Goal: Task Accomplishment & Management: Use online tool/utility

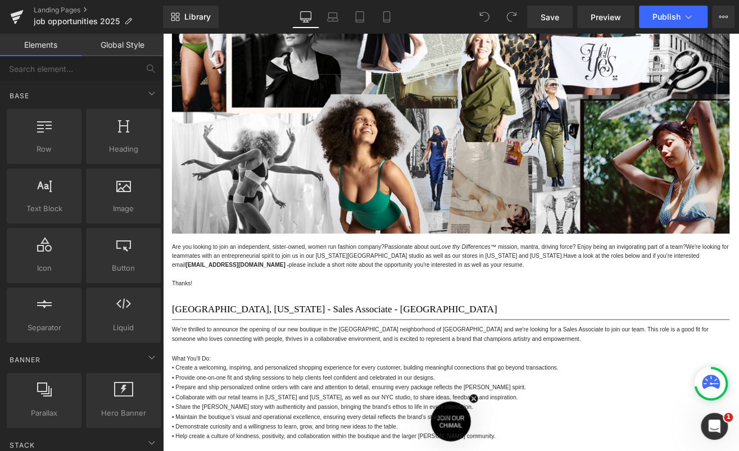
click at [365, 287] on span "Are you looking to join an independent, sister-owned, women run fashion company?" at bounding box center [299, 285] width 250 height 8
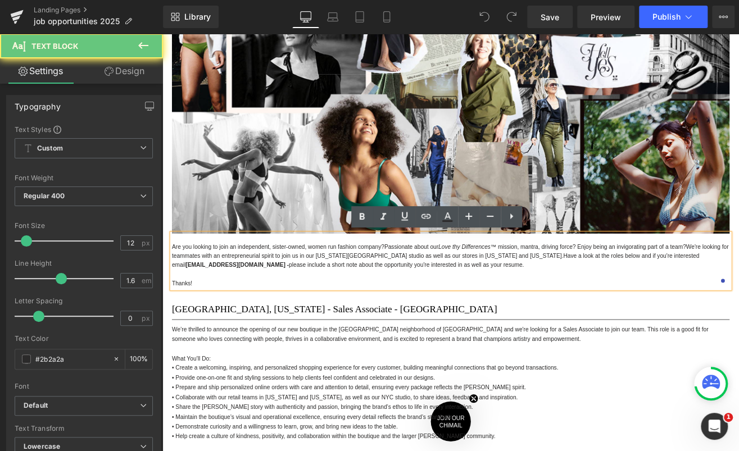
click at [364, 291] on p "Are you looking to join an independent, sister-owned, women run fashion company…" at bounding box center [502, 296] width 657 height 33
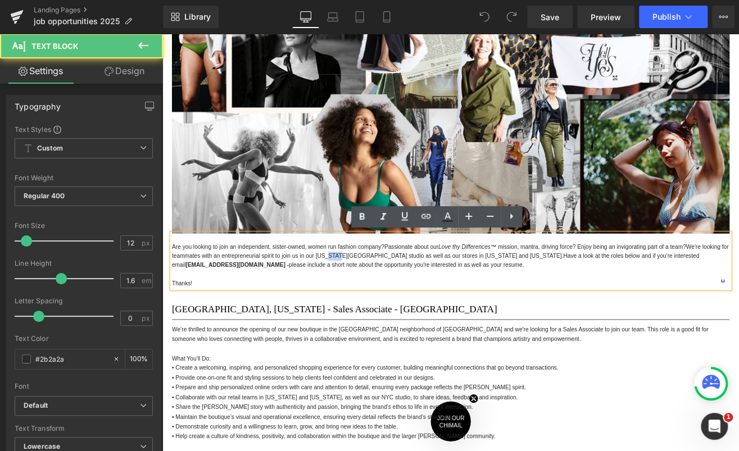
click at [364, 291] on p "Are you looking to join an independent, sister-owned, women run fashion company…" at bounding box center [502, 296] width 657 height 33
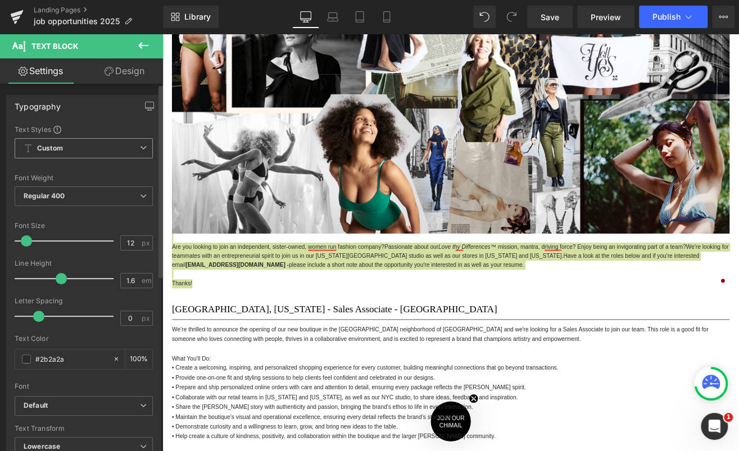
click at [103, 145] on span "Custom Setup Global Style" at bounding box center [84, 148] width 138 height 20
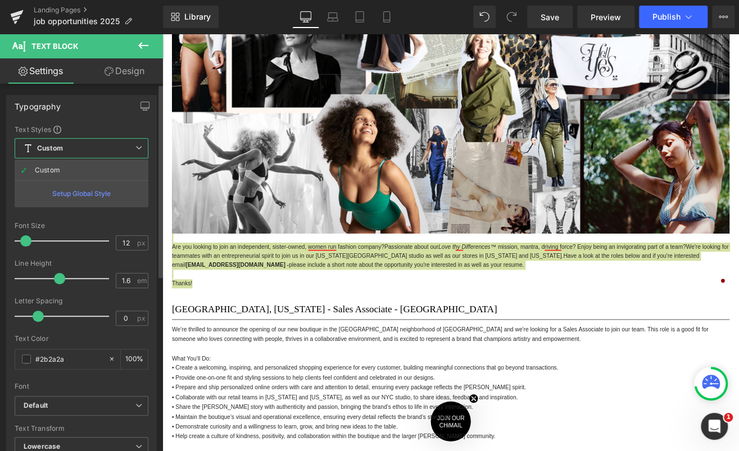
click at [103, 145] on span "Custom Setup Global Style" at bounding box center [82, 148] width 134 height 20
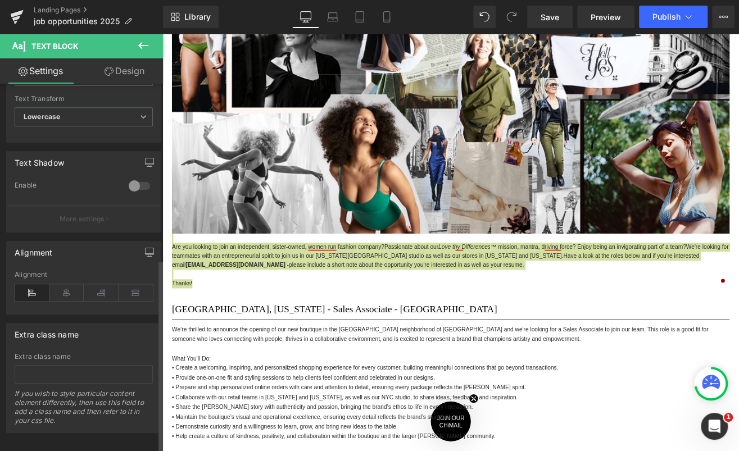
scroll to position [336, 0]
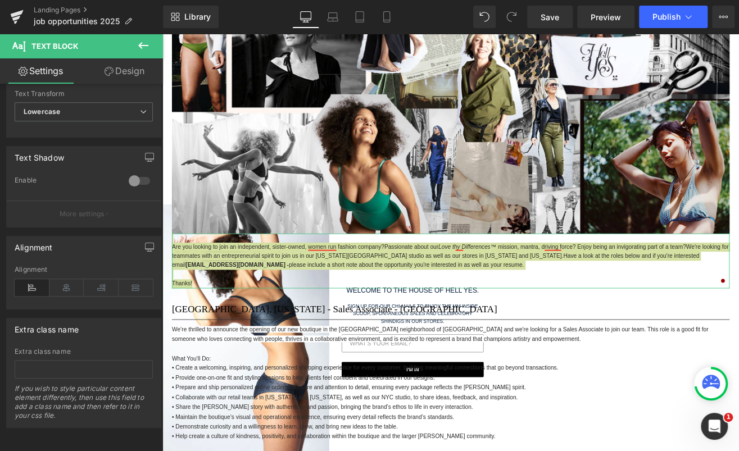
click at [115, 66] on link "Design" at bounding box center [124, 70] width 81 height 25
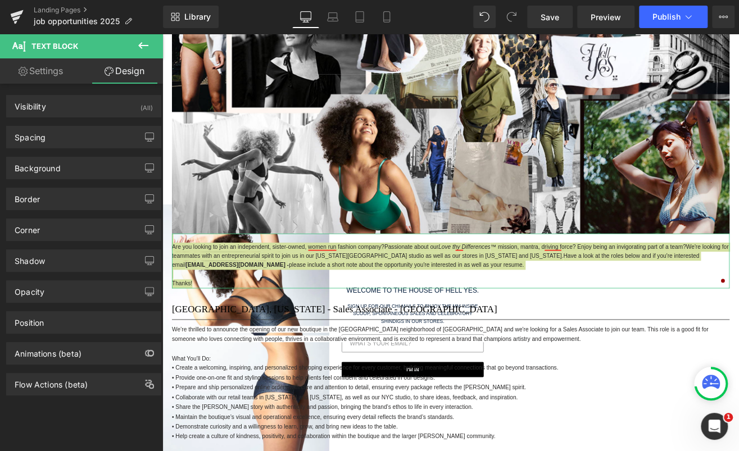
click at [29, 71] on link "Settings" at bounding box center [40, 70] width 81 height 25
type input "100"
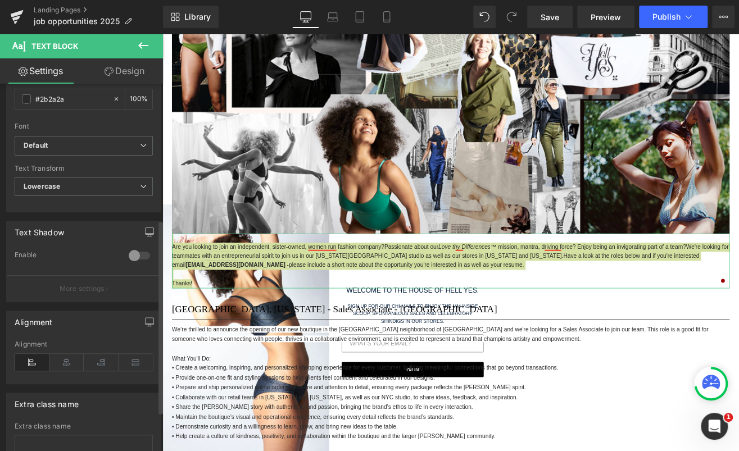
scroll to position [0, 0]
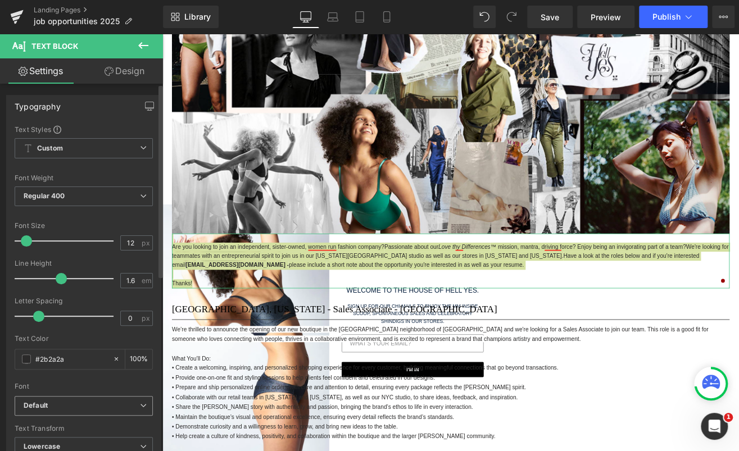
click at [117, 399] on span "Default" at bounding box center [84, 406] width 138 height 20
click at [128, 387] on div "Font" at bounding box center [84, 386] width 138 height 8
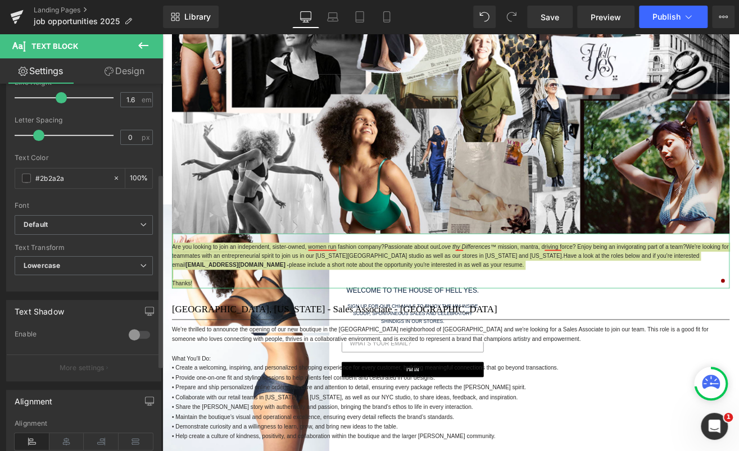
scroll to position [240, 0]
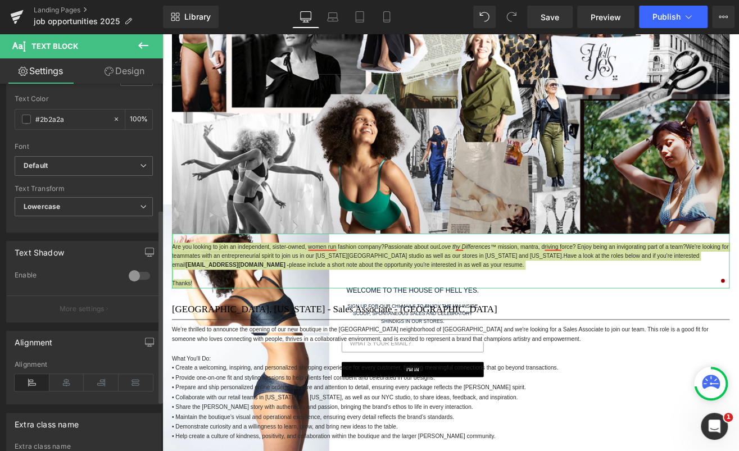
click at [115, 153] on div "Font Default Arimo Akatab [GEOGRAPHIC_DATA] Open Sans arial black Sans-serif De…" at bounding box center [84, 20] width 138 height 271
click at [113, 162] on b "Default" at bounding box center [82, 166] width 116 height 10
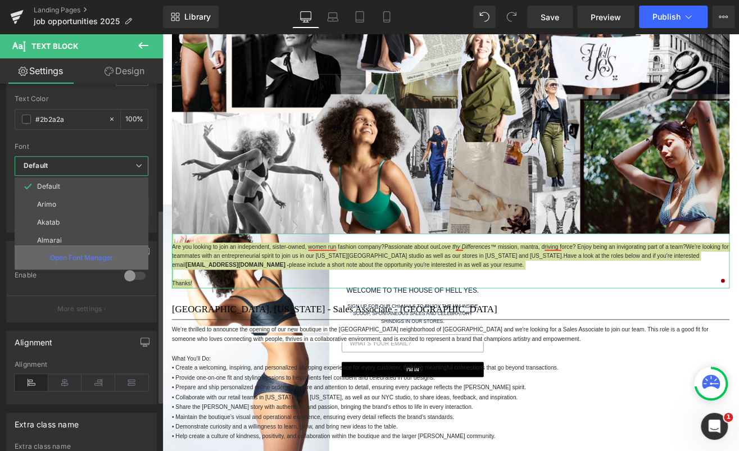
click at [102, 260] on p "Open Font Manager" at bounding box center [81, 258] width 63 height 10
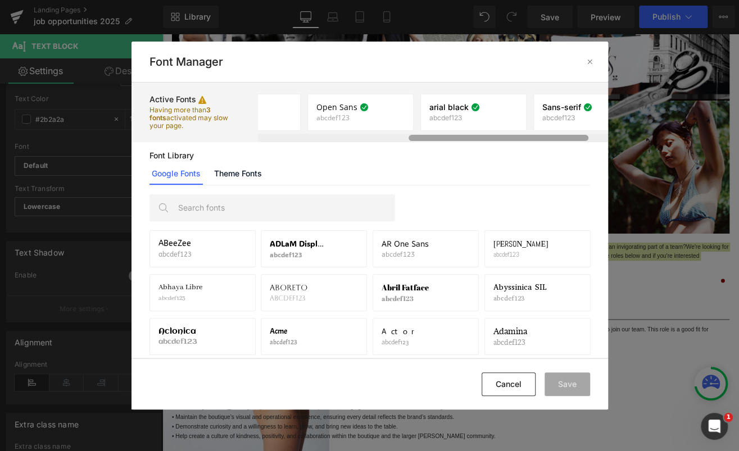
scroll to position [0, 329]
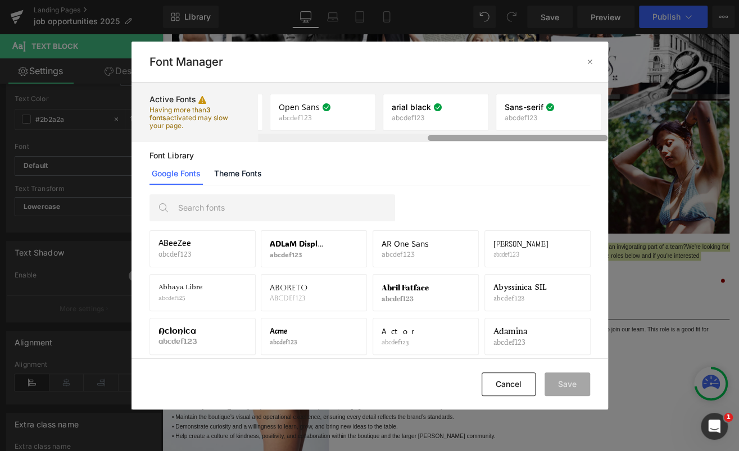
drag, startPoint x: 328, startPoint y: 140, endPoint x: 552, endPoint y: 136, distance: 224.1
click at [552, 136] on div at bounding box center [517, 138] width 180 height 6
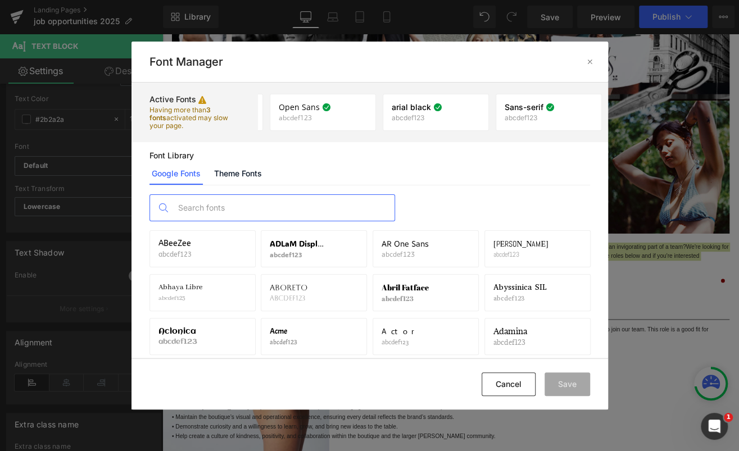
click at [312, 206] on input "text" at bounding box center [283, 208] width 222 height 26
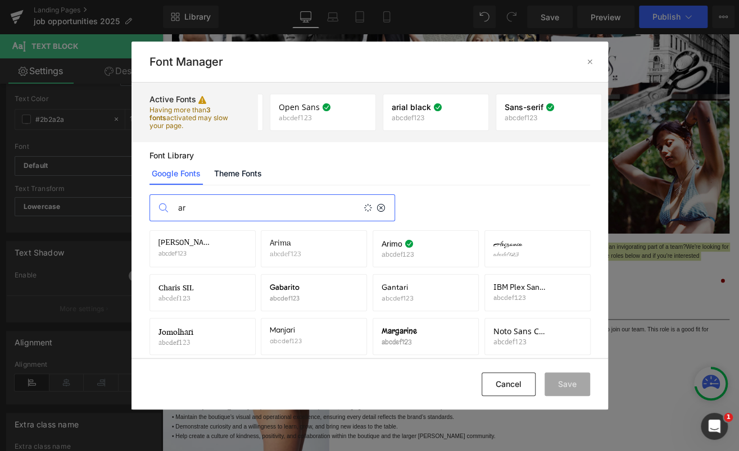
type input "a"
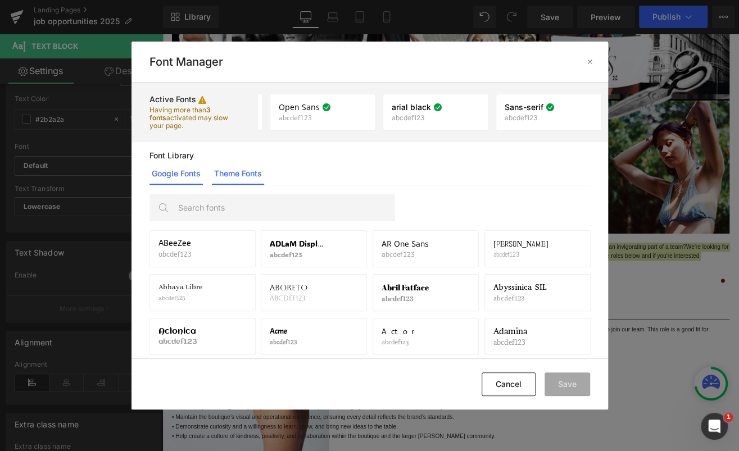
click at [253, 168] on link "Theme Fonts" at bounding box center [238, 173] width 52 height 22
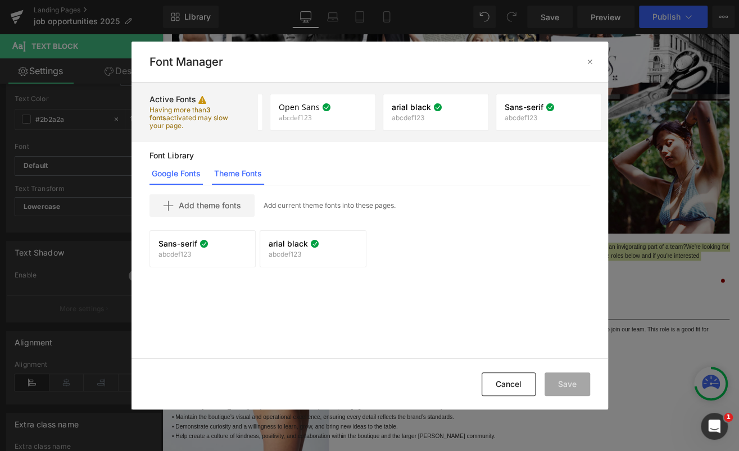
click at [199, 175] on link "Google Fonts" at bounding box center [175, 173] width 53 height 22
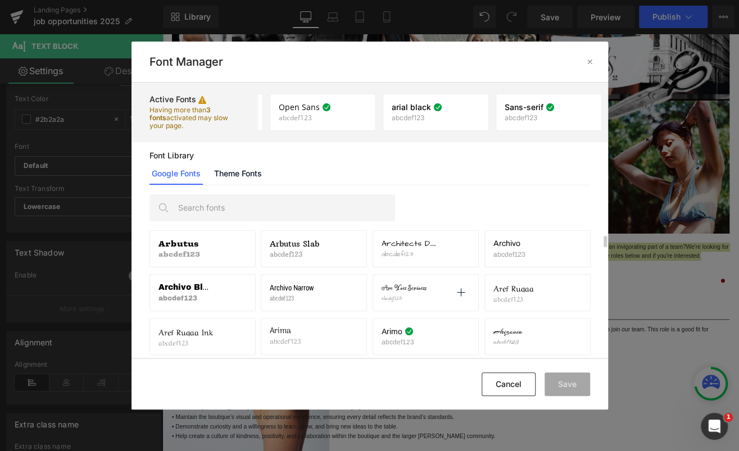
scroll to position [1073, 0]
click at [432, 294] on div "Arimo abcdef123 If you wish to deactivate this font, all applied settings will …" at bounding box center [425, 292] width 88 height 19
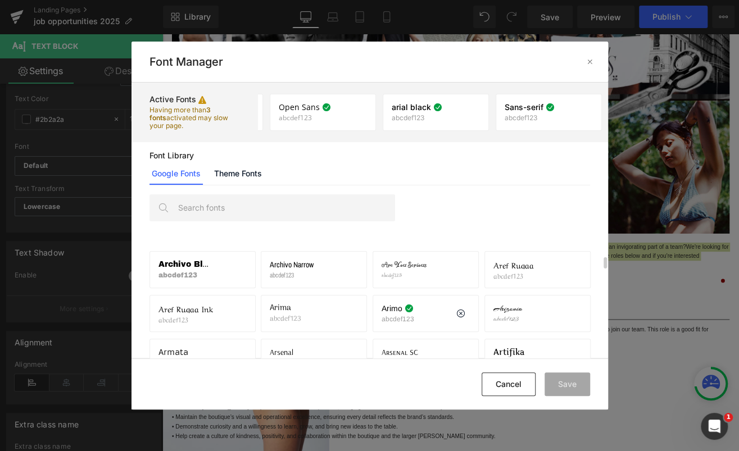
scroll to position [1101, 0]
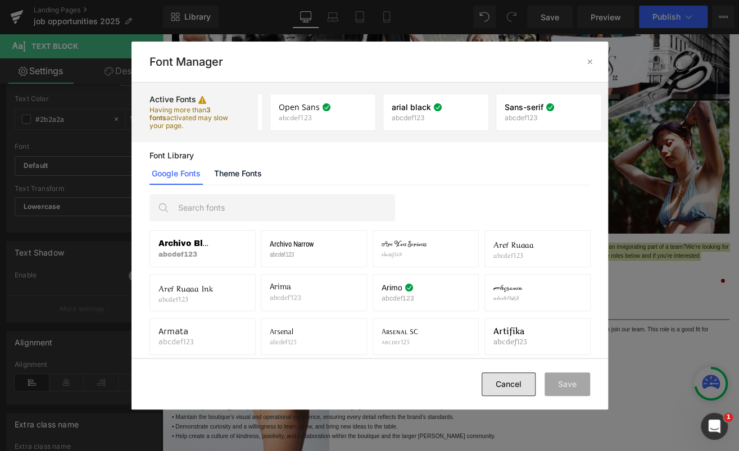
click at [526, 392] on button "Cancel" at bounding box center [508, 384] width 54 height 24
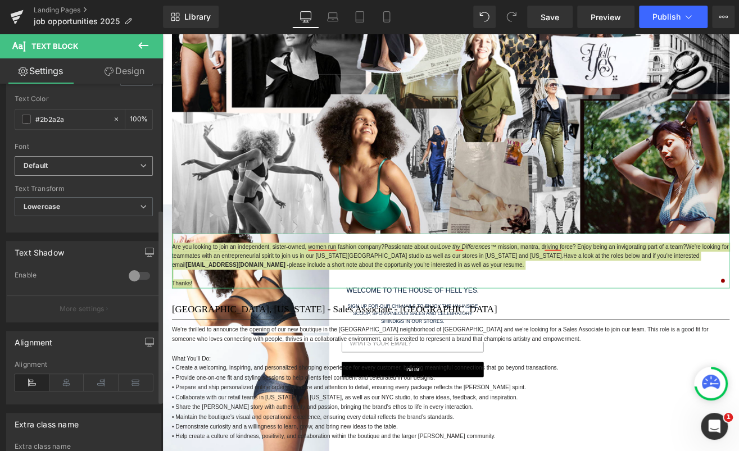
click at [69, 158] on span "Default" at bounding box center [84, 166] width 138 height 20
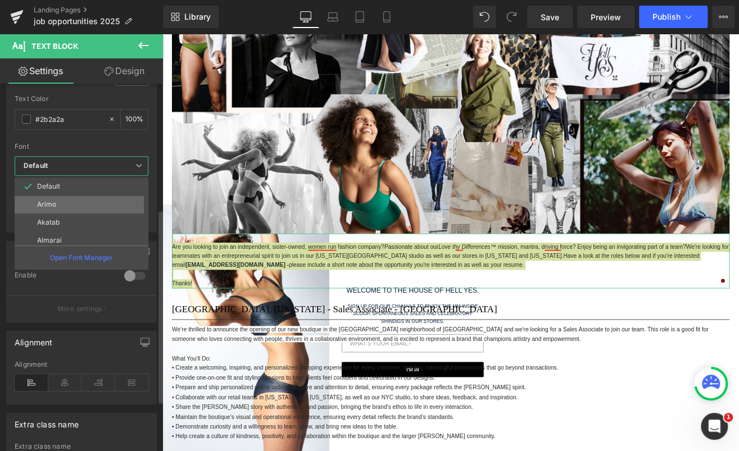
click at [73, 205] on li "Arimo" at bounding box center [84, 204] width 139 height 18
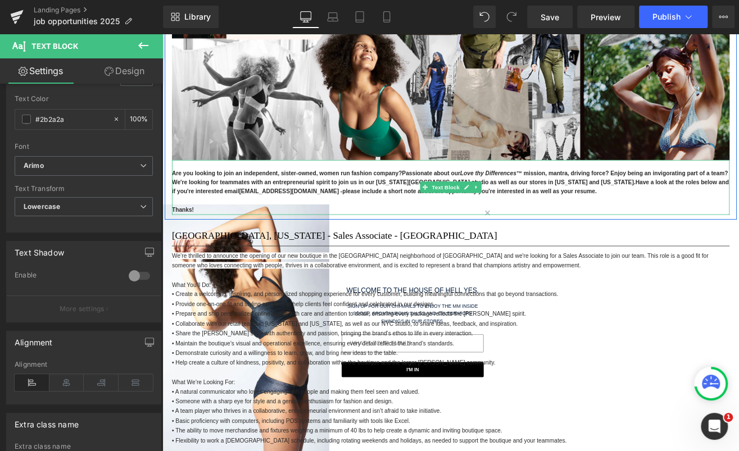
scroll to position [563, 0]
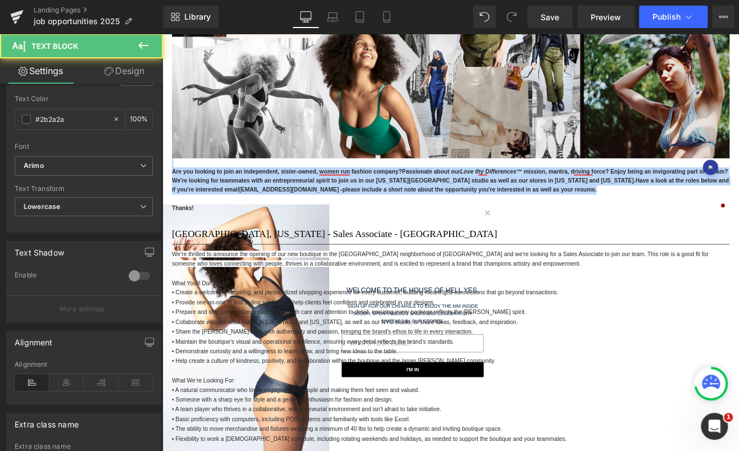
drag, startPoint x: 619, startPoint y: 220, endPoint x: 316, endPoint y: 192, distance: 305.2
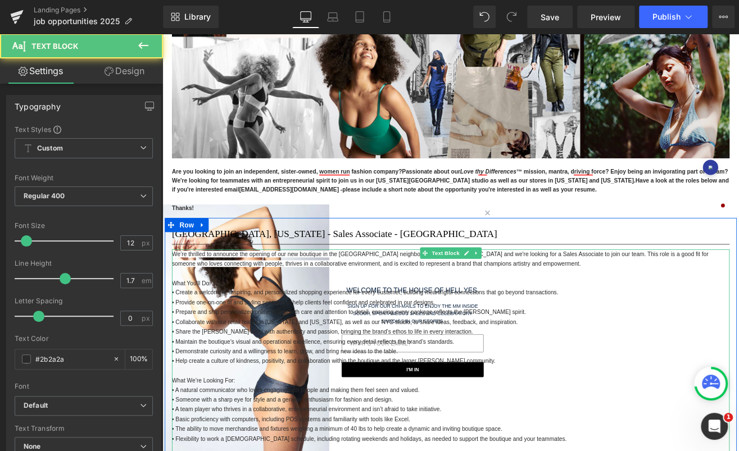
click at [705, 331] on p "What You’ll Do:" at bounding box center [502, 327] width 657 height 11
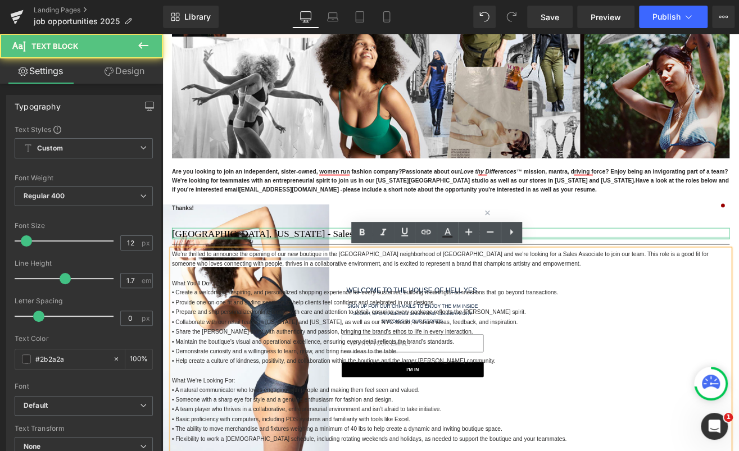
click at [736, 274] on div at bounding box center [502, 275] width 657 height 3
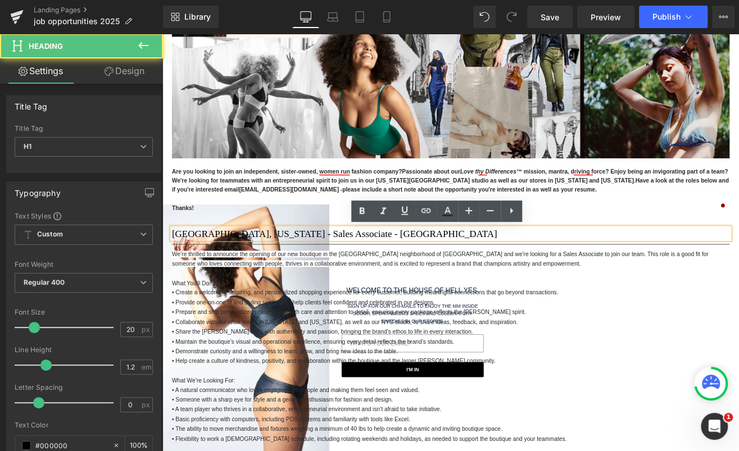
click at [736, 273] on h1 "[GEOGRAPHIC_DATA], [US_STATE] - Sales Associate - [GEOGRAPHIC_DATA]" at bounding box center [502, 269] width 657 height 13
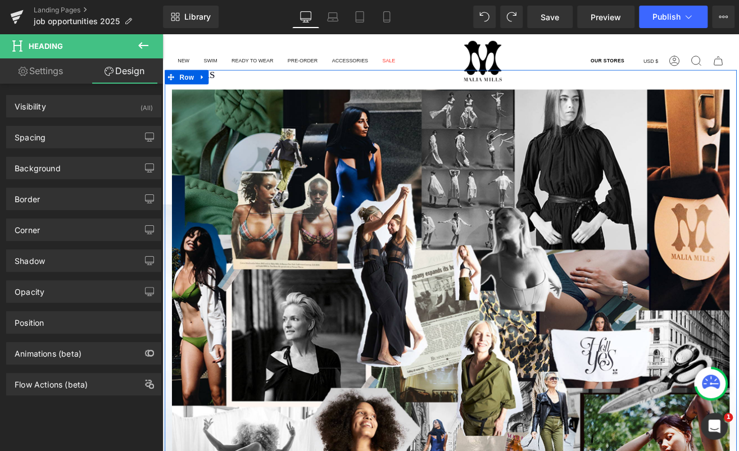
scroll to position [56, 0]
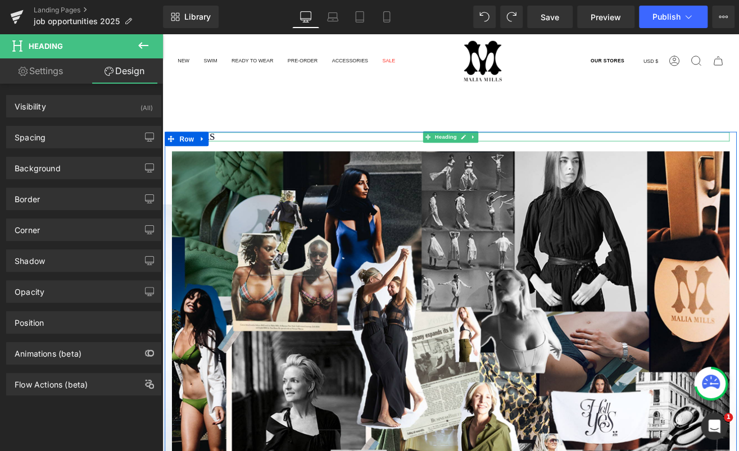
click at [248, 156] on h1 "CAREERS" at bounding box center [502, 155] width 657 height 11
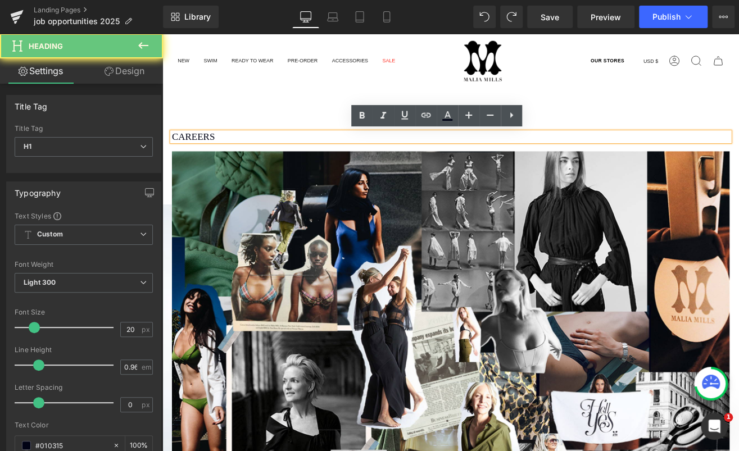
click at [248, 156] on h1 "CAREERS" at bounding box center [502, 155] width 657 height 11
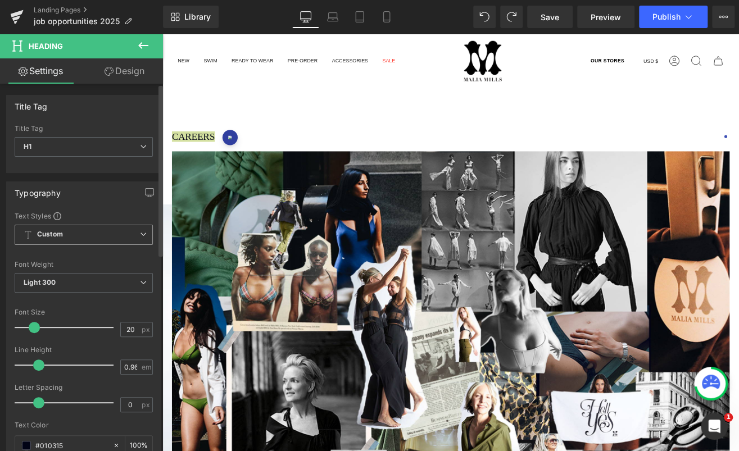
click at [90, 233] on span "Custom Setup Global Style" at bounding box center [84, 235] width 138 height 20
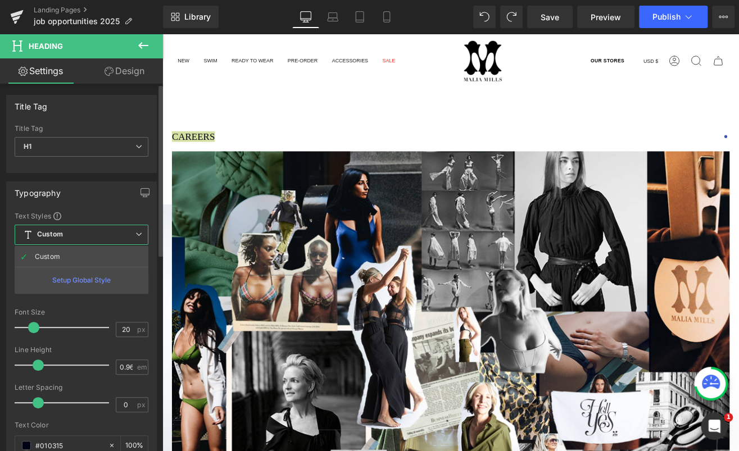
click at [91, 233] on span "Custom Setup Global Style" at bounding box center [82, 235] width 134 height 20
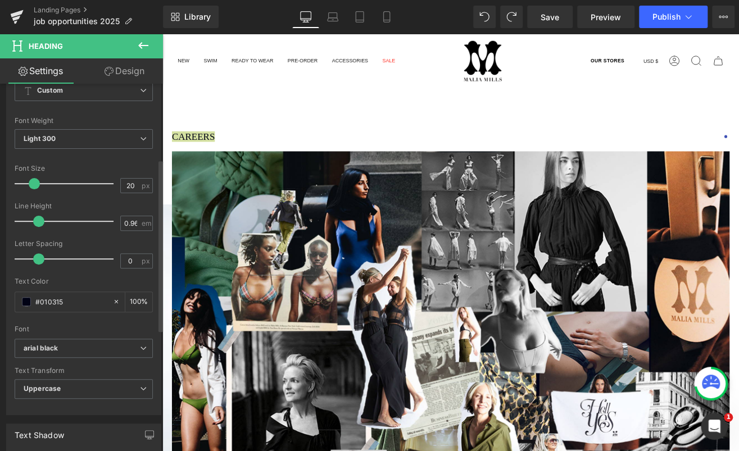
scroll to position [162, 0]
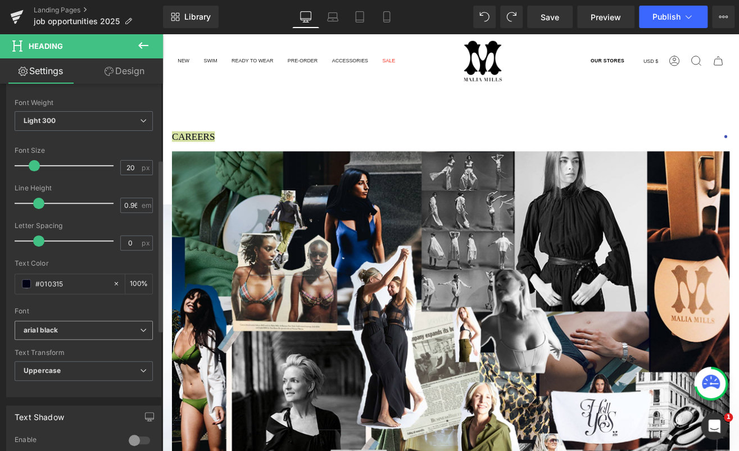
click at [83, 329] on b "arial black" at bounding box center [82, 331] width 116 height 10
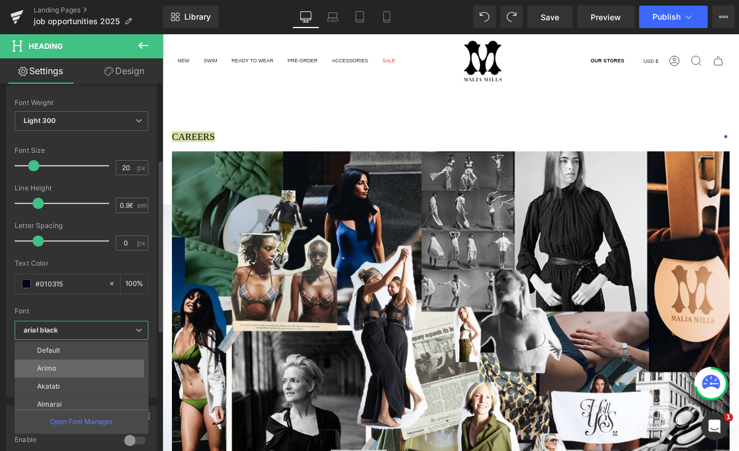
click at [78, 364] on li "Arimo" at bounding box center [84, 368] width 139 height 18
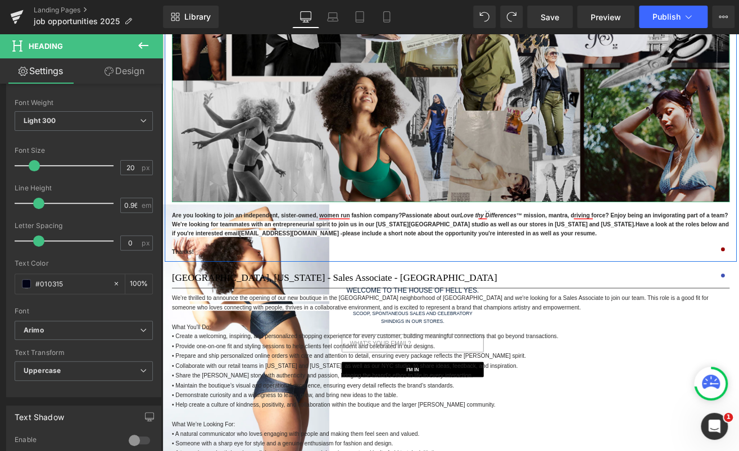
scroll to position [525, 0]
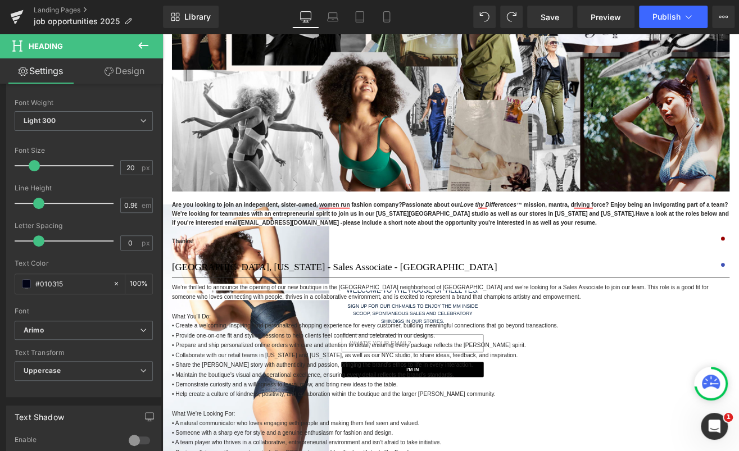
click at [323, 304] on h1 "[GEOGRAPHIC_DATA], [US_STATE] - Sales Associate - [GEOGRAPHIC_DATA]" at bounding box center [502, 308] width 657 height 13
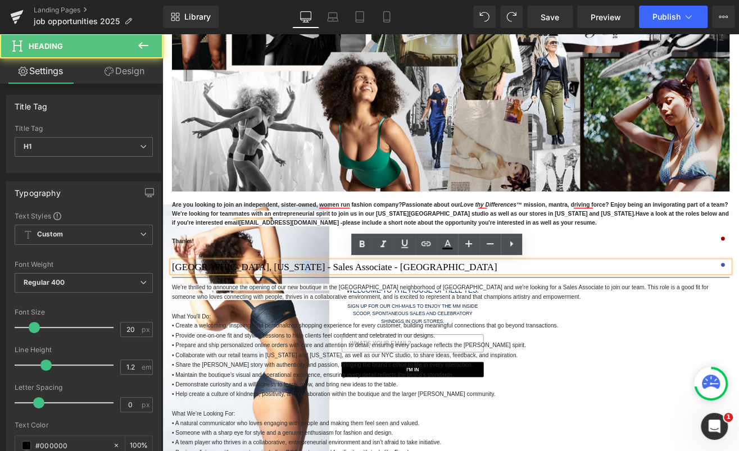
click at [323, 304] on h1 "[GEOGRAPHIC_DATA], [US_STATE] - Sales Associate - [GEOGRAPHIC_DATA]" at bounding box center [502, 308] width 657 height 13
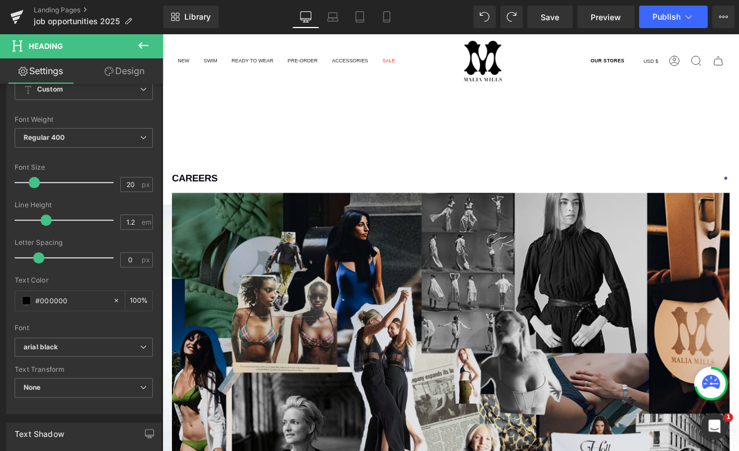
scroll to position [0, 0]
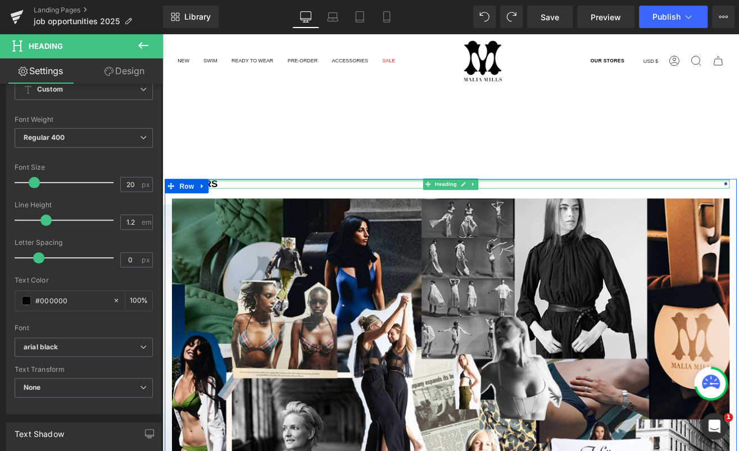
click at [250, 207] on div "CAREERS Heading" at bounding box center [502, 211] width 657 height 11
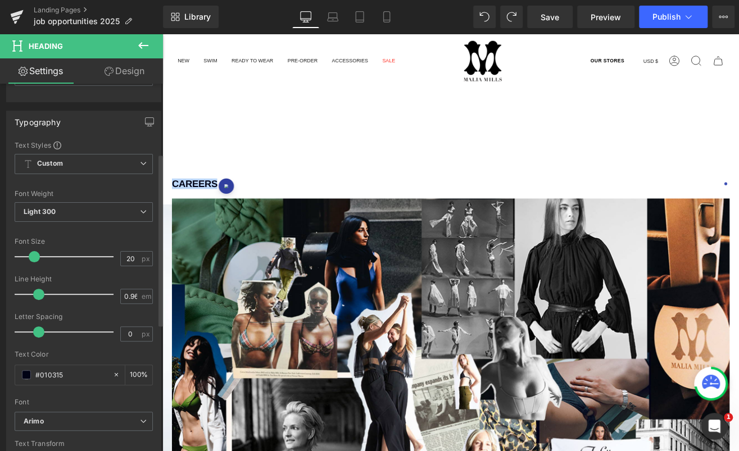
scroll to position [161, 0]
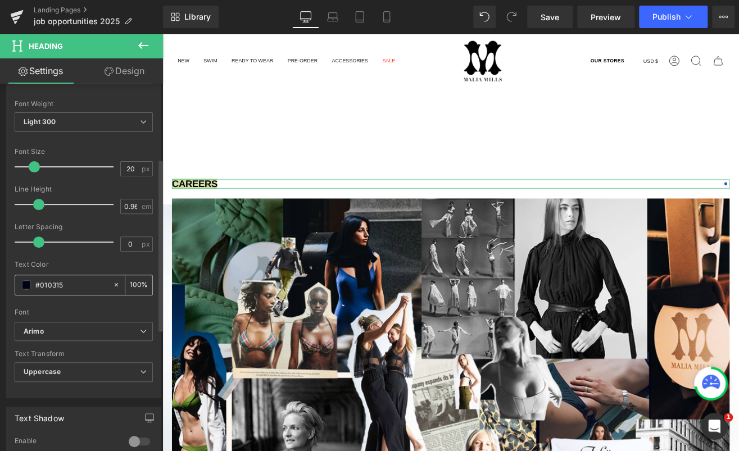
click at [20, 284] on div "#010315" at bounding box center [63, 285] width 97 height 20
click at [22, 285] on span at bounding box center [26, 284] width 9 height 9
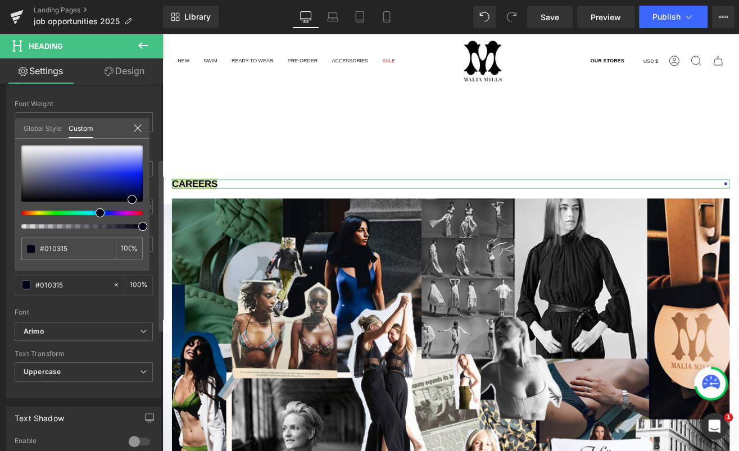
drag, startPoint x: 142, startPoint y: 227, endPoint x: 151, endPoint y: 226, distance: 8.4
click at [151, 226] on div "Typography Text Styles Custom Custom Setup Global Style Custom Setup Global Sty…" at bounding box center [84, 205] width 168 height 386
click at [143, 227] on span at bounding box center [142, 226] width 9 height 9
type input "#000214"
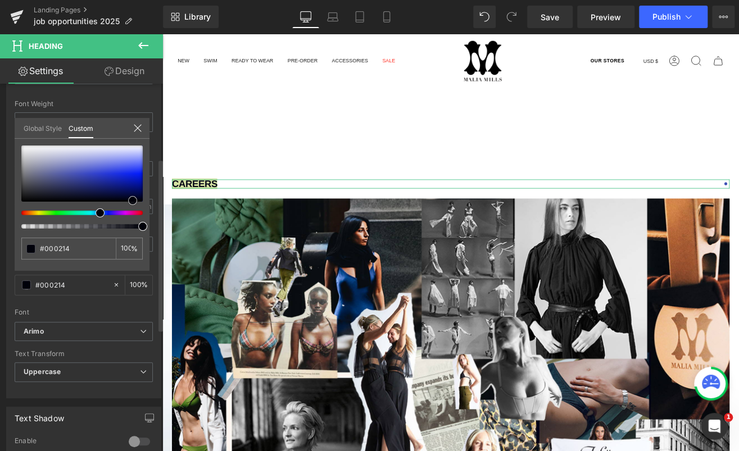
type input "#000000"
drag, startPoint x: 134, startPoint y: 199, endPoint x: 133, endPoint y: 216, distance: 16.9
click at [133, 216] on div at bounding box center [81, 186] width 121 height 83
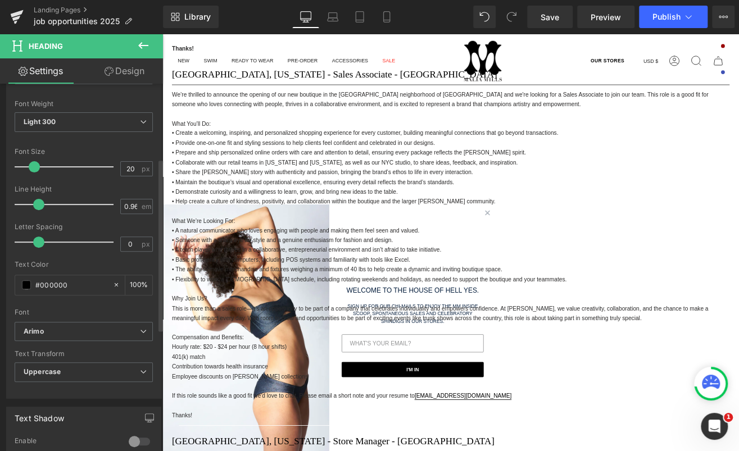
scroll to position [610, 0]
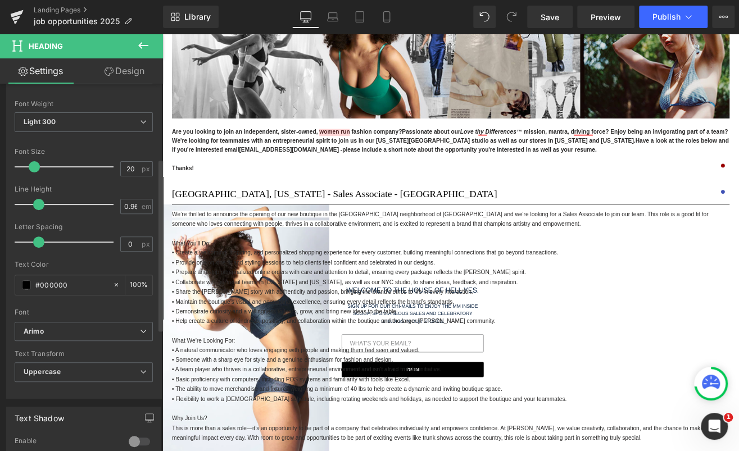
click at [372, 146] on span "Are you looking to join an independent, sister-owned, women run fashion company?" at bounding box center [309, 149] width 271 height 8
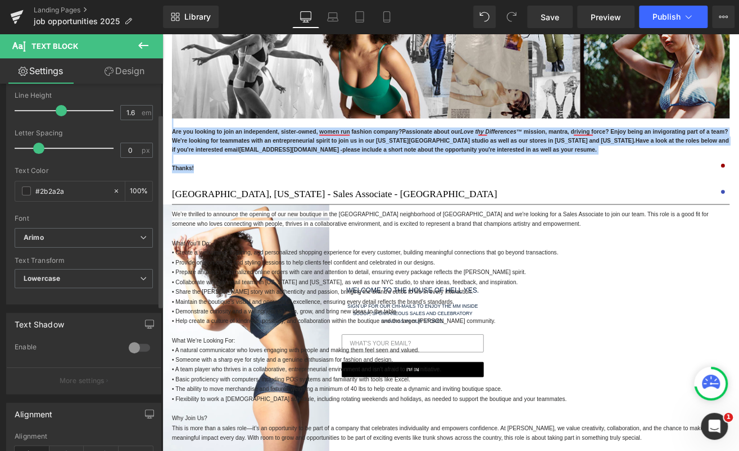
scroll to position [212, 0]
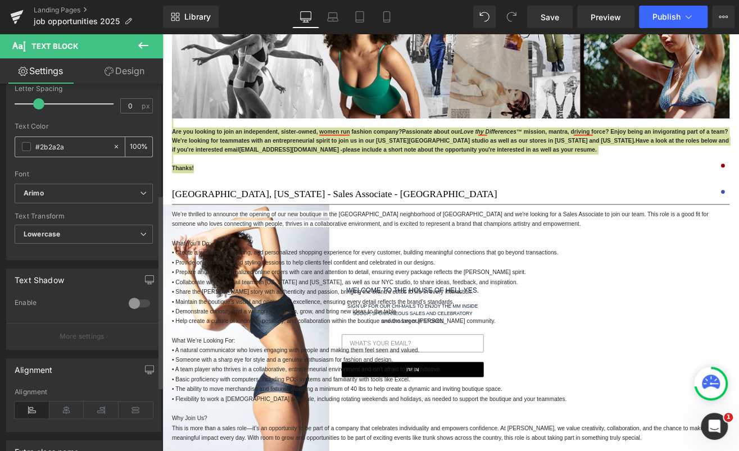
click at [82, 147] on input "#2b2a2a" at bounding box center [71, 146] width 72 height 12
click at [28, 144] on span at bounding box center [26, 146] width 9 height 9
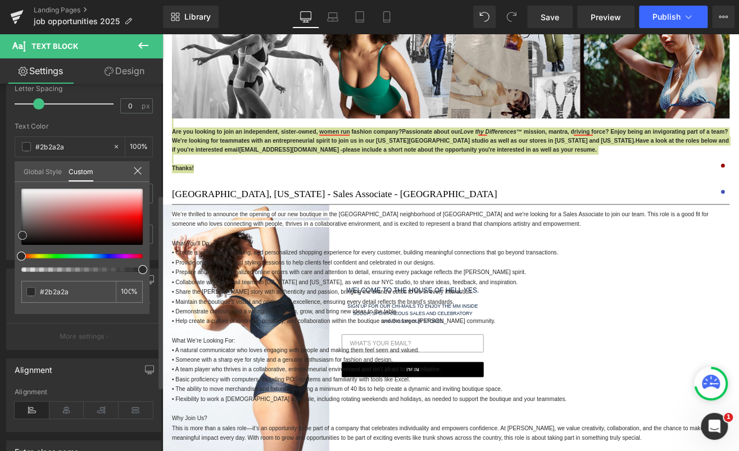
type input "#935656"
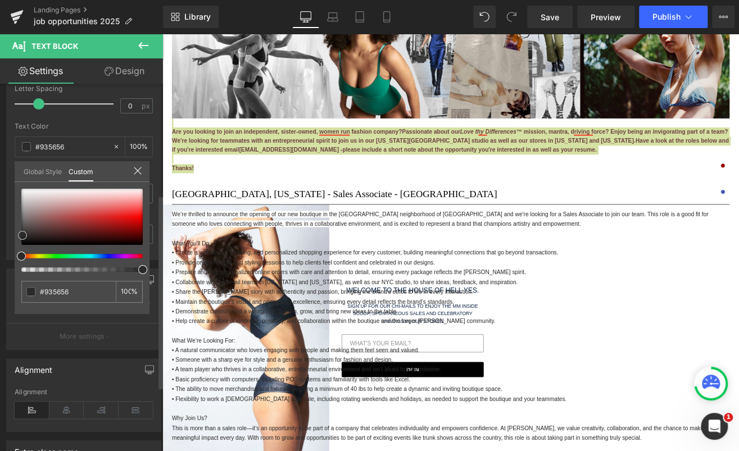
type input "#6c4141"
type input "#291919"
type input "#000000"
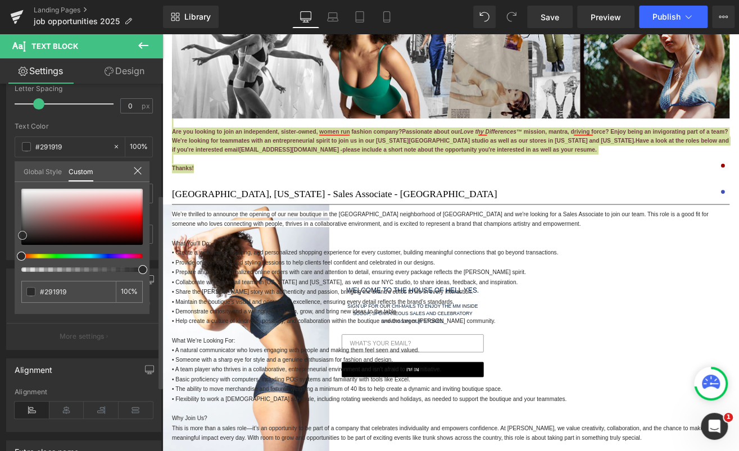
type input "#000000"
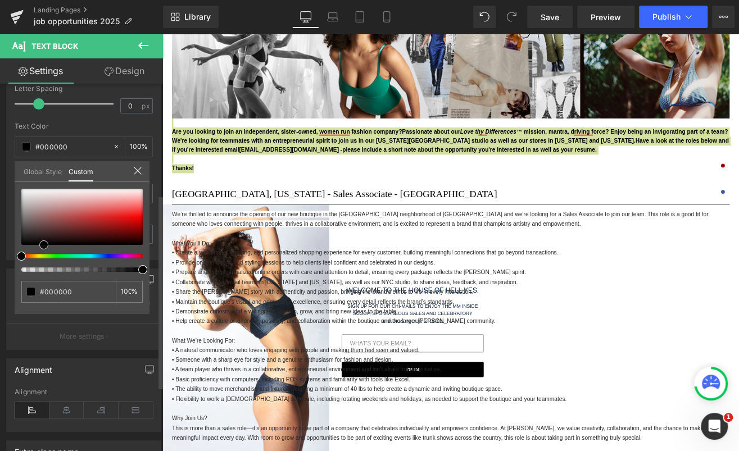
drag, startPoint x: 50, startPoint y: 239, endPoint x: 44, endPoint y: 271, distance: 33.2
click at [44, 271] on div "#000000 100 %" at bounding box center [82, 251] width 135 height 125
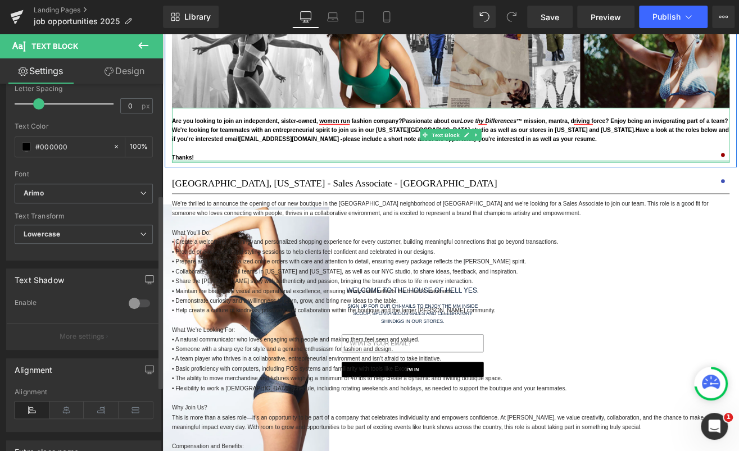
scroll to position [654, 0]
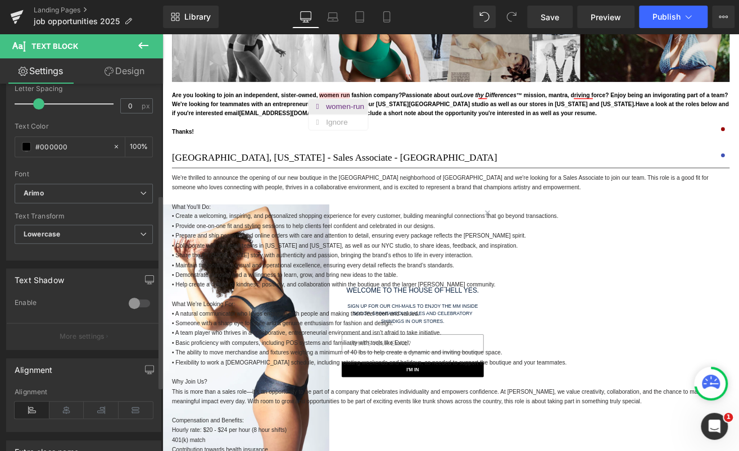
click at [367, 116] on div "women-run" at bounding box center [379, 120] width 49 height 18
click at [543, 112] on div "Thy" at bounding box center [553, 120] width 20 height 18
click at [654, 115] on div at bounding box center [647, 120] width 20 height 18
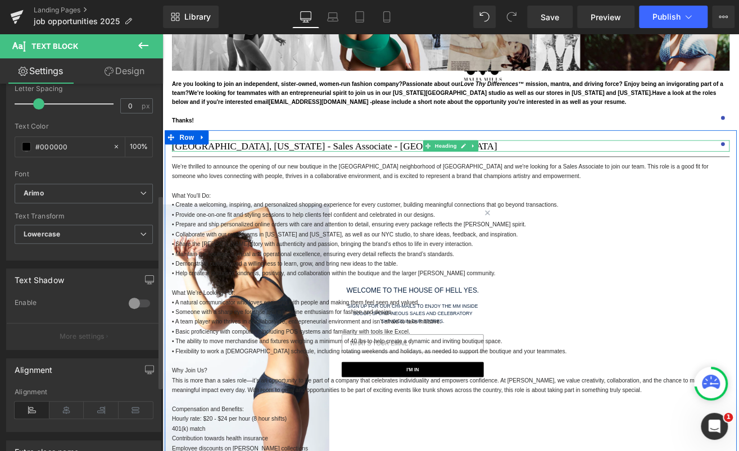
scroll to position [668, 0]
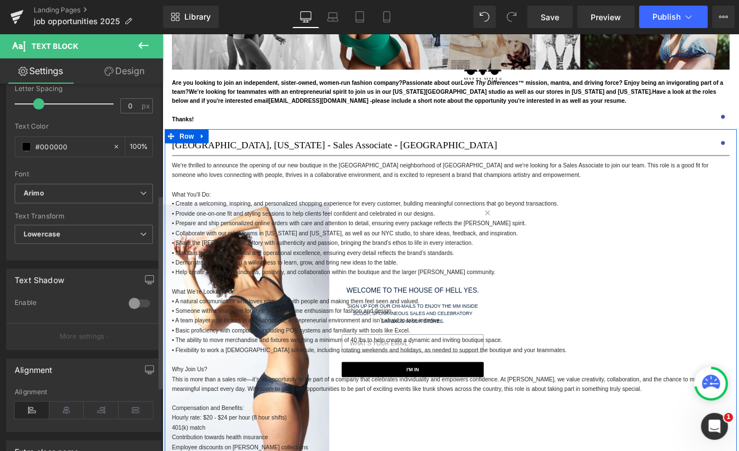
click at [412, 163] on h1 "[GEOGRAPHIC_DATA], [US_STATE] - Sales Associate - [GEOGRAPHIC_DATA]" at bounding box center [502, 164] width 657 height 13
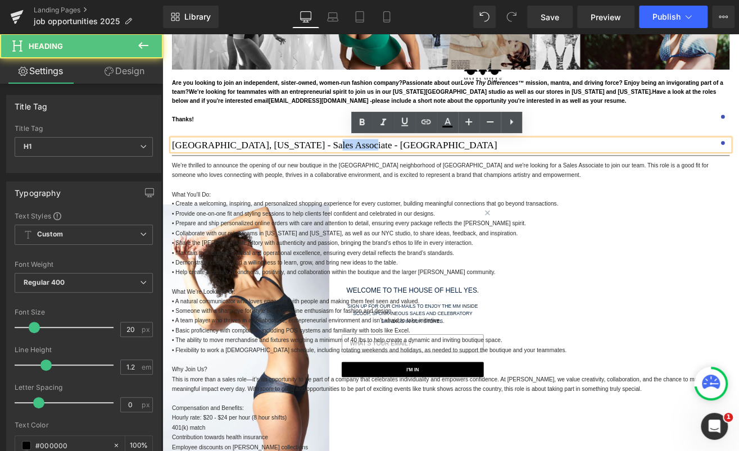
click at [412, 163] on h1 "[GEOGRAPHIC_DATA], [US_STATE] - Sales Associate - [GEOGRAPHIC_DATA]" at bounding box center [502, 164] width 657 height 13
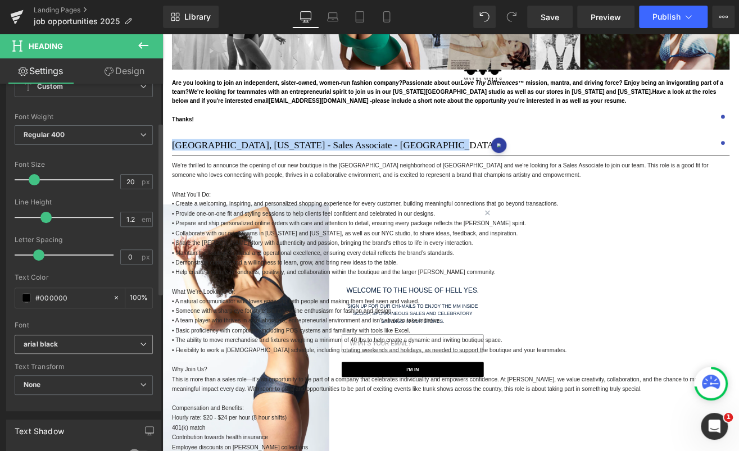
scroll to position [199, 0]
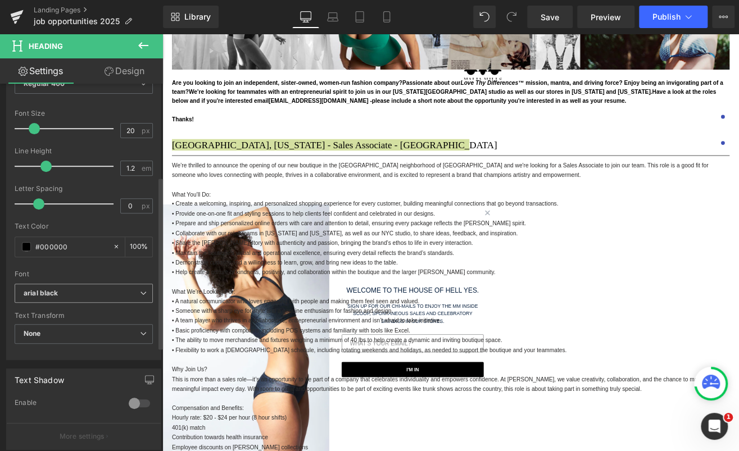
click at [88, 299] on span "arial black" at bounding box center [84, 294] width 138 height 20
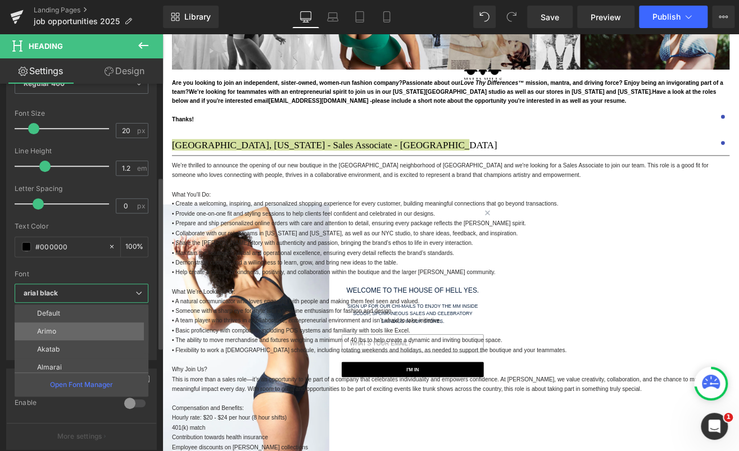
click at [75, 328] on li "Arimo" at bounding box center [84, 331] width 139 height 18
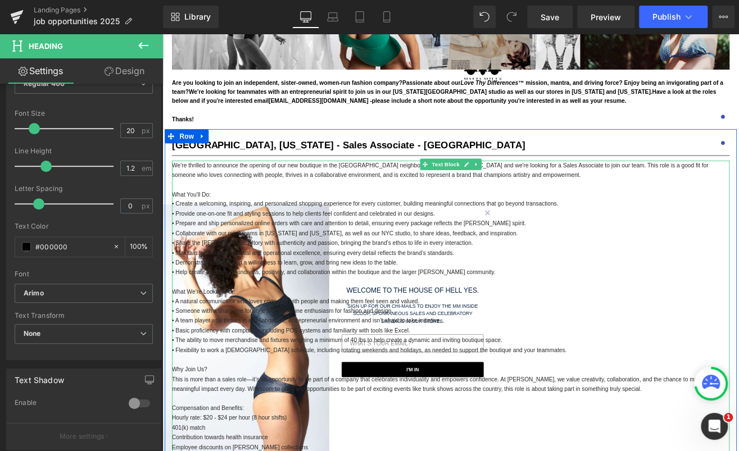
click at [225, 199] on span "We’re thrilled to announce the opening of our new boutique in the [GEOGRAPHIC_D…" at bounding box center [490, 194] width 632 height 19
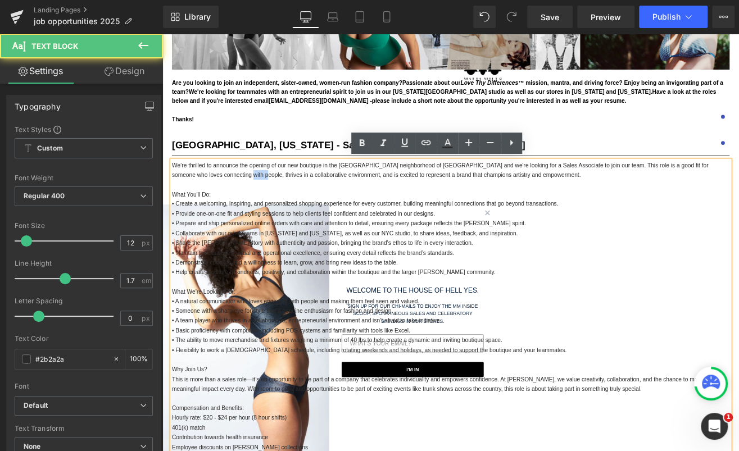
click at [225, 199] on span "We’re thrilled to announce the opening of our new boutique in the [GEOGRAPHIC_D…" at bounding box center [490, 194] width 632 height 19
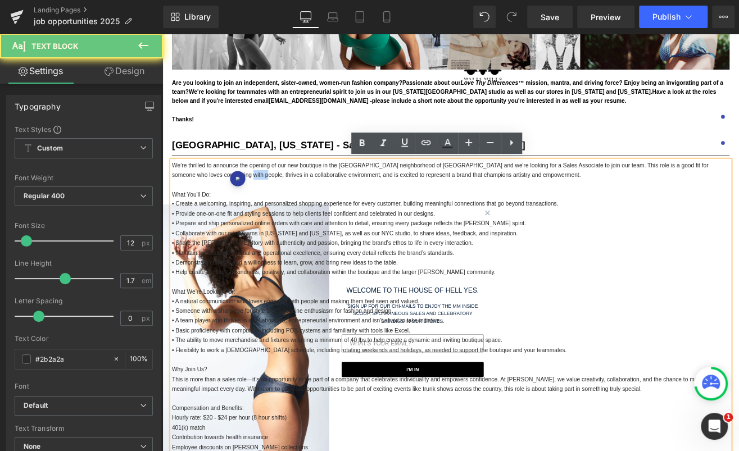
click at [230, 166] on strong "[GEOGRAPHIC_DATA], [US_STATE] - Sales Associate - [GEOGRAPHIC_DATA]" at bounding box center [382, 164] width 416 height 12
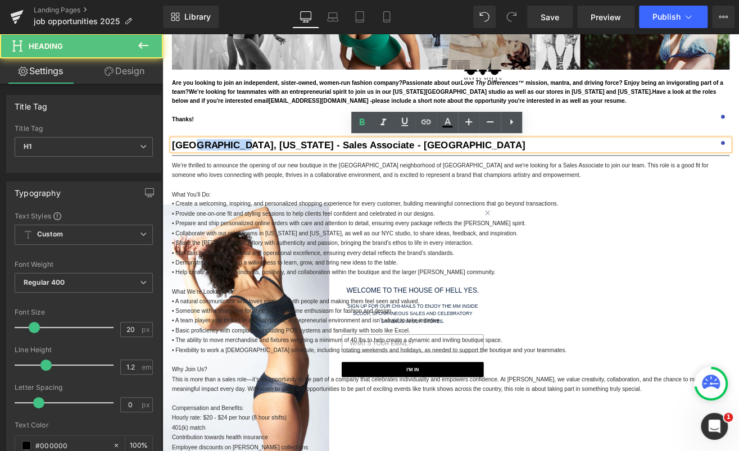
click at [230, 166] on strong "[GEOGRAPHIC_DATA], [US_STATE] - Sales Associate - [GEOGRAPHIC_DATA]" at bounding box center [382, 164] width 416 height 12
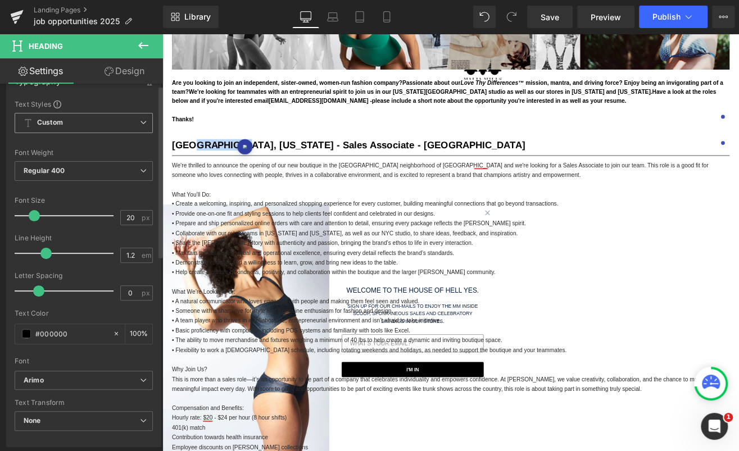
scroll to position [143, 0]
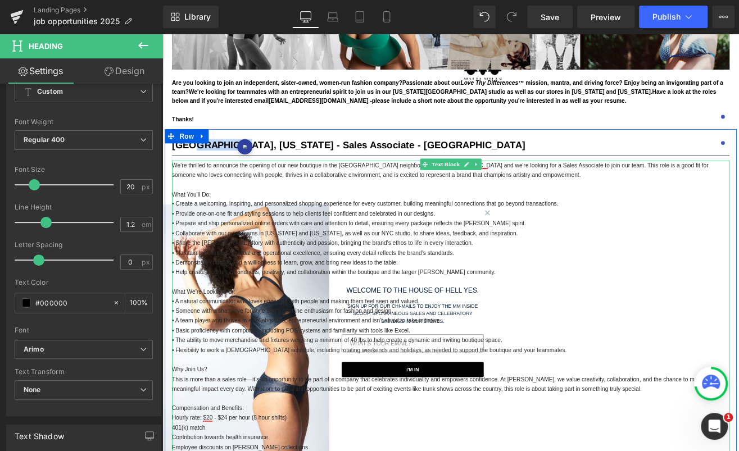
click at [332, 202] on span "We’re thrilled to announce the opening of our new boutique in the [GEOGRAPHIC_D…" at bounding box center [490, 194] width 632 height 19
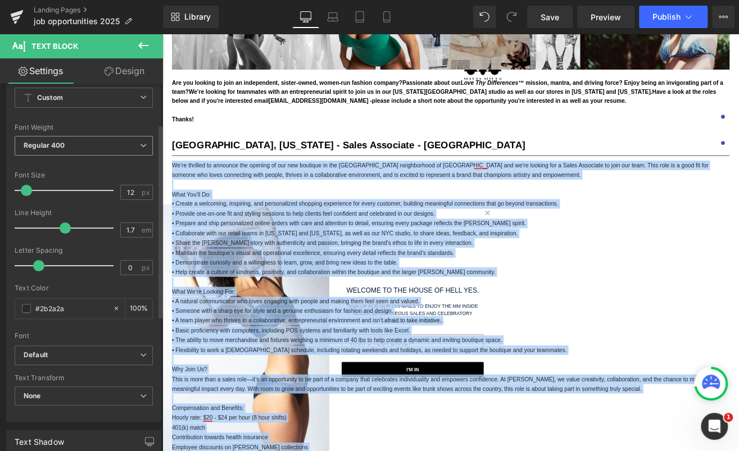
scroll to position [153, 0]
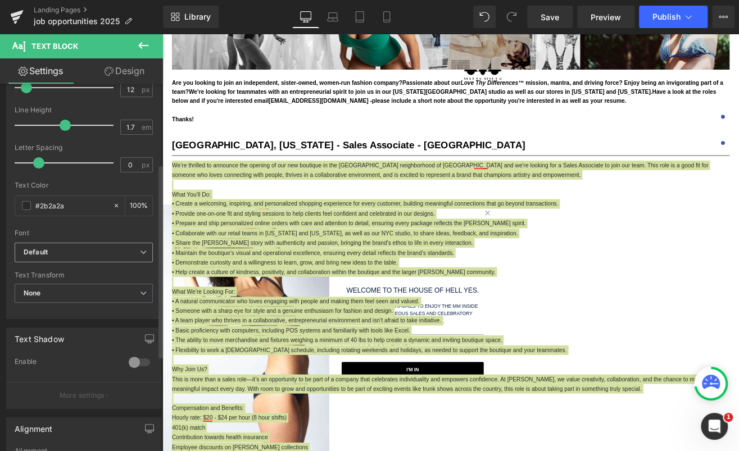
click at [70, 248] on b "Default" at bounding box center [82, 253] width 116 height 10
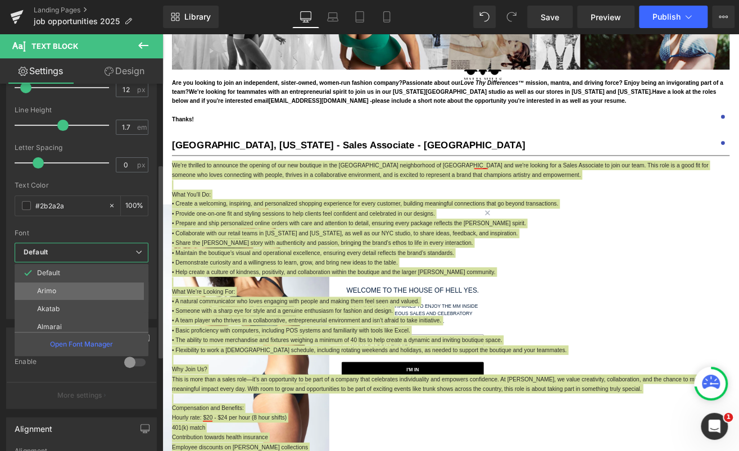
click at [62, 287] on li "Arimo" at bounding box center [84, 291] width 139 height 18
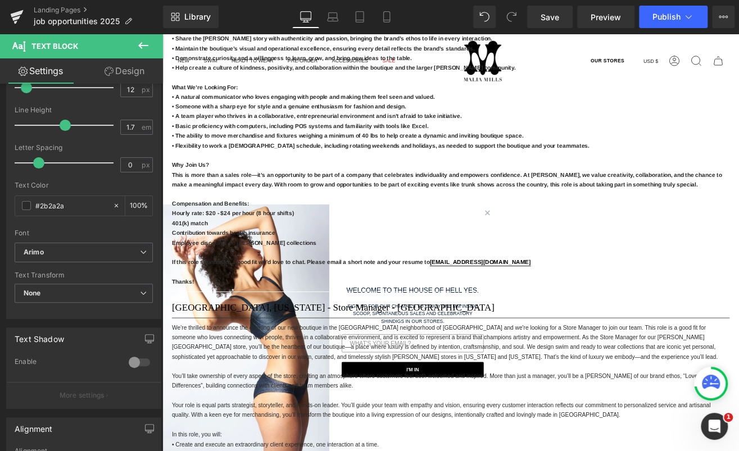
scroll to position [882, 0]
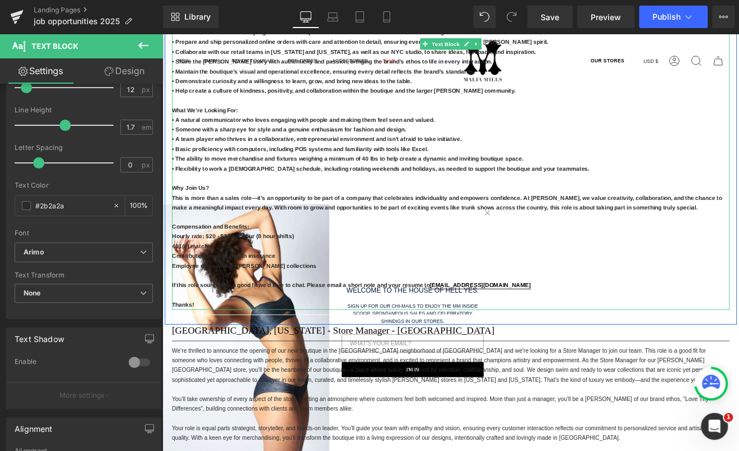
click at [368, 180] on strong "• The ability to move merchandise and fixtures weighing a minimum of 40 lbs to …" at bounding box center [381, 181] width 414 height 8
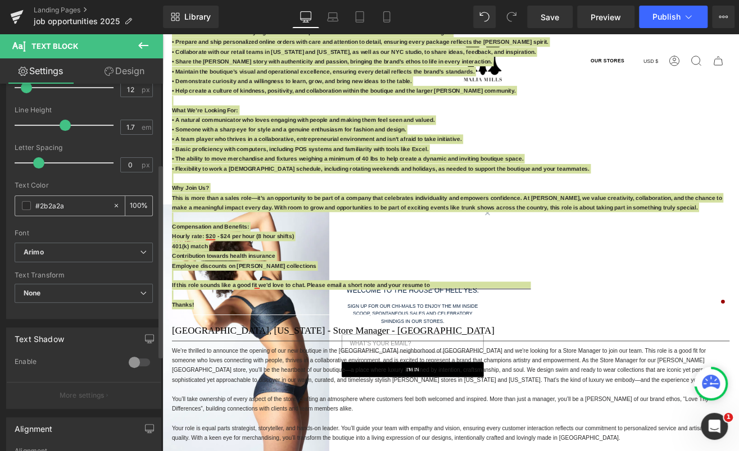
click at [70, 201] on input "#2b2a2a" at bounding box center [71, 205] width 72 height 12
click at [23, 206] on span at bounding box center [26, 205] width 9 height 9
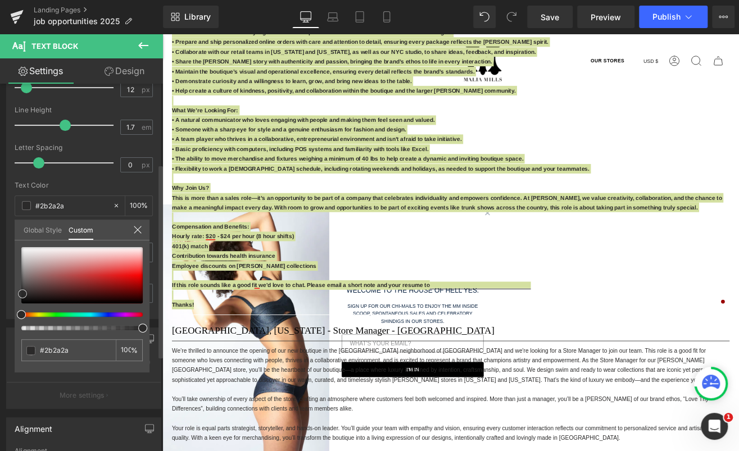
type input "#743e3e"
click at [58, 284] on div at bounding box center [81, 275] width 121 height 56
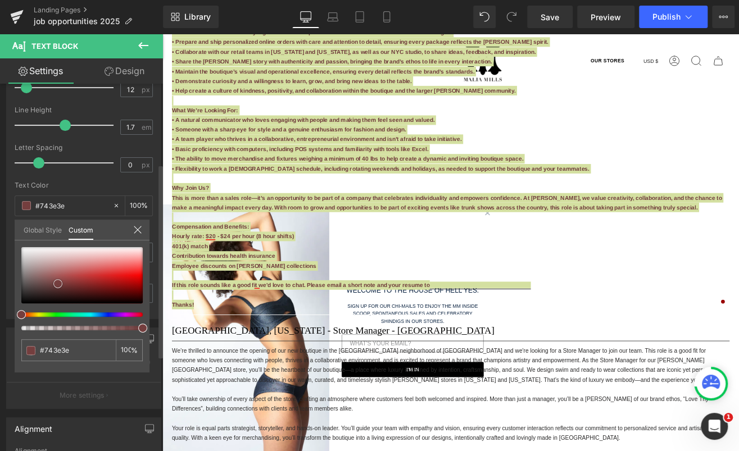
type input "#703c3c"
type input "#452626"
type input "#000000"
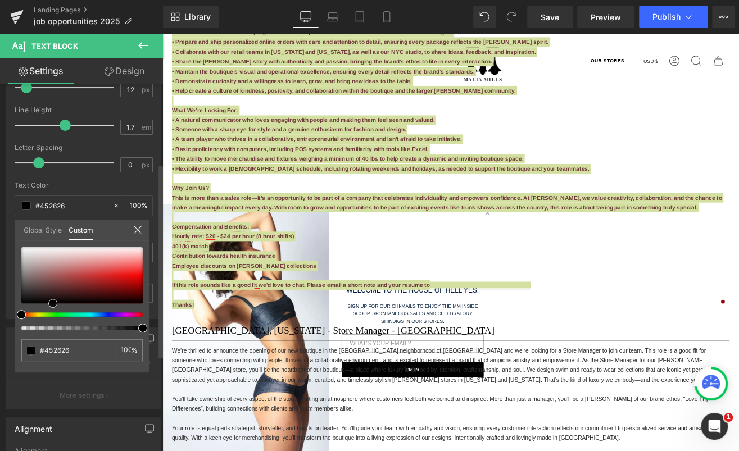
type input "#000000"
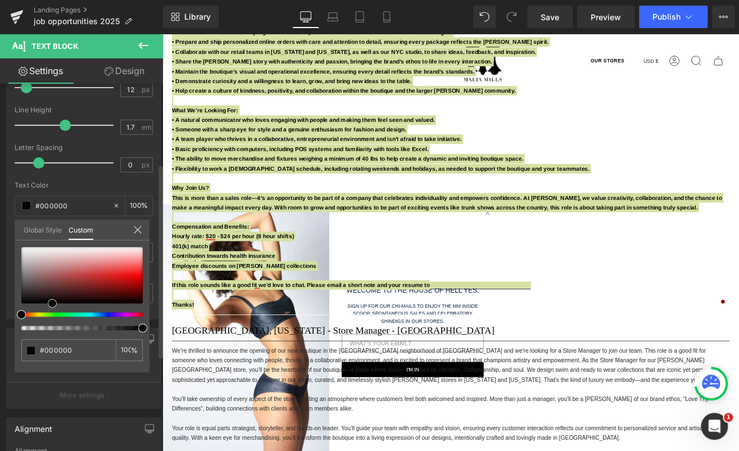
drag, startPoint x: 58, startPoint y: 284, endPoint x: 52, endPoint y: 331, distance: 48.1
click at [52, 331] on div "#000000 100 %" at bounding box center [82, 309] width 135 height 125
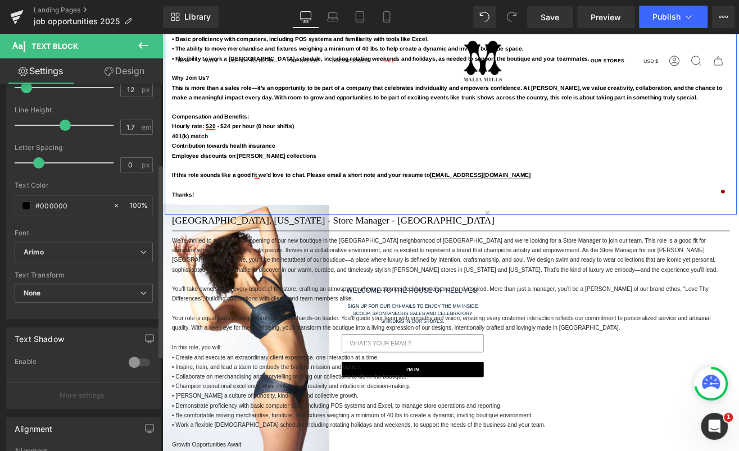
scroll to position [1136, 0]
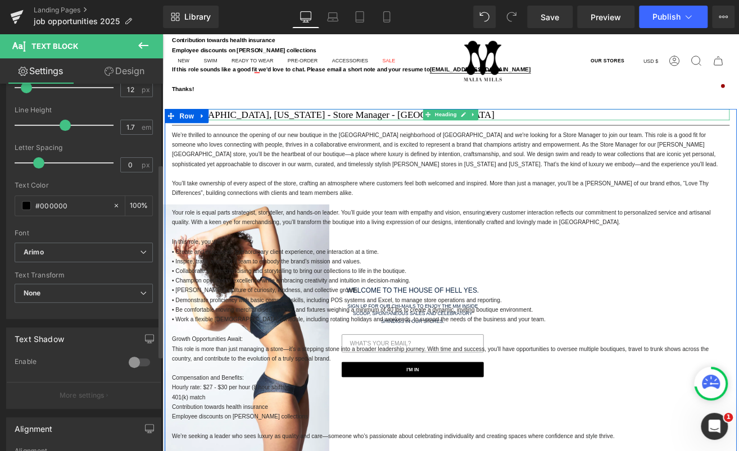
click at [295, 130] on h1 "[GEOGRAPHIC_DATA], [US_STATE] - Store Manager - [GEOGRAPHIC_DATA]" at bounding box center [502, 128] width 657 height 13
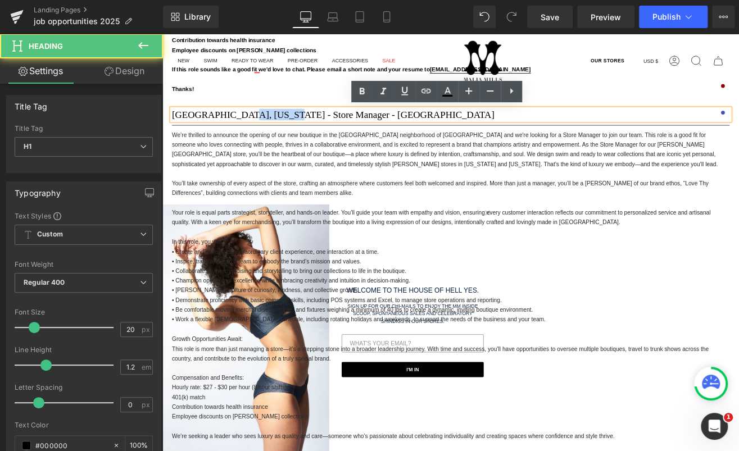
click at [295, 130] on h1 "[GEOGRAPHIC_DATA], [US_STATE] - Store Manager - [GEOGRAPHIC_DATA]" at bounding box center [502, 128] width 657 height 13
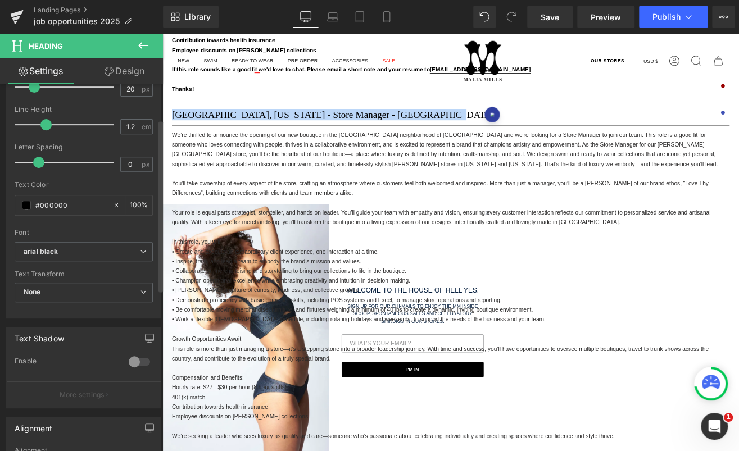
scroll to position [299, 0]
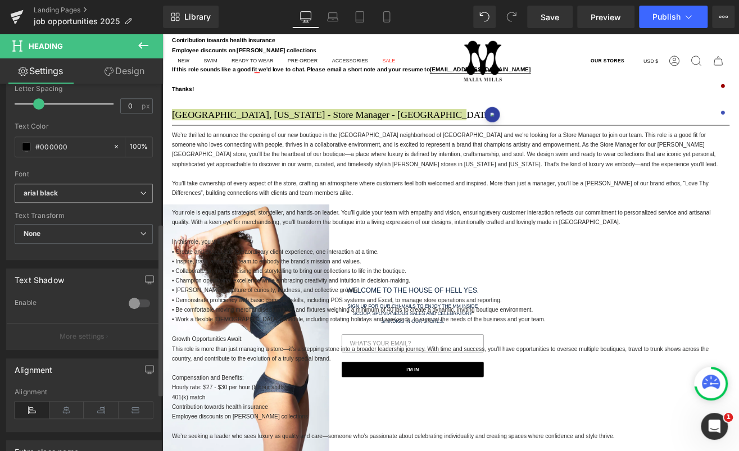
click at [72, 190] on b "arial black" at bounding box center [82, 194] width 116 height 10
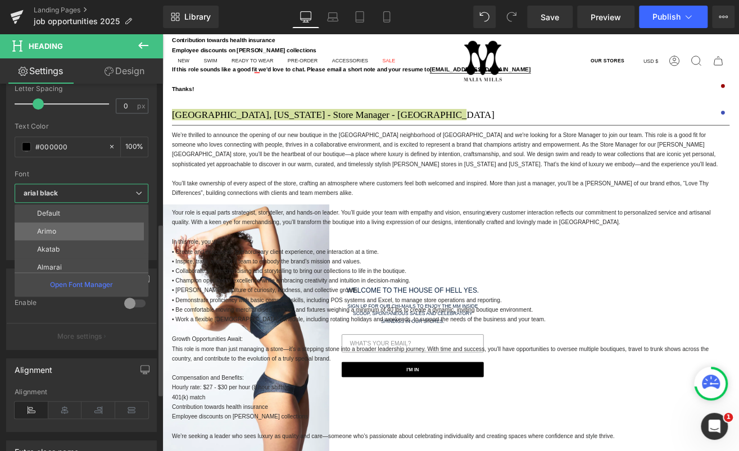
click at [69, 231] on li "Arimo" at bounding box center [84, 231] width 139 height 18
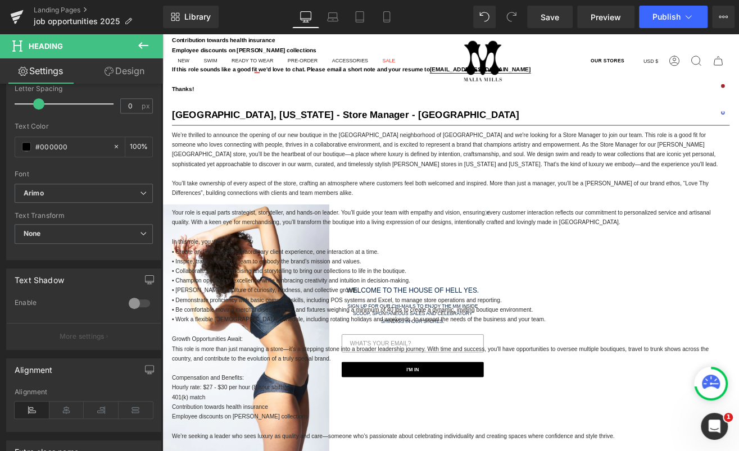
click at [269, 194] on p at bounding box center [502, 198] width 657 height 11
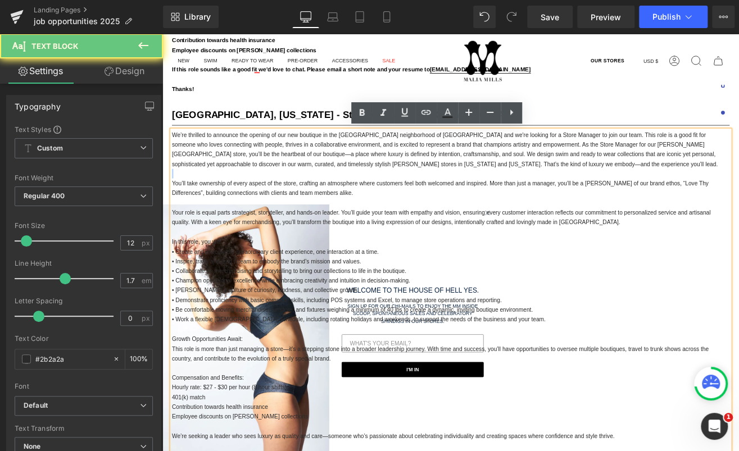
click at [269, 194] on p at bounding box center [502, 198] width 657 height 11
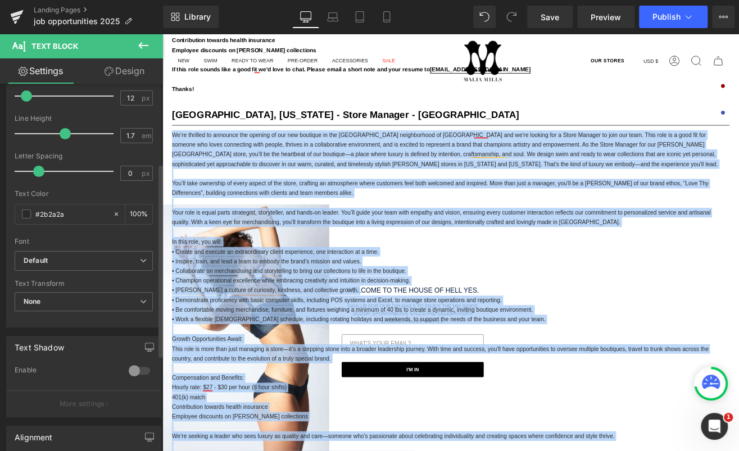
scroll to position [152, 0]
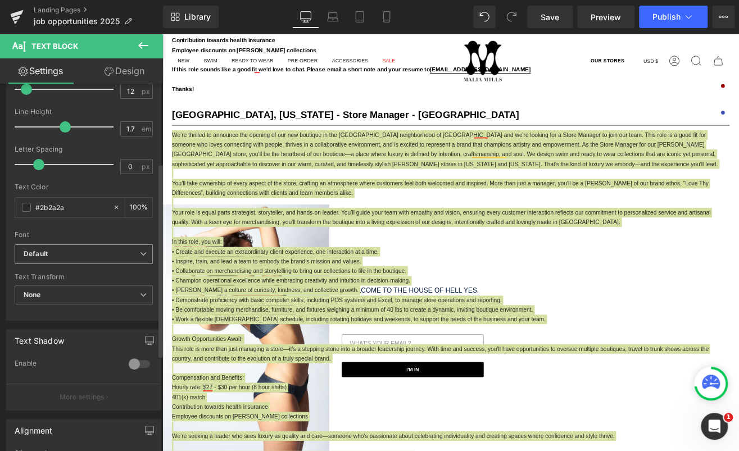
click at [81, 254] on b "Default" at bounding box center [82, 254] width 116 height 10
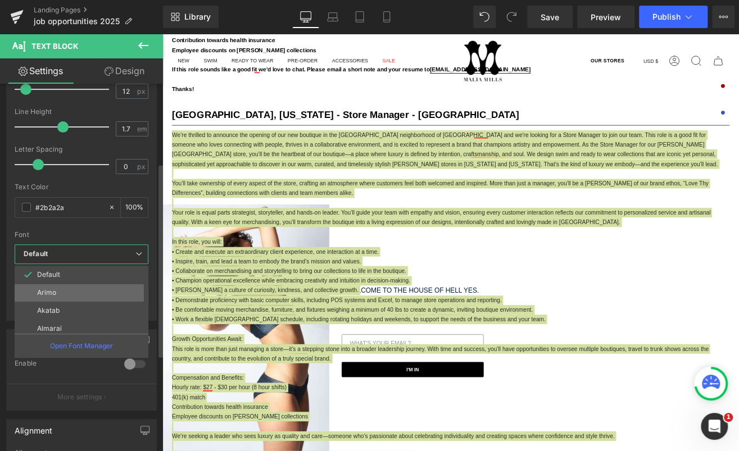
click at [86, 295] on li "Arimo" at bounding box center [84, 293] width 139 height 18
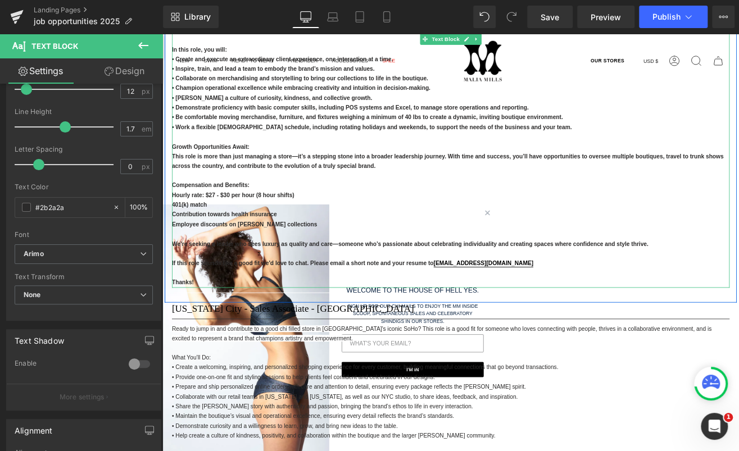
scroll to position [1119, 0]
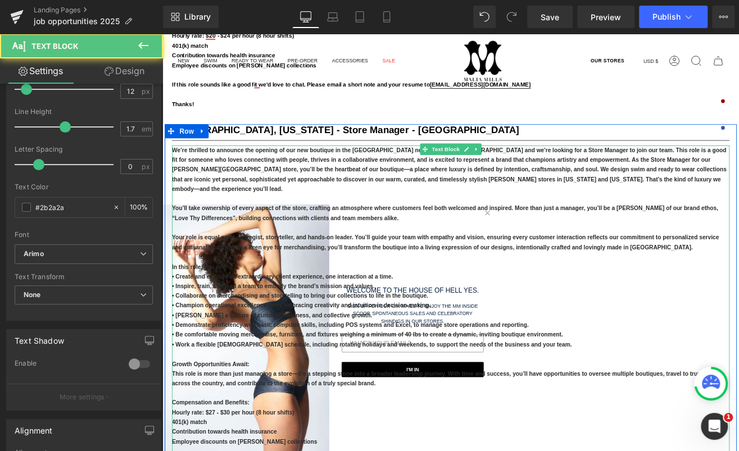
click at [260, 235] on strong "You’ll take ownership of every aspect of the store, crafting an atmosphere wher…" at bounding box center [496, 244] width 644 height 19
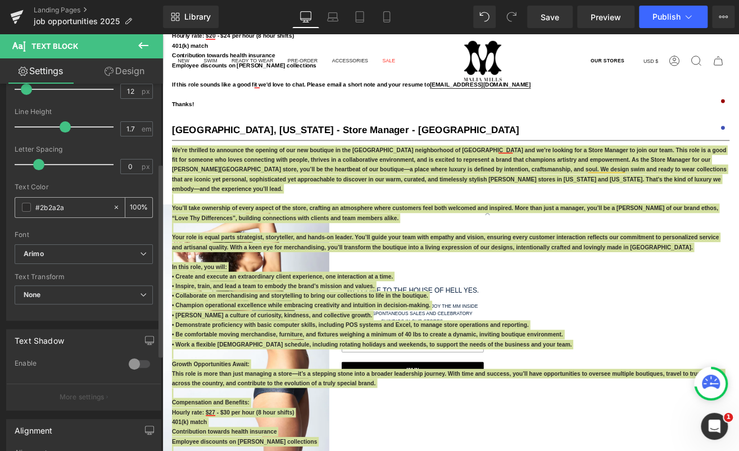
click at [79, 211] on input "#2b2a2a" at bounding box center [71, 207] width 72 height 12
click at [28, 207] on span at bounding box center [26, 207] width 9 height 9
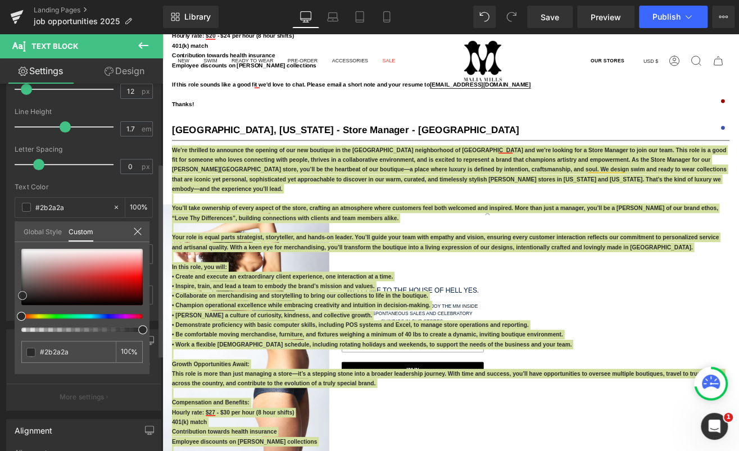
type input "#7d3939"
type input "#773535"
type input "#4d2222"
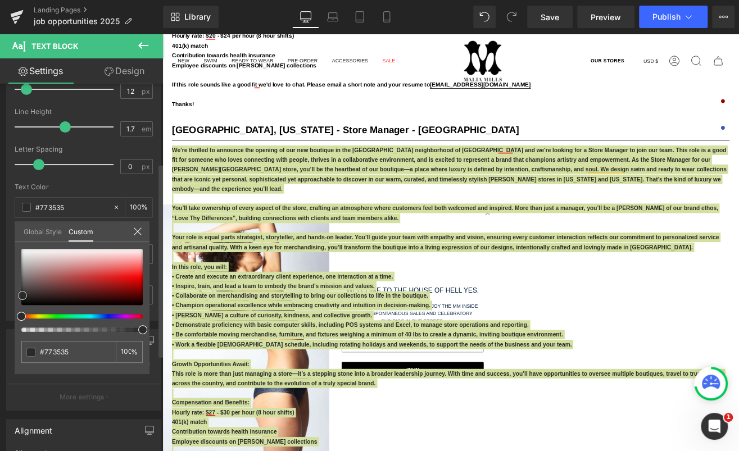
type input "#4d2222"
type input "#000000"
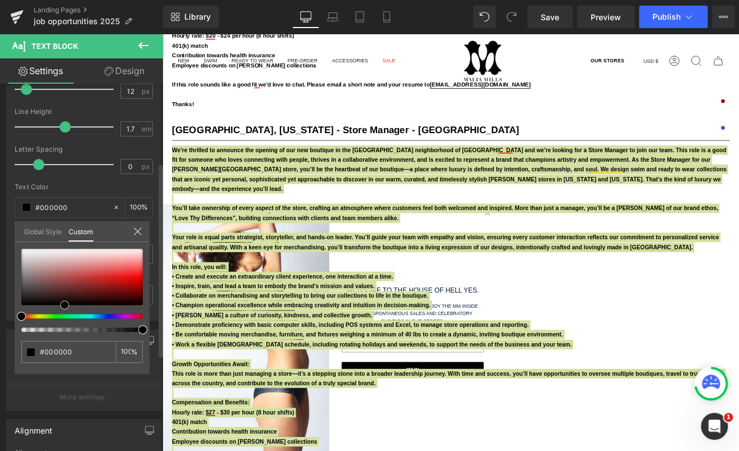
drag, startPoint x: 67, startPoint y: 286, endPoint x: 65, endPoint y: 335, distance: 49.5
click at [65, 335] on div "#000000 100 %" at bounding box center [82, 311] width 135 height 125
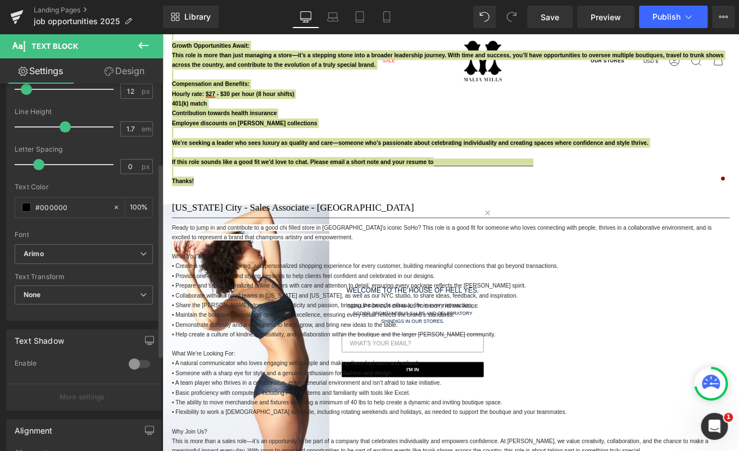
scroll to position [1537, 0]
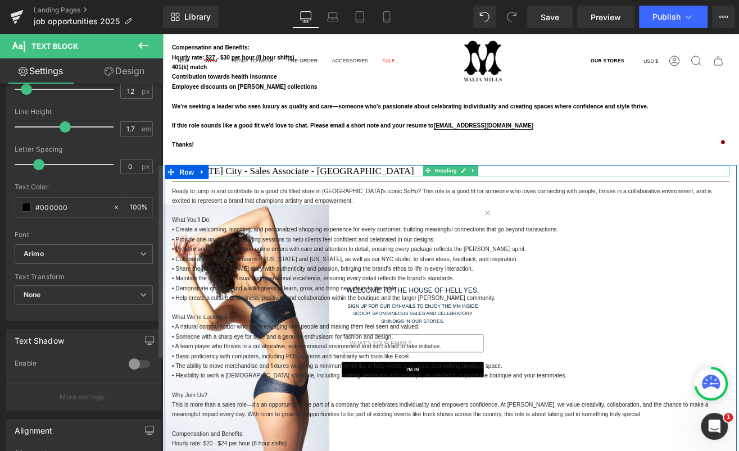
click at [341, 196] on h1 "[US_STATE] City - Sales Associate - [GEOGRAPHIC_DATA]" at bounding box center [502, 195] width 657 height 13
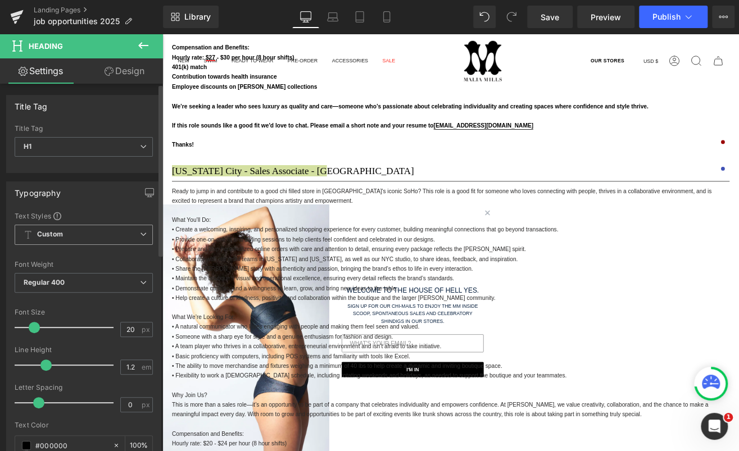
click at [99, 233] on span "Custom Setup Global Style" at bounding box center [84, 235] width 138 height 20
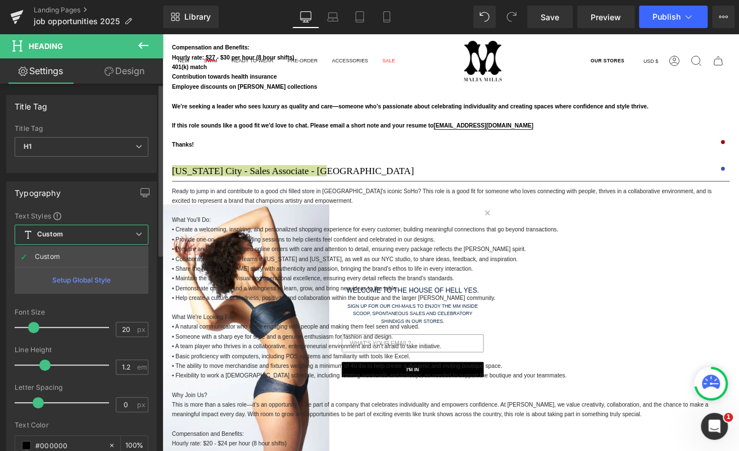
click at [99, 233] on span "Custom Setup Global Style" at bounding box center [82, 235] width 134 height 20
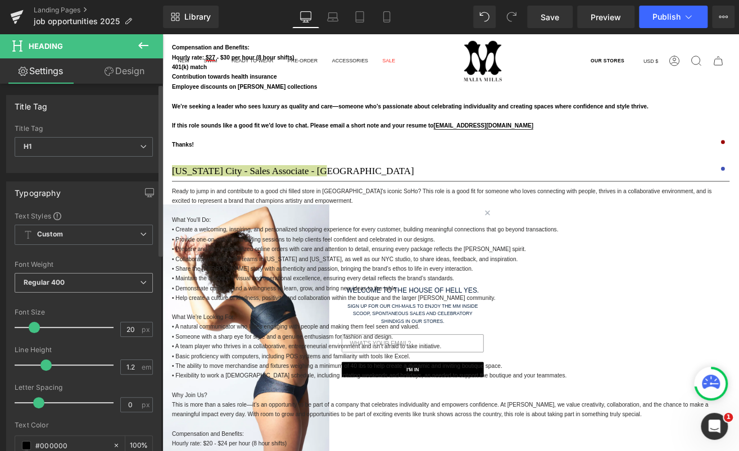
click at [61, 276] on span "Regular 400" at bounding box center [84, 283] width 138 height 20
click at [94, 211] on div "Text Styles" at bounding box center [84, 215] width 138 height 9
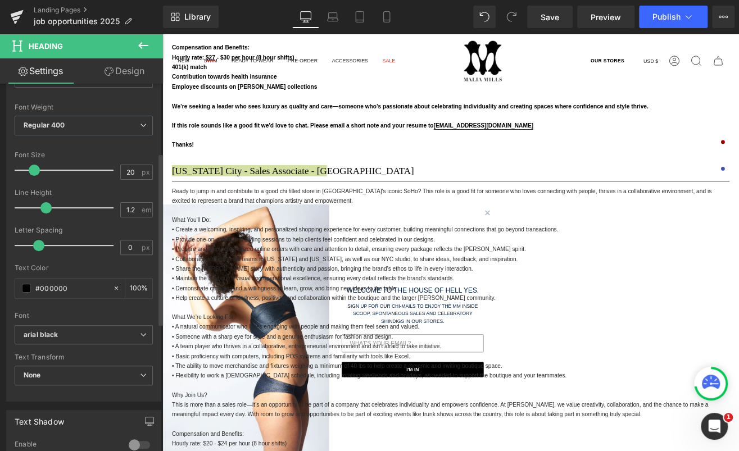
scroll to position [158, 0]
click at [81, 325] on span "arial black" at bounding box center [84, 334] width 138 height 20
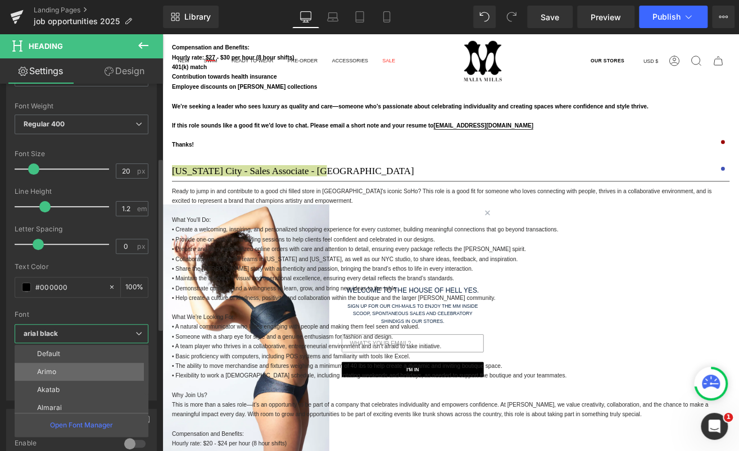
click at [66, 364] on li "Arimo" at bounding box center [84, 372] width 139 height 18
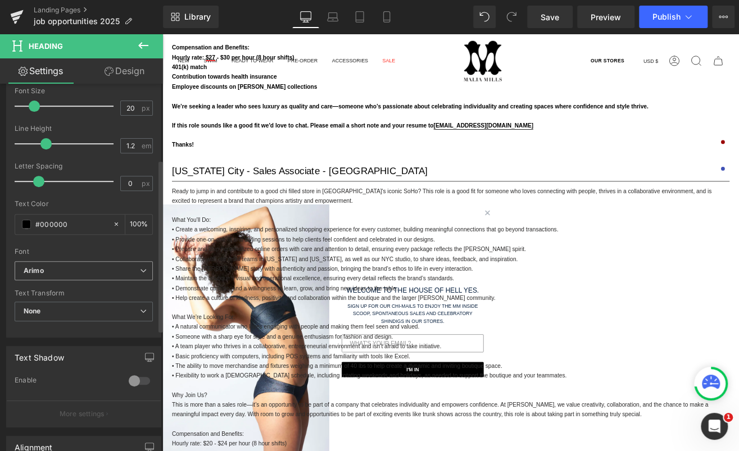
scroll to position [229, 0]
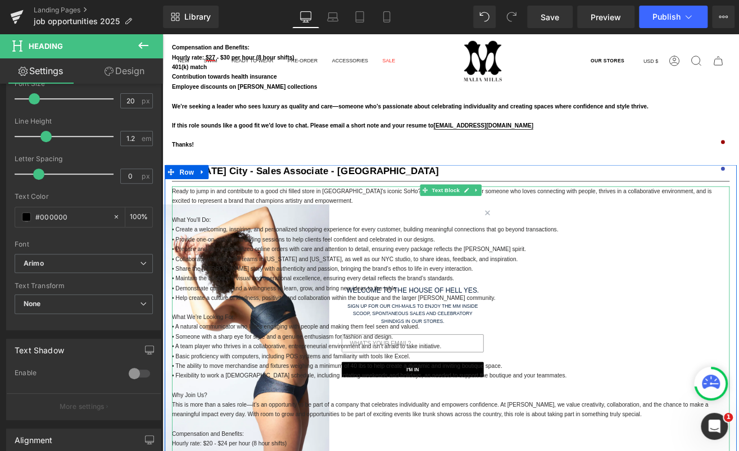
click at [422, 227] on p "Ready to jump in and contribute to a good chi filled store in [GEOGRAPHIC_DATA]…" at bounding box center [502, 225] width 657 height 23
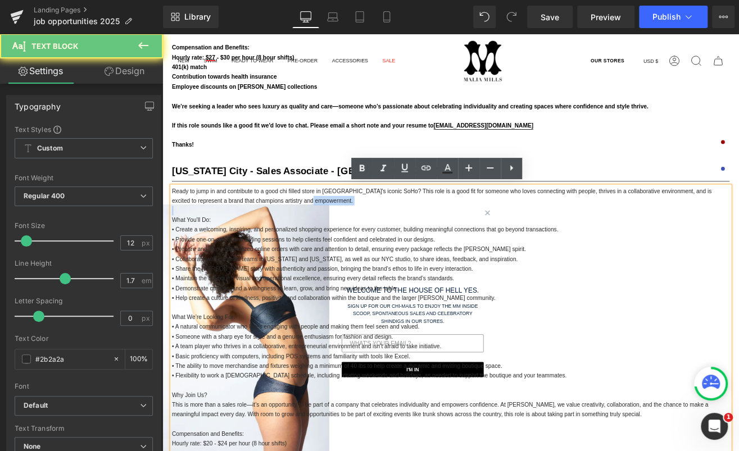
click at [422, 227] on p "Ready to jump in and contribute to a good chi filled store in [GEOGRAPHIC_DATA]…" at bounding box center [502, 225] width 657 height 23
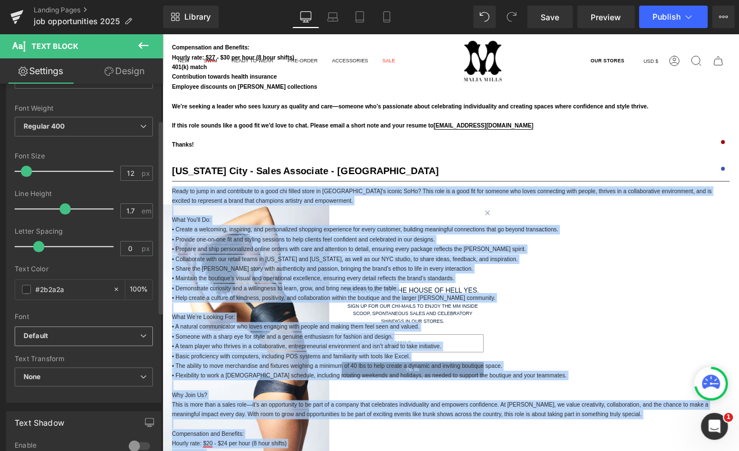
scroll to position [70, 0]
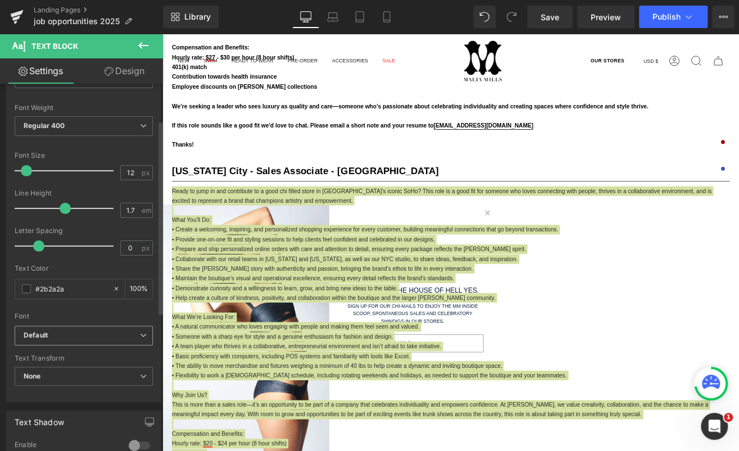
click at [67, 338] on b "Default" at bounding box center [82, 336] width 116 height 10
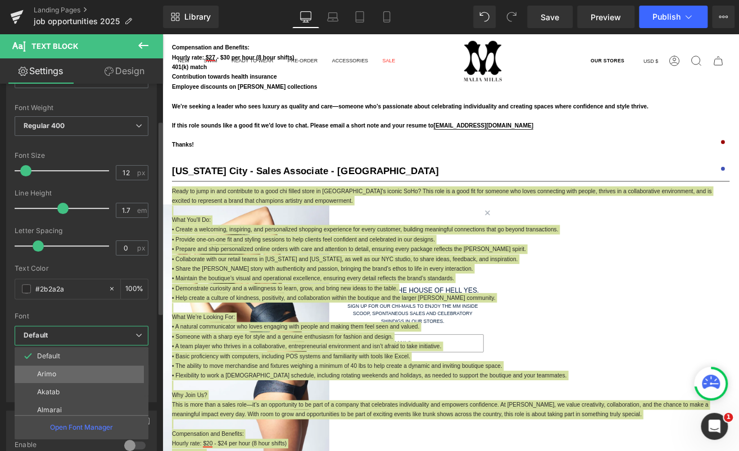
click at [62, 368] on li "Arimo" at bounding box center [84, 374] width 139 height 18
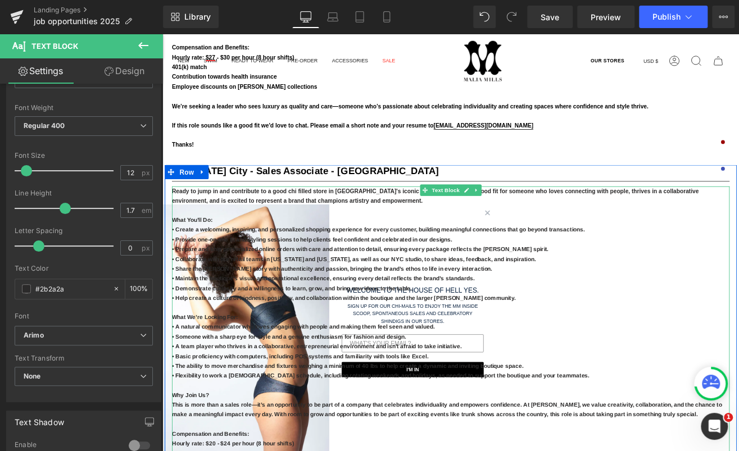
click at [244, 318] on strong "• Maintain the boutique’s visual and operational excellence, ensuring every det…" at bounding box center [352, 322] width 357 height 8
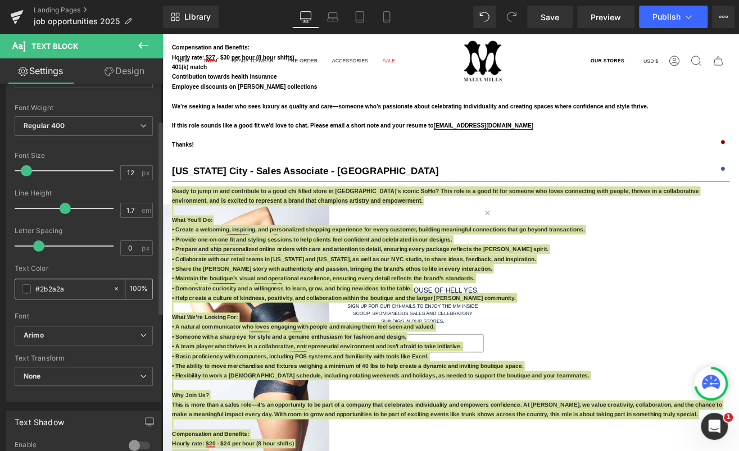
click at [75, 286] on input "#2b2a2a" at bounding box center [71, 288] width 72 height 12
click at [28, 288] on span at bounding box center [26, 288] width 9 height 9
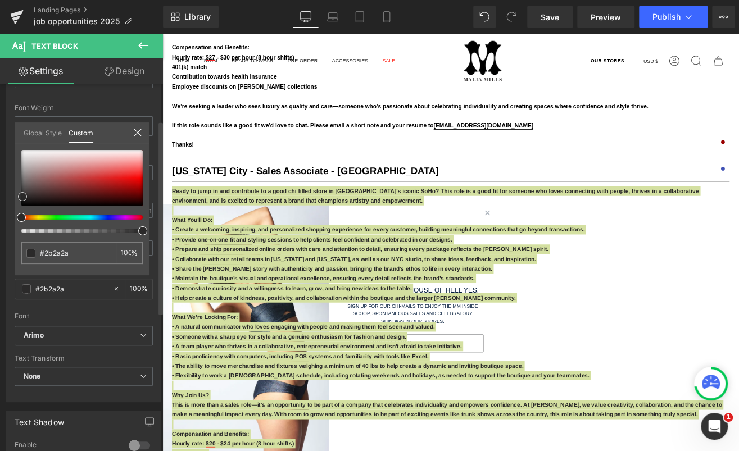
type input "#833939"
type input "#572727"
type input "#000000"
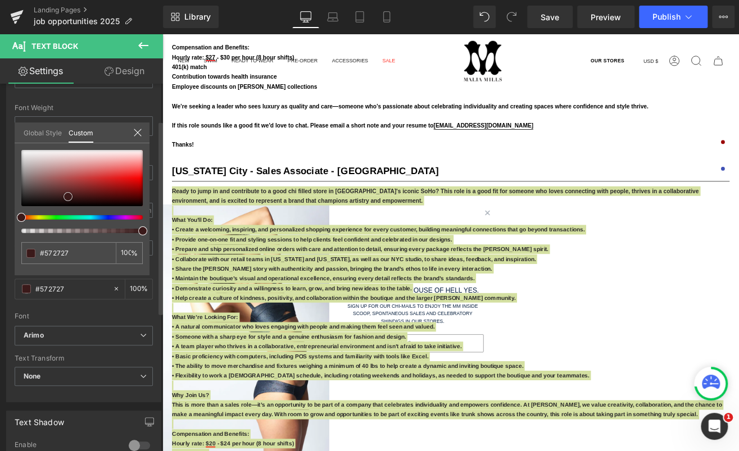
type input "#000000"
drag, startPoint x: 67, startPoint y: 185, endPoint x: 66, endPoint y: 238, distance: 52.3
click at [66, 238] on div "#000000 100 %" at bounding box center [82, 212] width 135 height 125
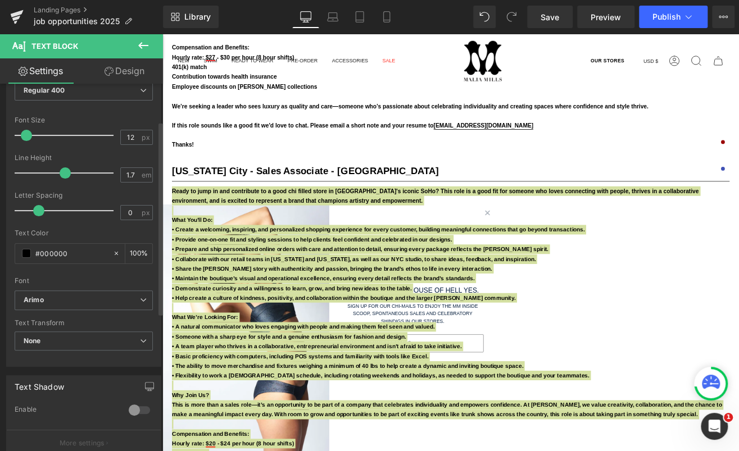
scroll to position [125, 0]
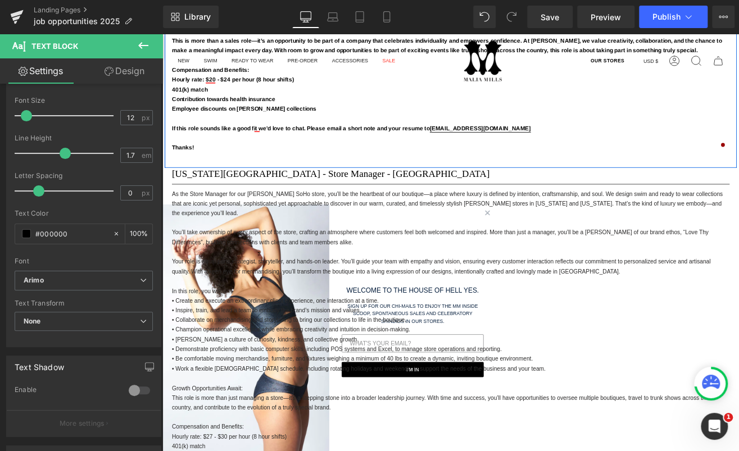
scroll to position [1995, 0]
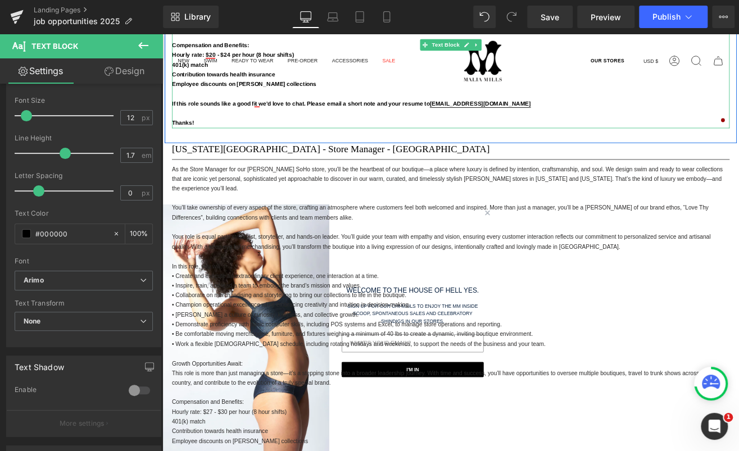
click at [260, 93] on strong "Employee discounts on [PERSON_NAME] collections" at bounding box center [259, 93] width 170 height 8
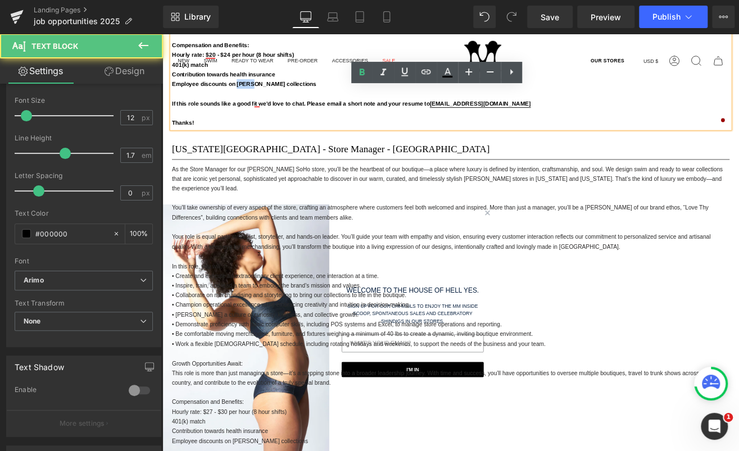
click at [260, 93] on strong "Employee discounts on [PERSON_NAME] collections" at bounding box center [259, 93] width 170 height 8
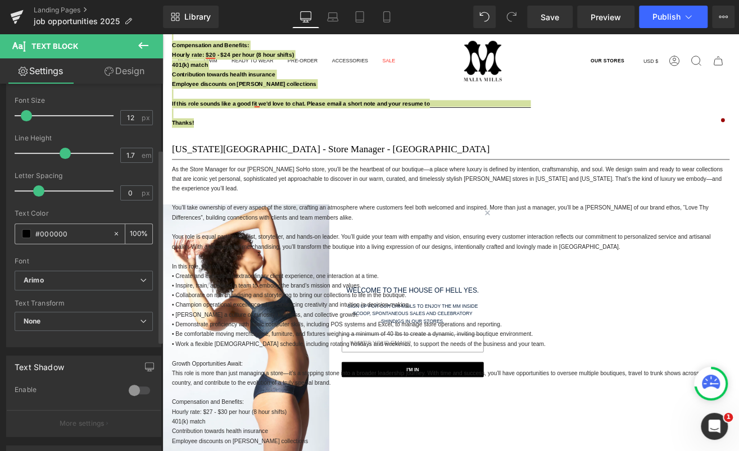
click at [58, 231] on input "#000000" at bounding box center [71, 233] width 72 height 12
click at [31, 230] on div "#000000" at bounding box center [63, 234] width 97 height 20
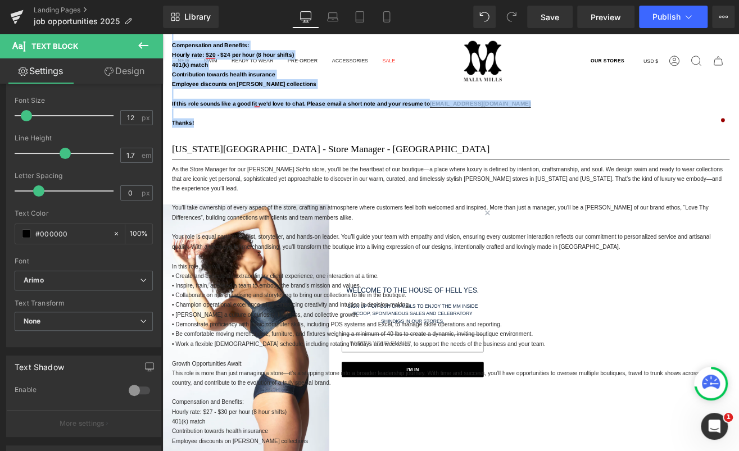
click at [268, 215] on p "As the Store Manager for our [PERSON_NAME] SoHo store, you’ll be the heartbeat …" at bounding box center [502, 205] width 657 height 34
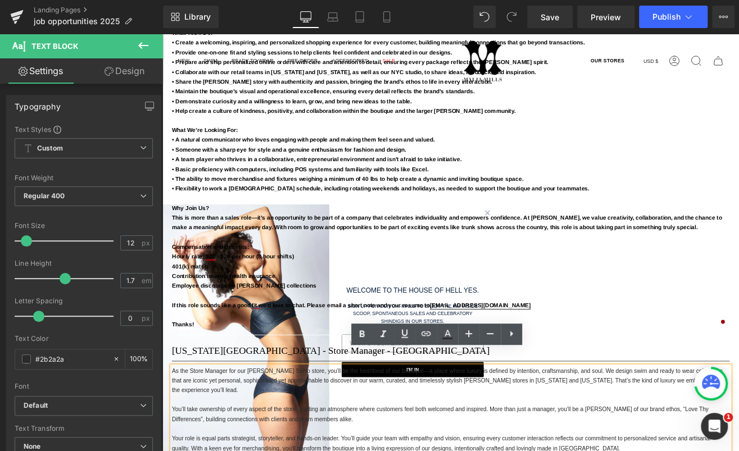
scroll to position [1773, 0]
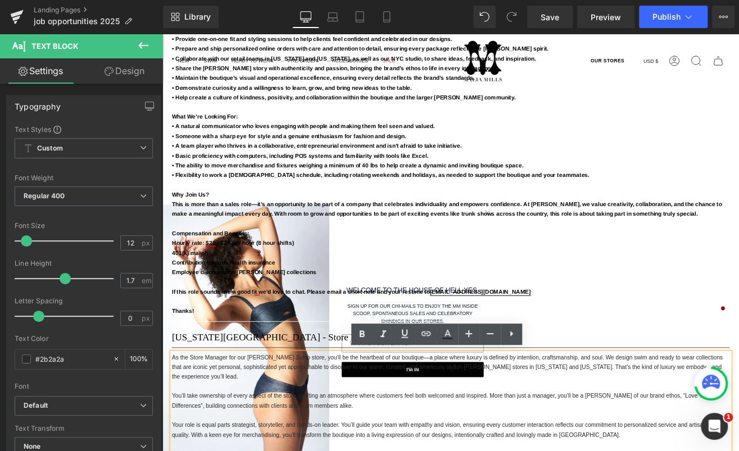
click at [274, 153] on strong "• Someone with a sharp eye for style and a genuine enthusiasm for fashion and d…" at bounding box center [312, 155] width 276 height 8
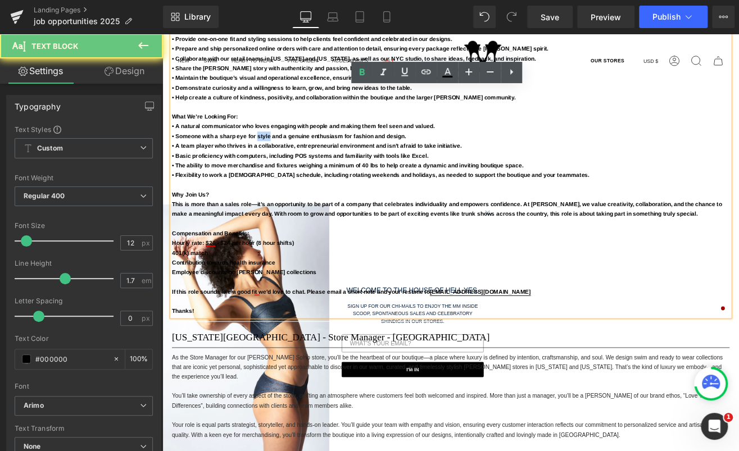
click at [274, 153] on strong "• Someone with a sharp eye for style and a genuine enthusiasm for fashion and d…" at bounding box center [312, 155] width 276 height 8
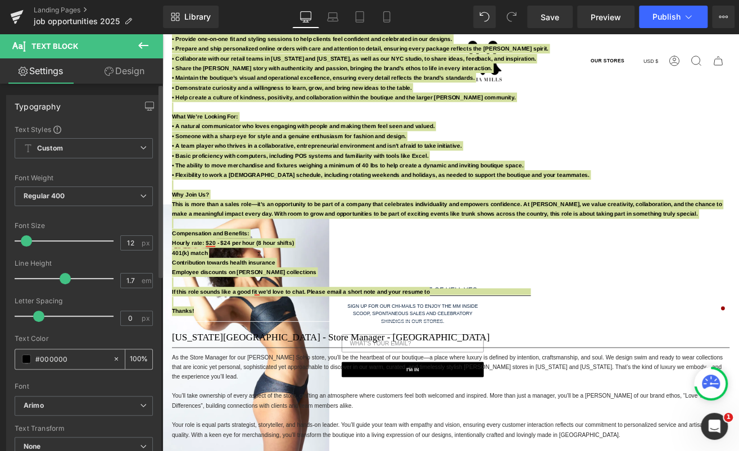
click at [51, 359] on input "#000000" at bounding box center [71, 359] width 72 height 12
click at [28, 357] on span at bounding box center [26, 358] width 9 height 9
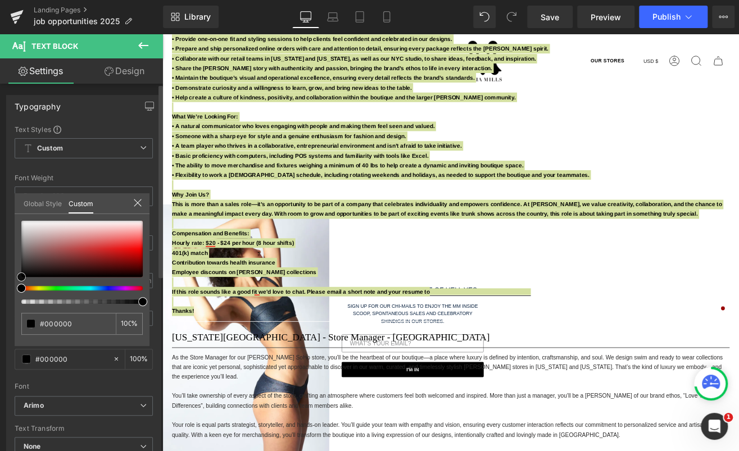
type input "#5f1f1f"
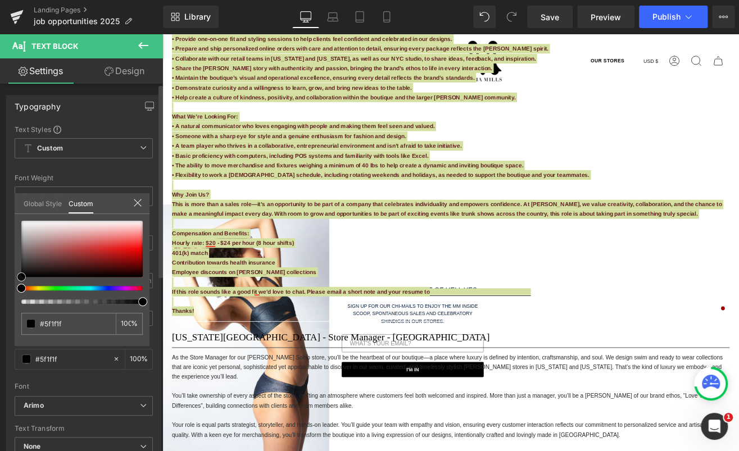
click at [83, 262] on div at bounding box center [81, 249] width 121 height 56
type input "#501a1a"
type input "#030101"
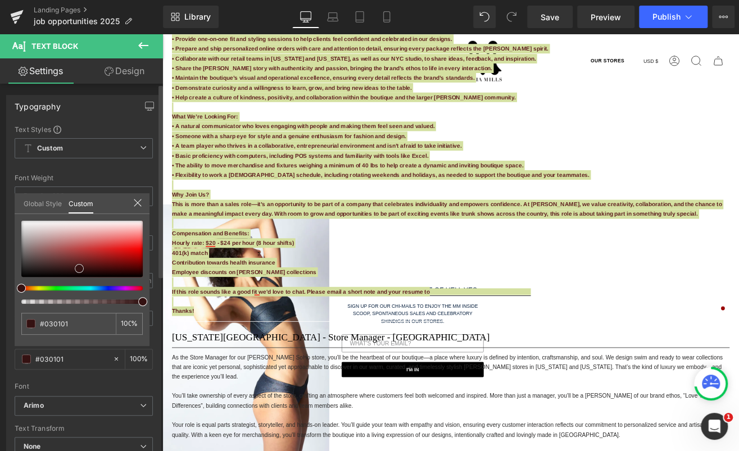
type input "#000000"
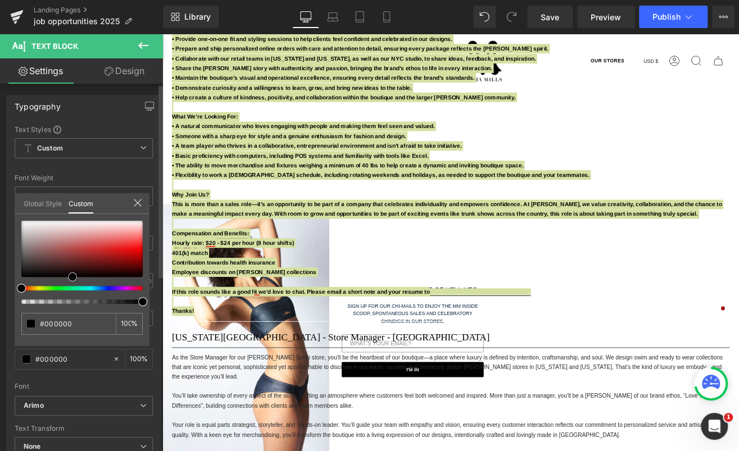
drag, startPoint x: 83, startPoint y: 262, endPoint x: 72, endPoint y: 285, distance: 25.1
click at [72, 285] on div at bounding box center [81, 262] width 121 height 83
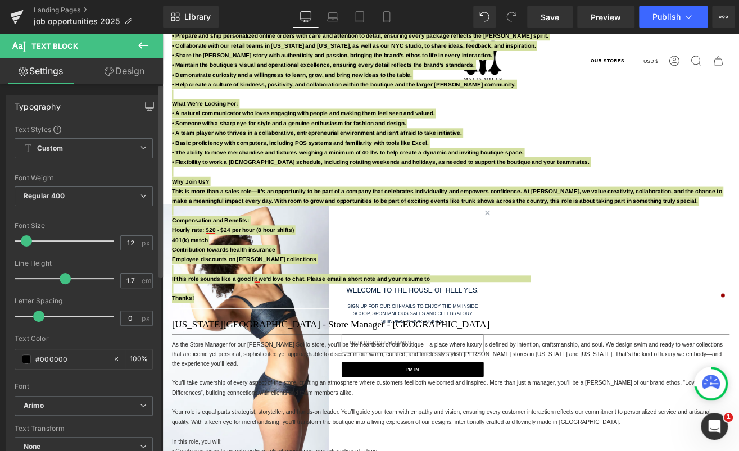
scroll to position [1998, 0]
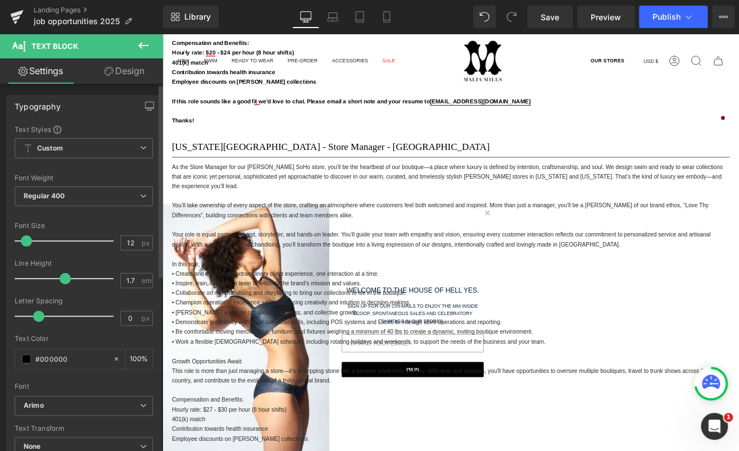
click at [306, 163] on body "Skip to content Search Search Clear OUR STORES Currency USD $ [GEOGRAPHIC_DATA]…" at bounding box center [502, 178] width 680 height 4284
click at [306, 163] on h1 "[US_STATE][GEOGRAPHIC_DATA] - Store Manager - [GEOGRAPHIC_DATA]" at bounding box center [502, 166] width 657 height 13
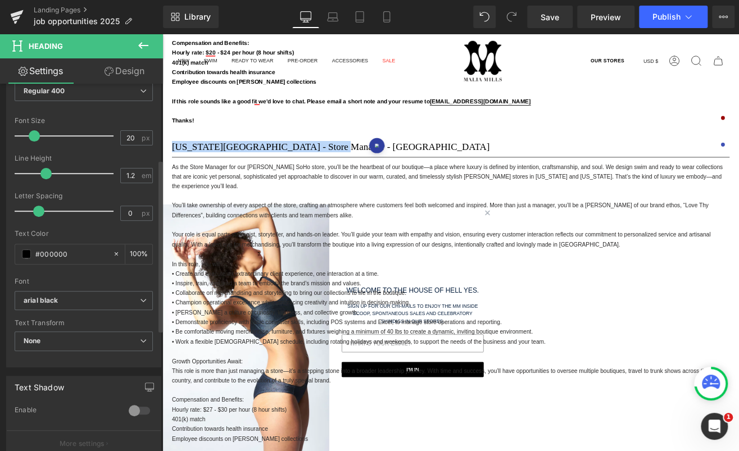
scroll to position [208, 0]
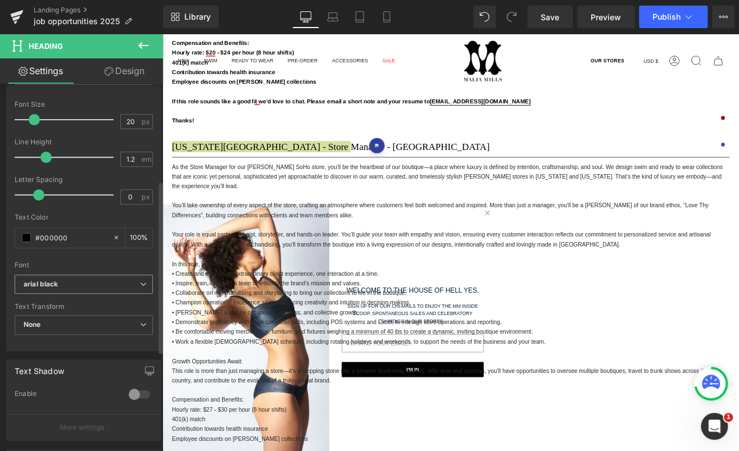
click at [70, 287] on span "arial black" at bounding box center [84, 285] width 138 height 20
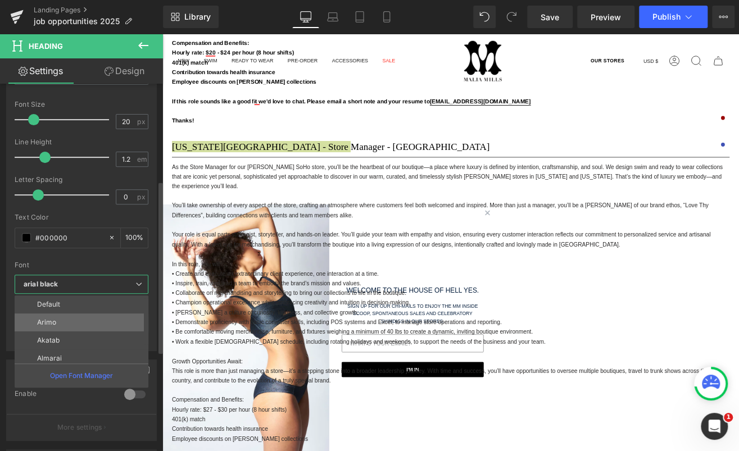
click at [63, 325] on li "Arimo" at bounding box center [84, 322] width 139 height 18
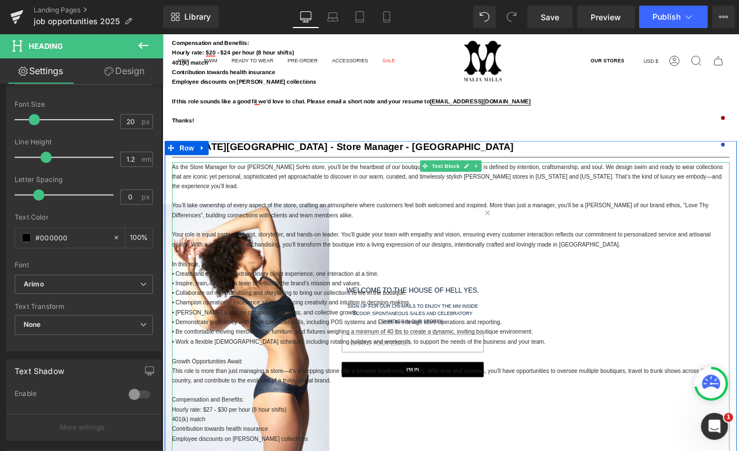
click at [249, 190] on font "As the Store Manager for our [PERSON_NAME] SoHo store, you’ll be the heartbeat …" at bounding box center [498, 202] width 649 height 31
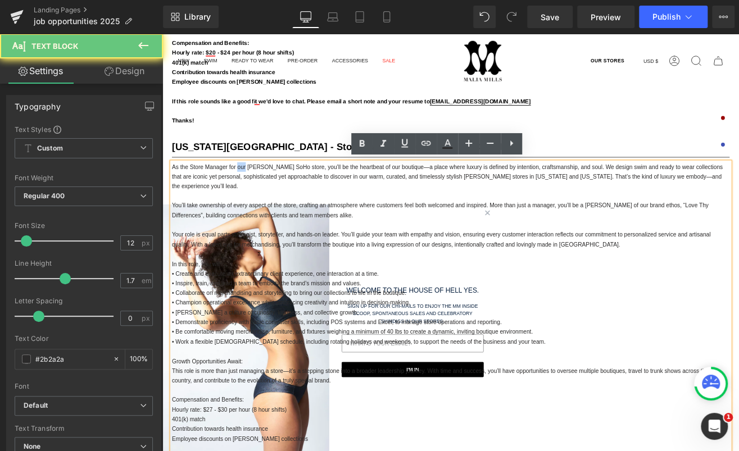
click at [249, 190] on font "As the Store Manager for our [PERSON_NAME] SoHo store, you’ll be the heartbeat …" at bounding box center [498, 202] width 649 height 31
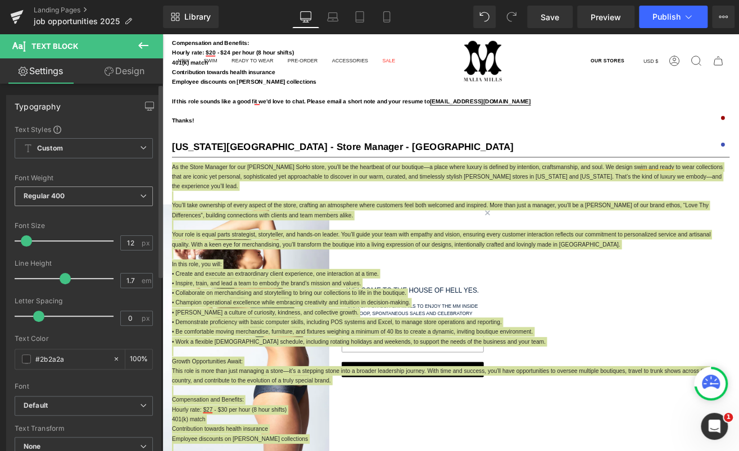
click at [84, 200] on span "Regular 400" at bounding box center [84, 196] width 138 height 20
click at [74, 385] on div "Font" at bounding box center [84, 386] width 138 height 8
click at [75, 363] on input "#2b2a2a" at bounding box center [71, 359] width 72 height 12
click at [28, 357] on span at bounding box center [26, 358] width 9 height 9
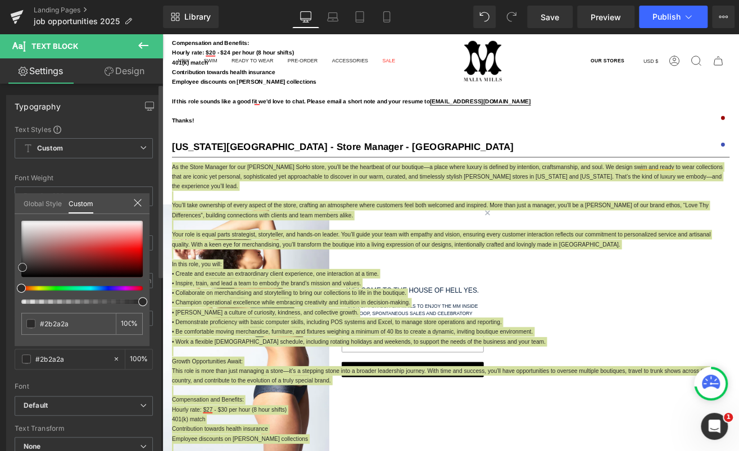
type input "#9c3939"
type input "#823030"
type input "#000000"
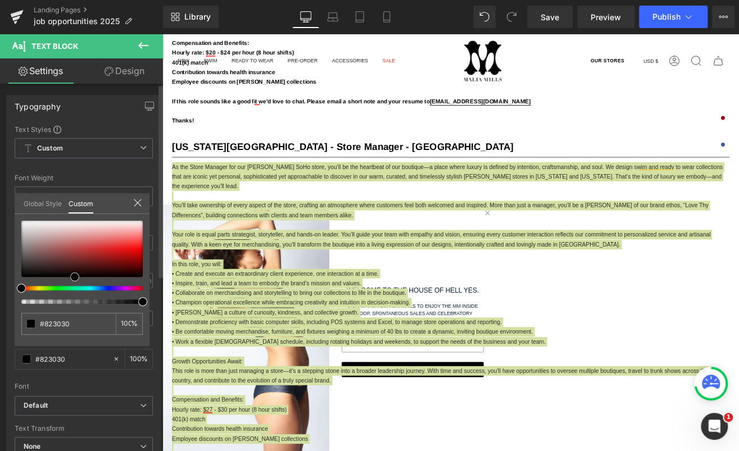
type input "#000000"
drag, startPoint x: 76, startPoint y: 253, endPoint x: 71, endPoint y: 302, distance: 49.1
click at [71, 302] on div at bounding box center [81, 262] width 121 height 83
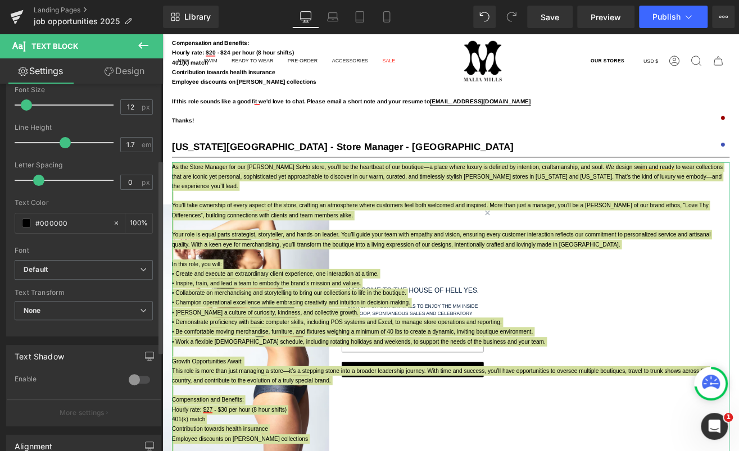
scroll to position [145, 0]
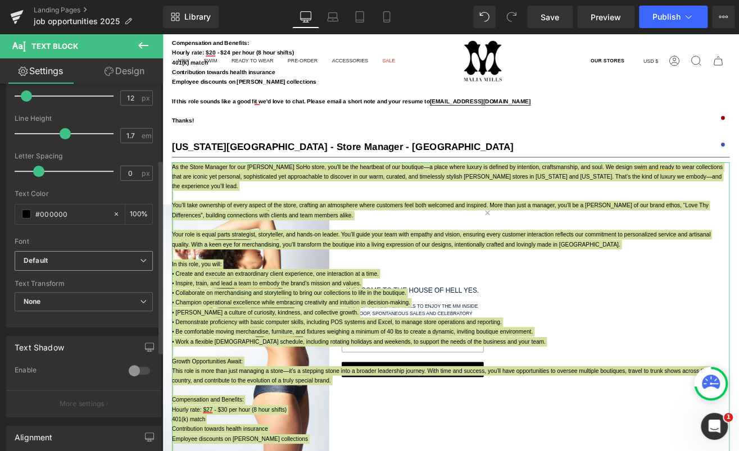
click at [70, 256] on b "Default" at bounding box center [82, 261] width 116 height 10
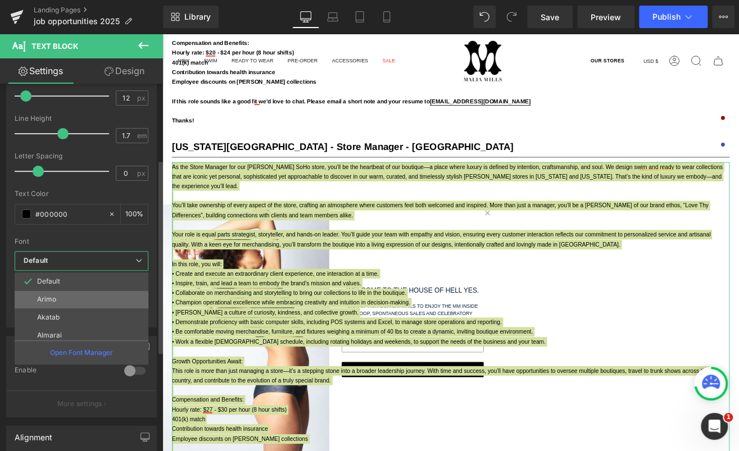
click at [65, 302] on li "Arimo" at bounding box center [84, 299] width 139 height 18
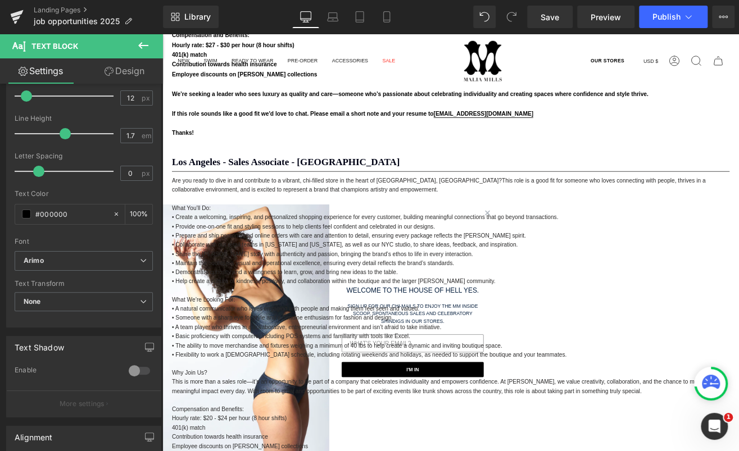
scroll to position [2439, 0]
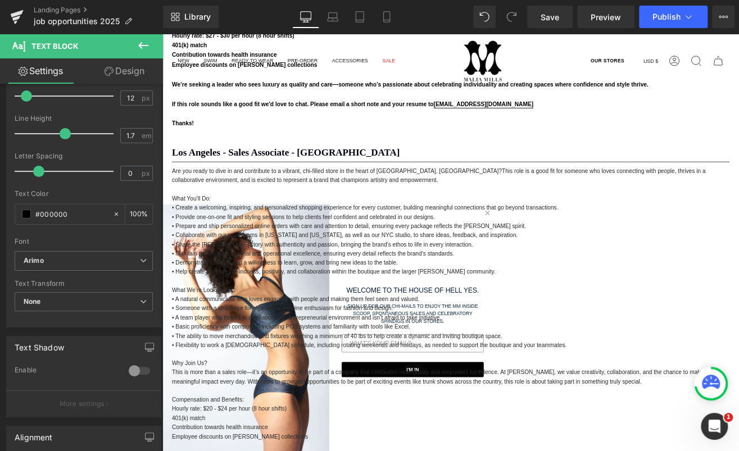
click at [162, 34] on div at bounding box center [162, 34] width 0 height 0
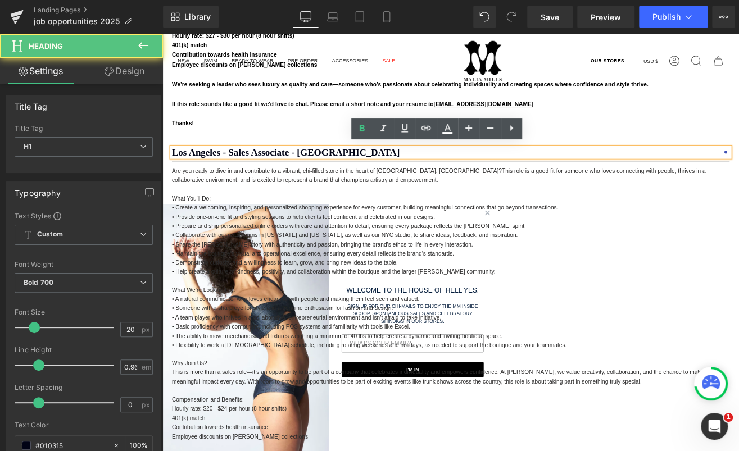
click at [222, 172] on h1 "Los Angeles - Sales Associate - [GEOGRAPHIC_DATA]" at bounding box center [502, 173] width 657 height 11
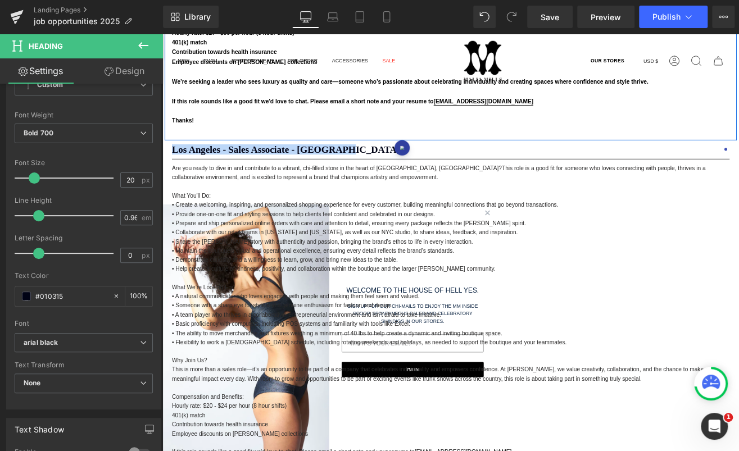
scroll to position [2444, 0]
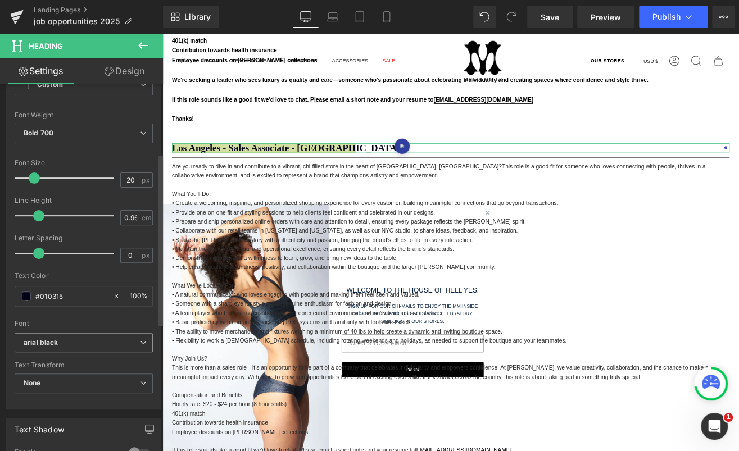
click at [55, 345] on icon "arial black" at bounding box center [41, 343] width 35 height 10
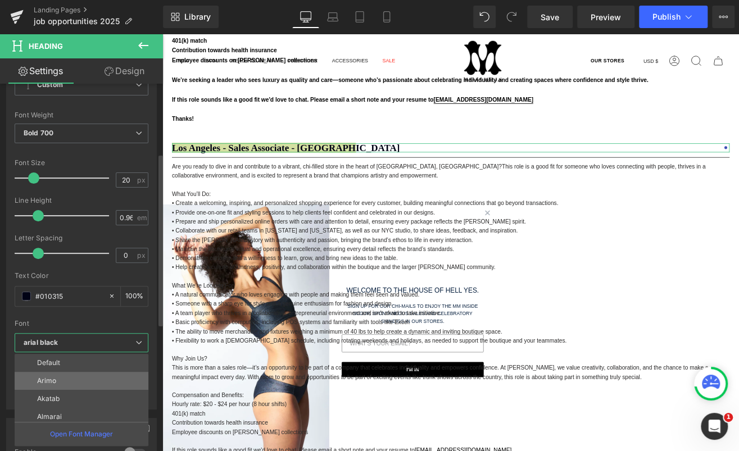
click at [58, 377] on li "Arimo" at bounding box center [84, 381] width 139 height 18
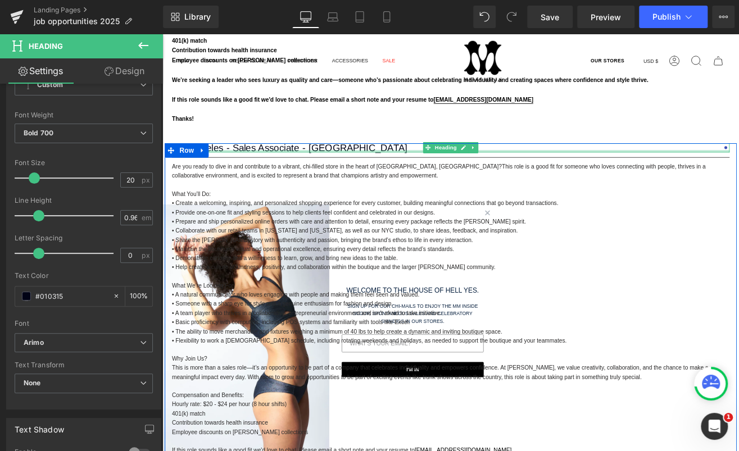
click at [378, 171] on div at bounding box center [502, 172] width 657 height 3
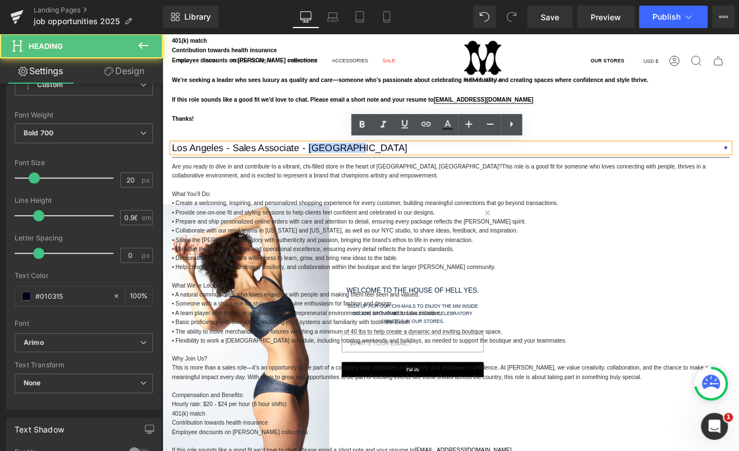
click at [378, 169] on span "Los Angeles - Sales Associate - [GEOGRAPHIC_DATA]" at bounding box center [312, 168] width 277 height 12
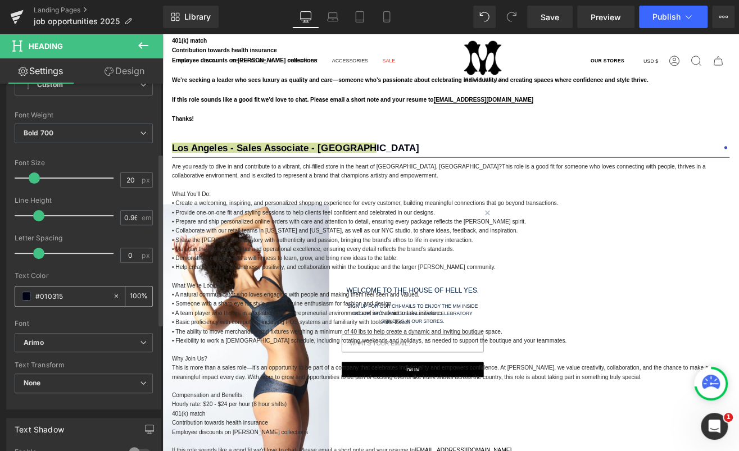
click at [51, 295] on input "#010315" at bounding box center [71, 296] width 72 height 12
click at [24, 295] on span at bounding box center [26, 295] width 9 height 9
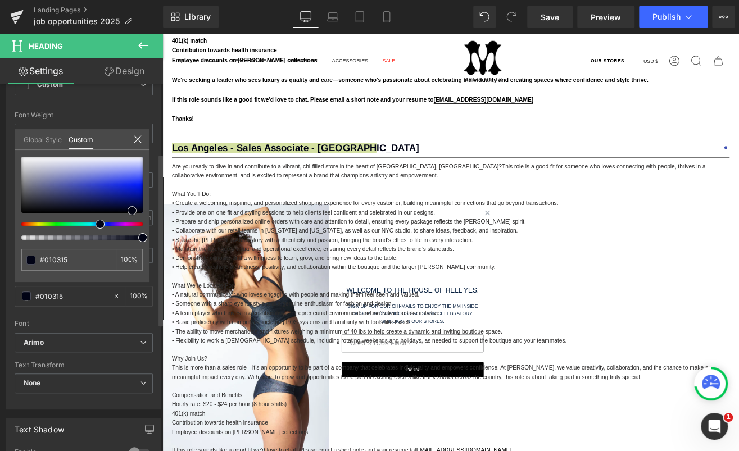
type input "#7a82c6"
type input "#7279bf"
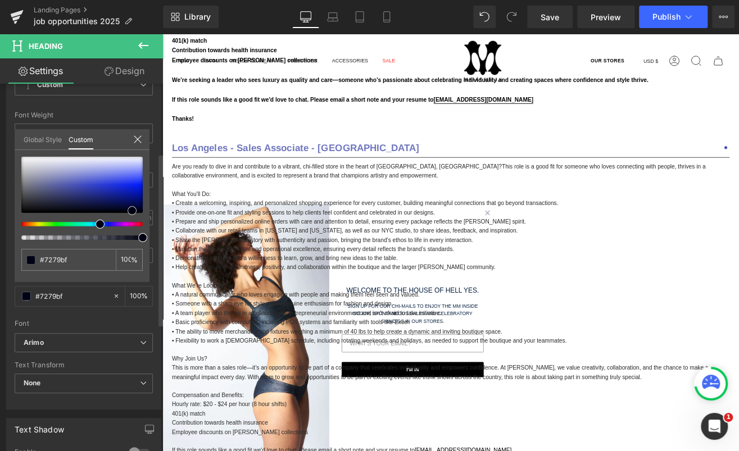
type input "#181a34"
type input "#000000"
drag, startPoint x: 68, startPoint y: 177, endPoint x: 64, endPoint y: 255, distance: 77.6
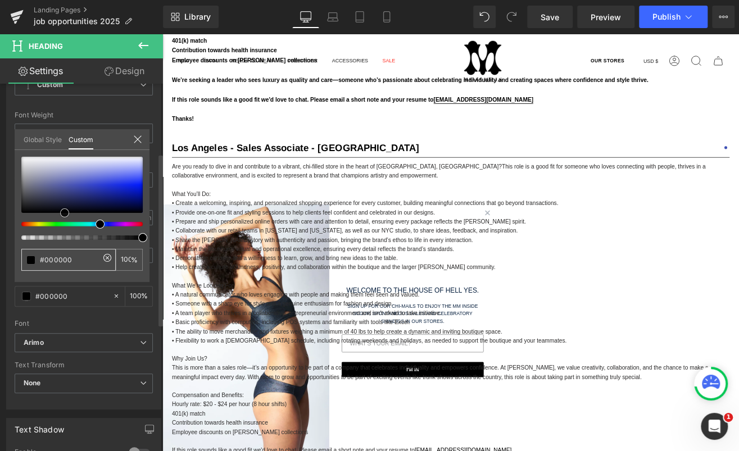
click at [64, 255] on div "#000000 100 %" at bounding box center [82, 219] width 135 height 125
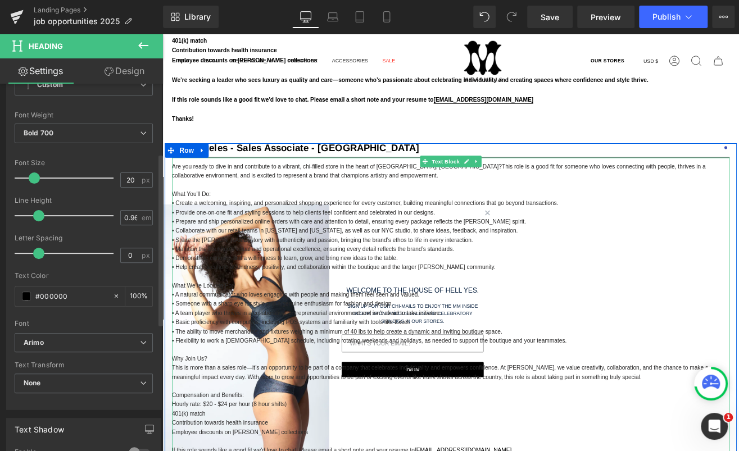
click at [339, 203] on p "Are you ready to dive in and contribute to a vibrant, chi-filled store in the h…" at bounding box center [502, 195] width 657 height 21
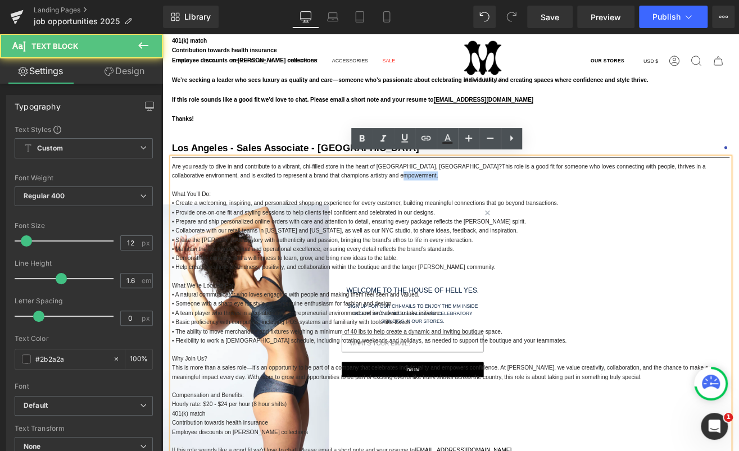
click at [339, 203] on p "Are you ready to dive in and contribute to a vibrant, chi-filled store in the h…" at bounding box center [502, 195] width 657 height 21
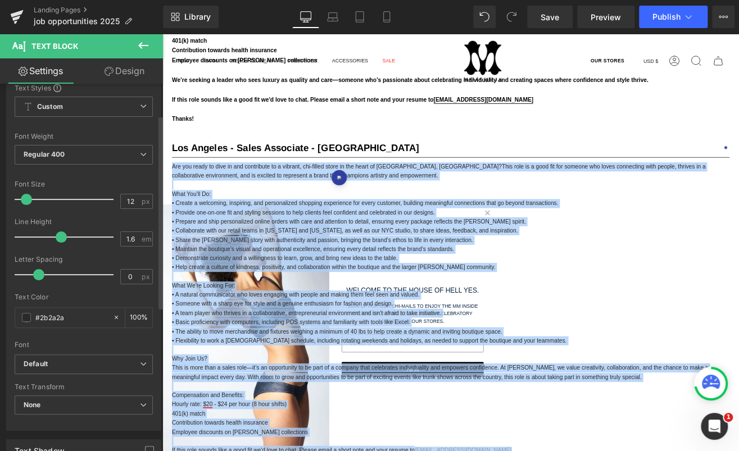
scroll to position [107, 0]
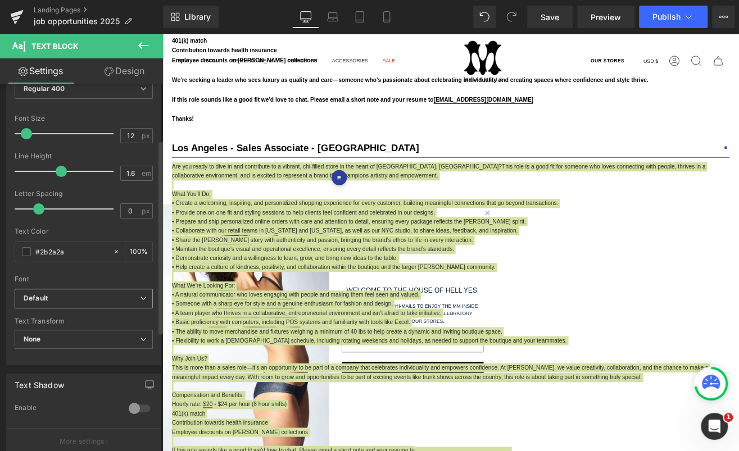
click at [63, 299] on b "Default" at bounding box center [82, 299] width 116 height 10
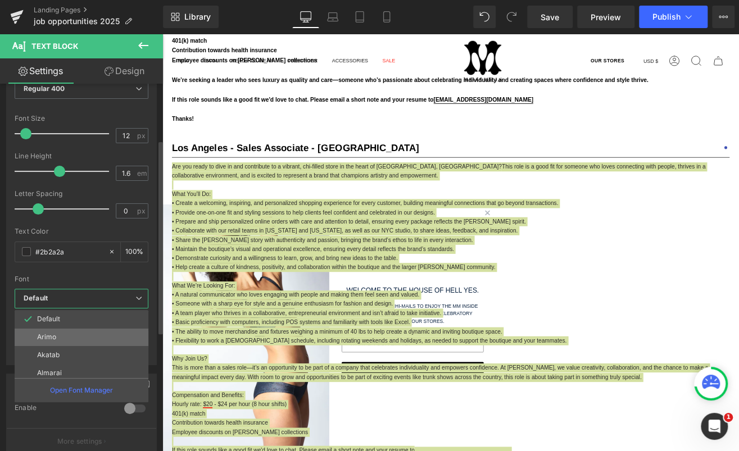
click at [64, 340] on li "Arimo" at bounding box center [84, 337] width 139 height 18
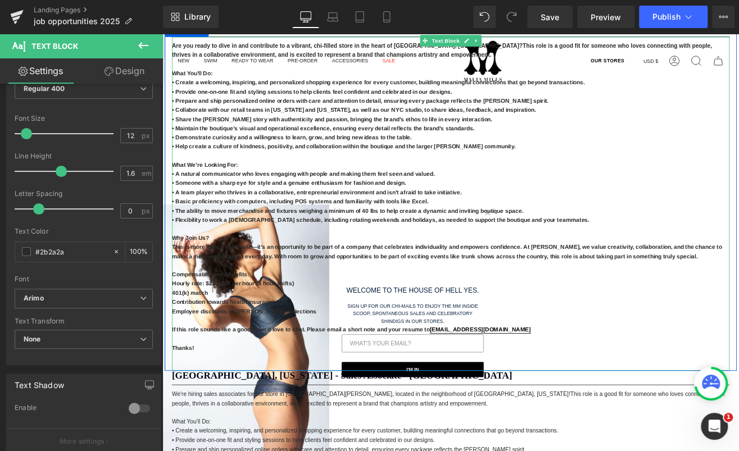
scroll to position [2595, 0]
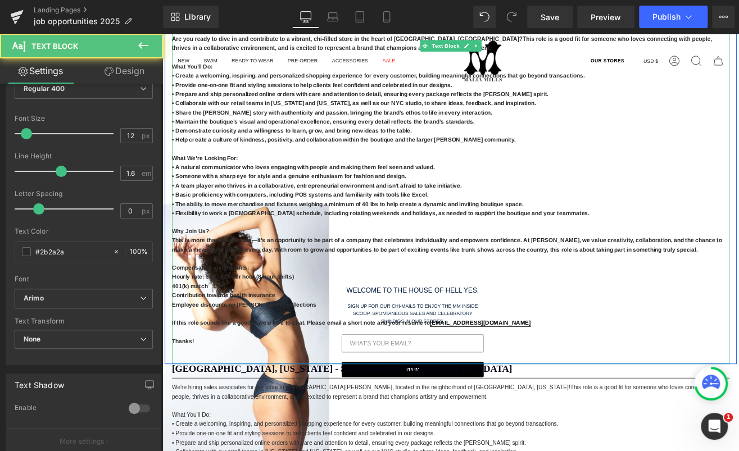
click at [318, 273] on strong "This is more than a sales role—it’s an opportunity to be part of a company that…" at bounding box center [498, 282] width 648 height 19
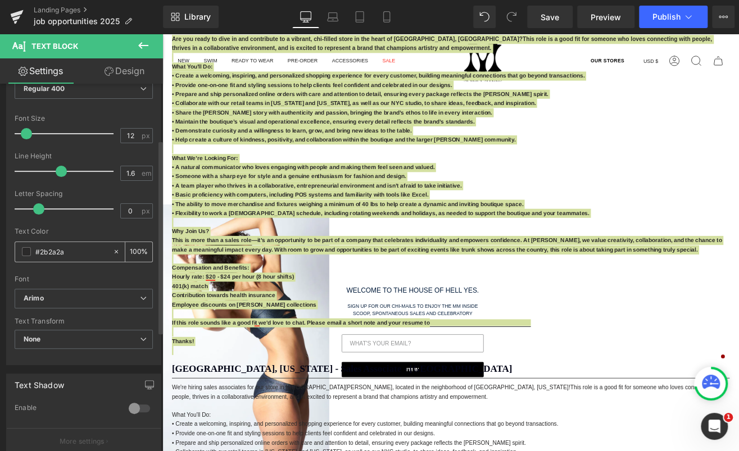
click at [61, 247] on input "#2b2a2a" at bounding box center [71, 251] width 72 height 12
click at [31, 246] on div "#2b2a2a" at bounding box center [63, 252] width 97 height 20
click at [28, 251] on span at bounding box center [26, 251] width 9 height 9
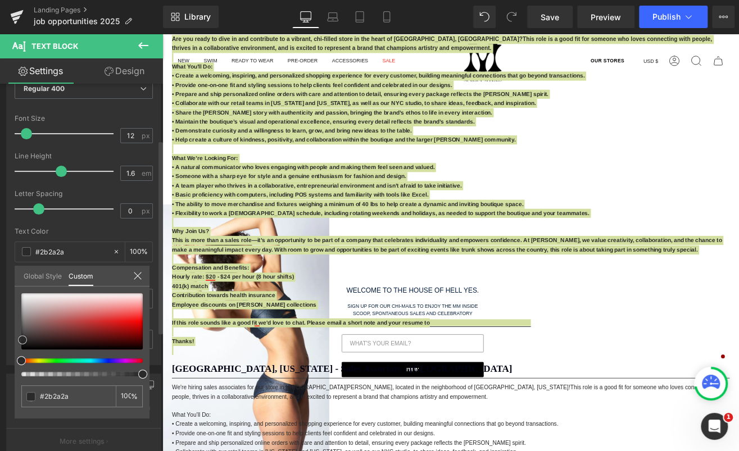
type input "#3a3030"
type input "#372e2e"
type input "#2c2525"
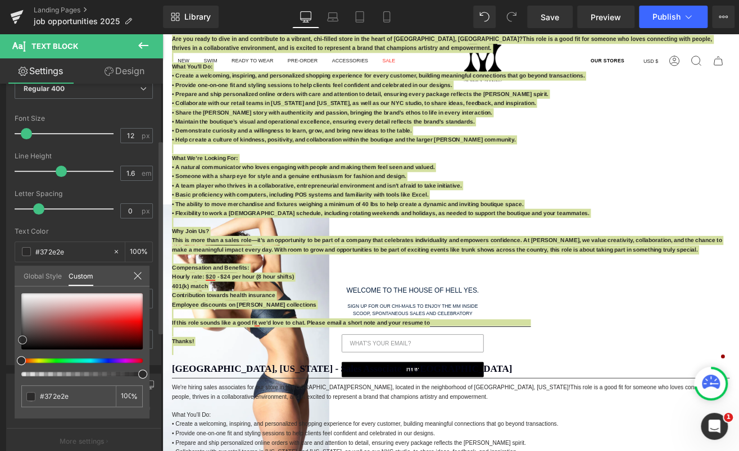
type input "#2c2525"
type input "#000000"
drag, startPoint x: 32, startPoint y: 338, endPoint x: 29, endPoint y: 364, distance: 26.5
click at [29, 364] on div at bounding box center [81, 334] width 121 height 83
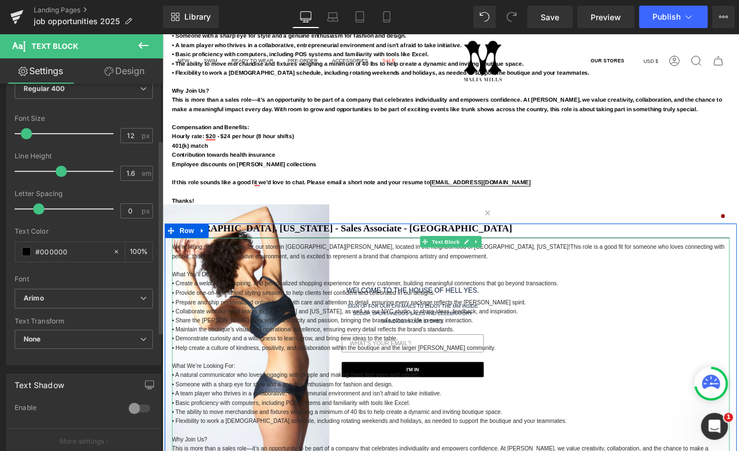
scroll to position [2921, 0]
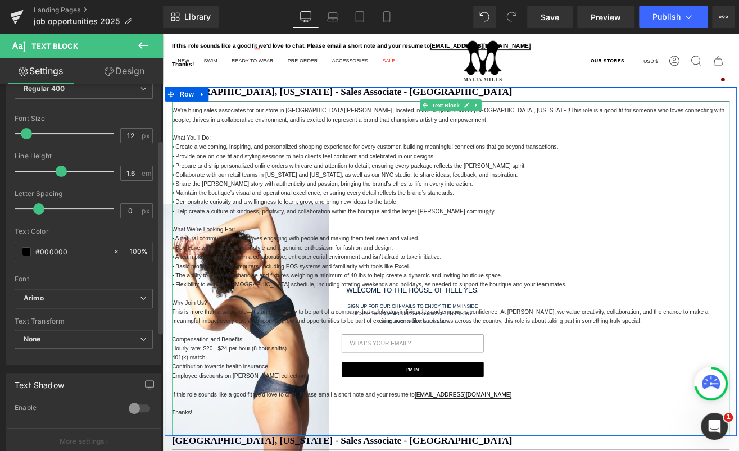
click at [320, 219] on p "• Maintain the boutique’s visual and operational excellence, ensuring every det…" at bounding box center [502, 221] width 657 height 11
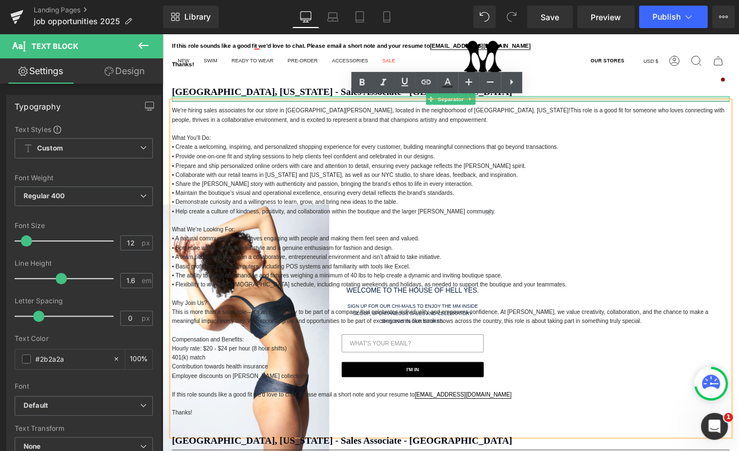
click at [243, 100] on h1 "[GEOGRAPHIC_DATA], [US_STATE] - Sales Associate - [GEOGRAPHIC_DATA]" at bounding box center [502, 102] width 657 height 11
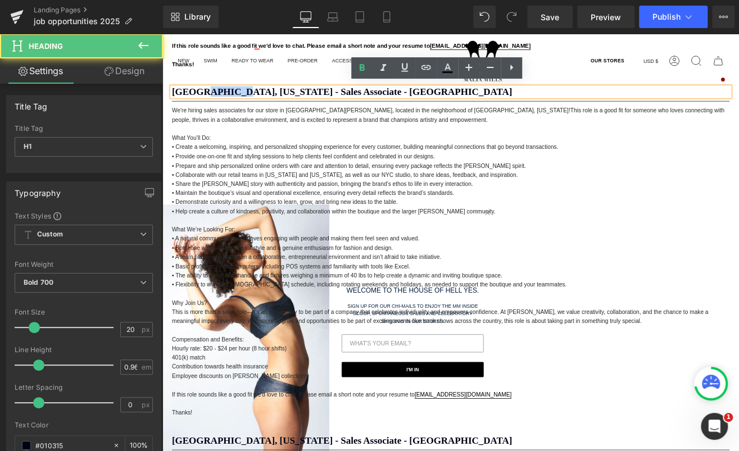
click at [243, 100] on h1 "[GEOGRAPHIC_DATA], [US_STATE] - Sales Associate - [GEOGRAPHIC_DATA]" at bounding box center [502, 102] width 657 height 11
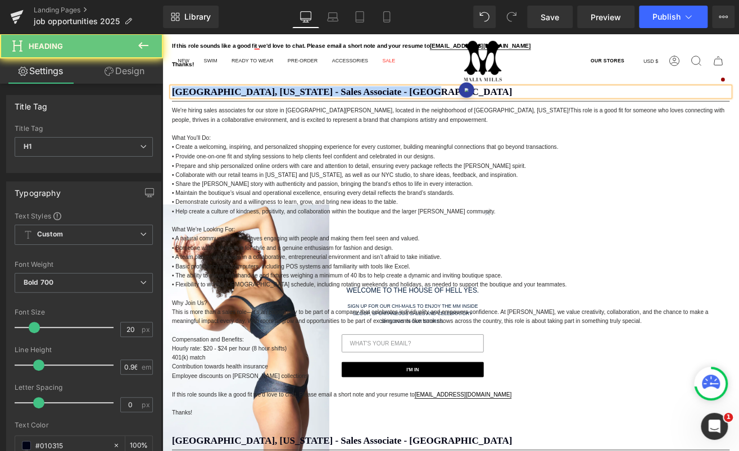
paste div
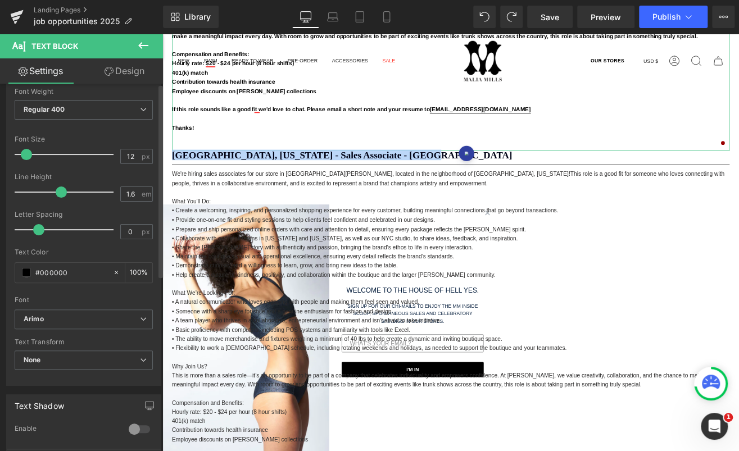
scroll to position [141, 0]
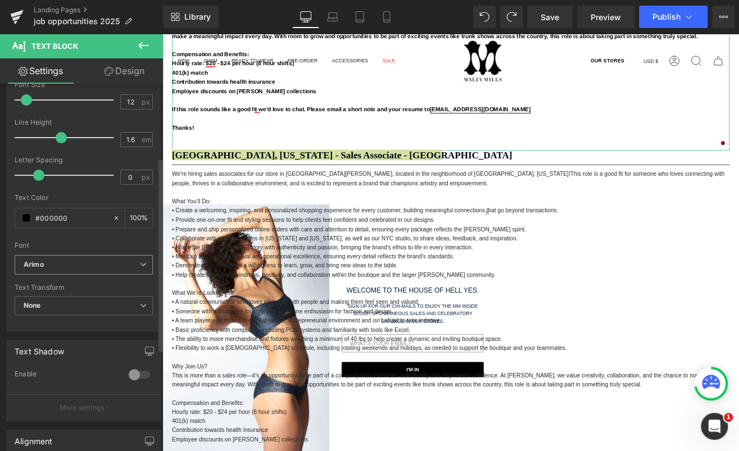
click at [54, 266] on b "Arimo" at bounding box center [82, 265] width 116 height 10
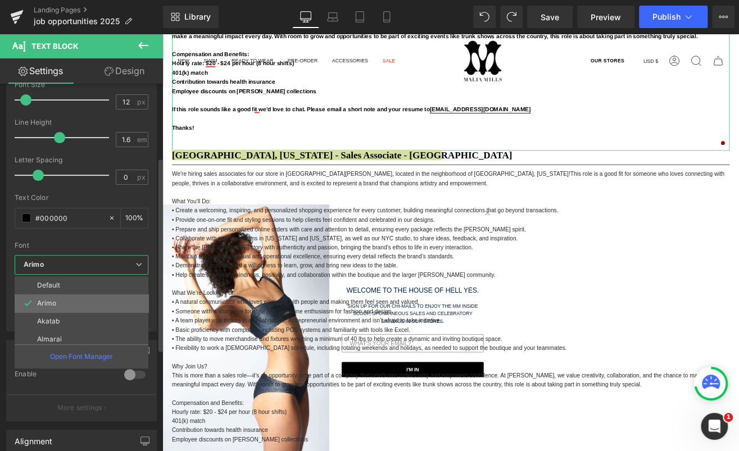
click at [55, 299] on p "Arimo" at bounding box center [46, 303] width 19 height 8
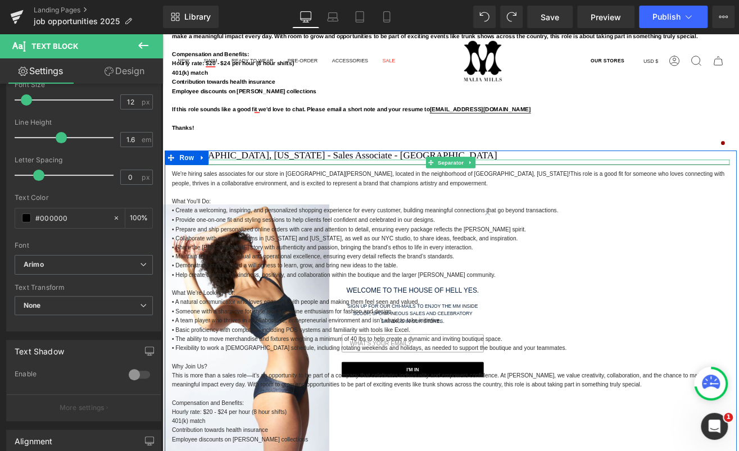
click at [503, 180] on span "Separator" at bounding box center [502, 186] width 35 height 13
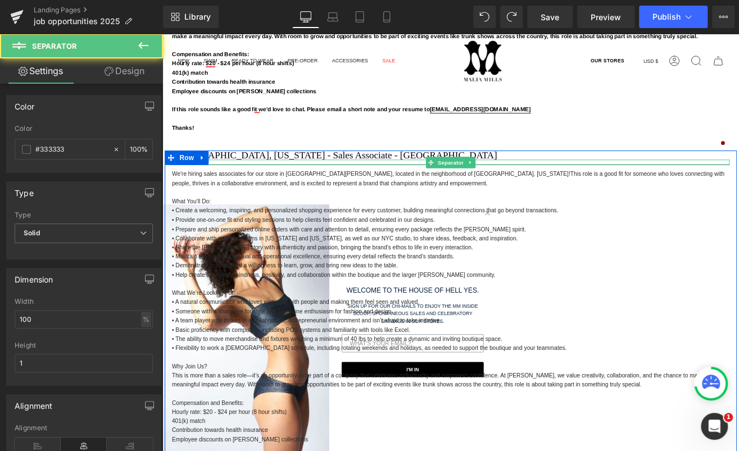
click at [503, 180] on span "Separator" at bounding box center [502, 186] width 35 height 13
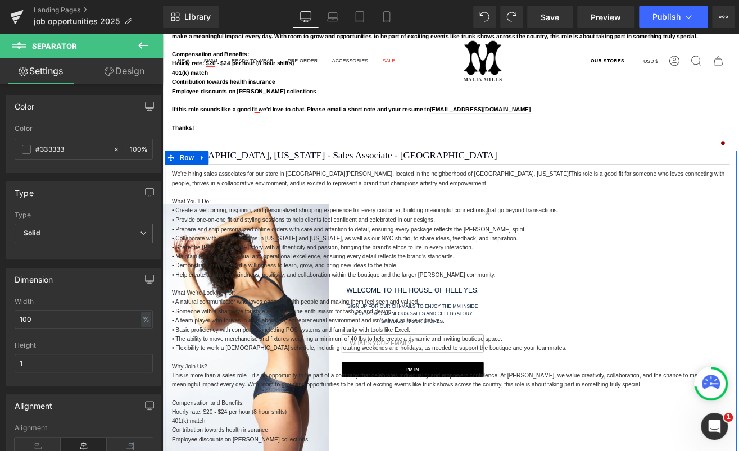
click at [426, 174] on span "[GEOGRAPHIC_DATA], [US_STATE] - Sales Associate - [GEOGRAPHIC_DATA]" at bounding box center [365, 177] width 383 height 12
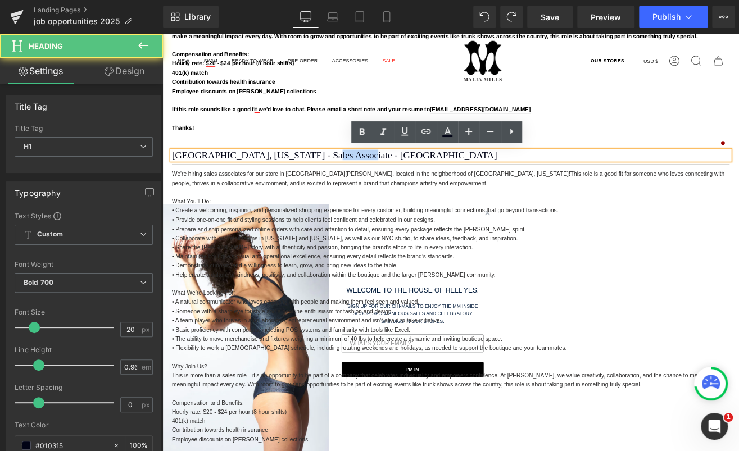
click at [426, 174] on span "[GEOGRAPHIC_DATA], [US_STATE] - Sales Associate - [GEOGRAPHIC_DATA]" at bounding box center [365, 177] width 383 height 12
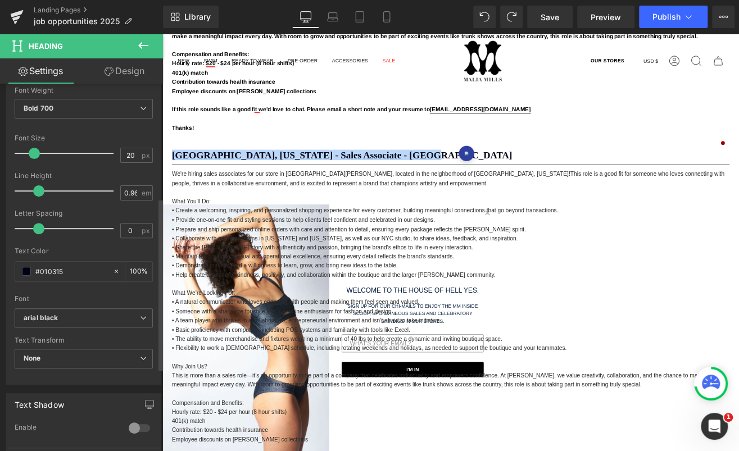
scroll to position [266, 0]
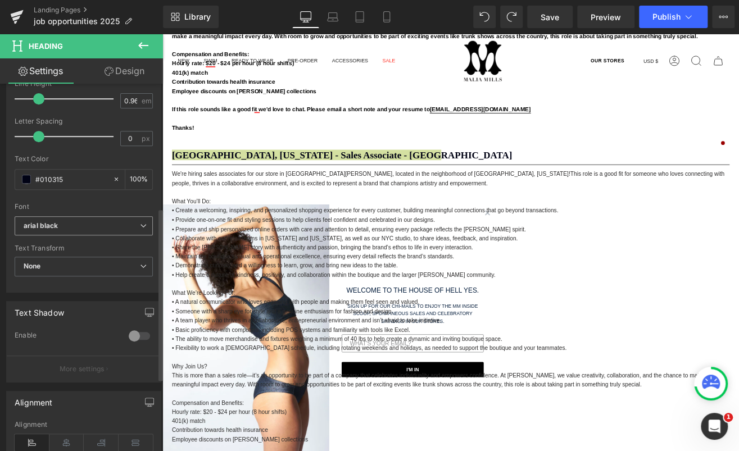
click at [108, 223] on b "arial black" at bounding box center [82, 226] width 116 height 10
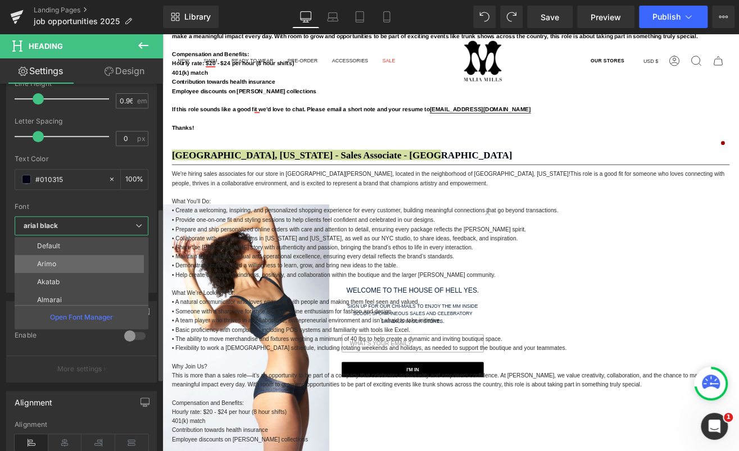
click at [92, 265] on li "Arimo" at bounding box center [84, 264] width 139 height 18
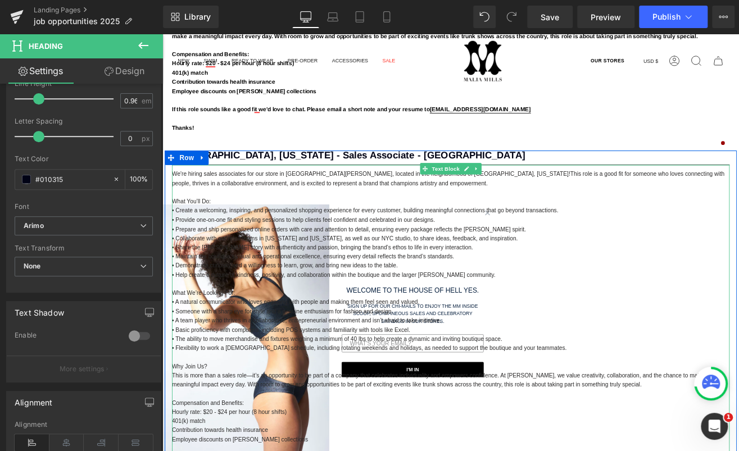
click at [407, 230] on p "What You’ll Do:" at bounding box center [502, 232] width 657 height 11
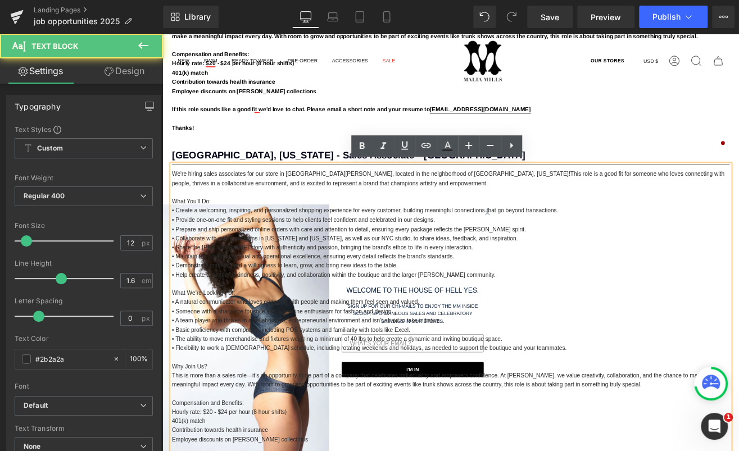
click at [407, 230] on p "What You’ll Do:" at bounding box center [502, 232] width 657 height 11
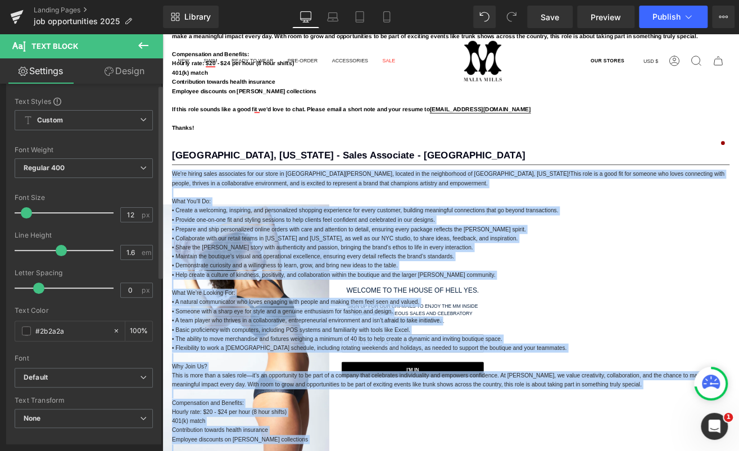
scroll to position [148, 0]
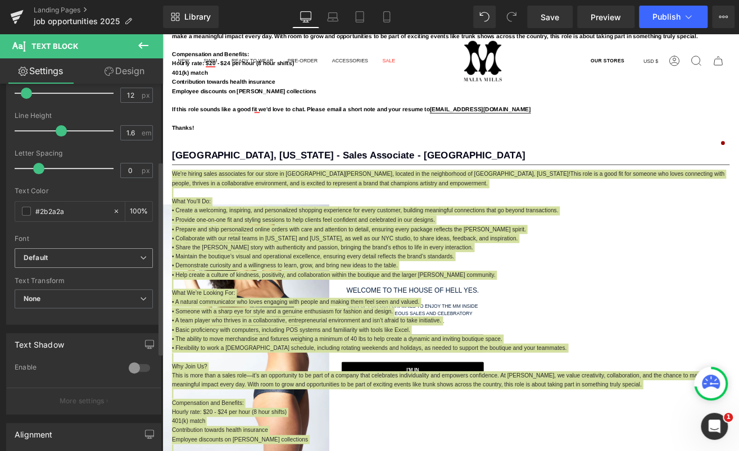
click at [89, 253] on b "Default" at bounding box center [82, 258] width 116 height 10
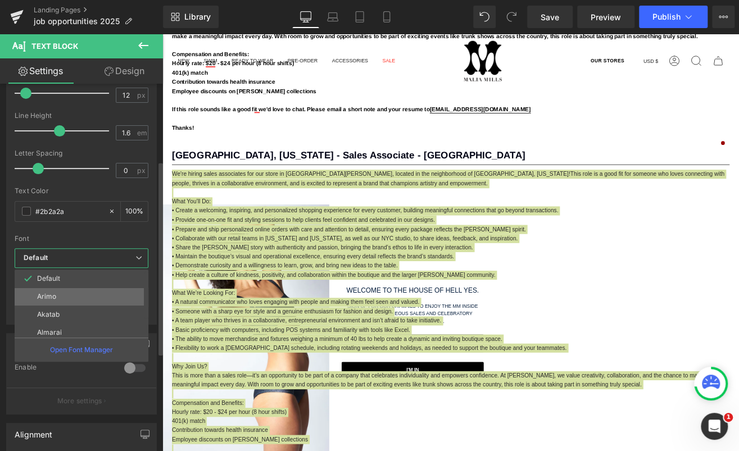
click at [81, 288] on li "Arimo" at bounding box center [84, 297] width 139 height 18
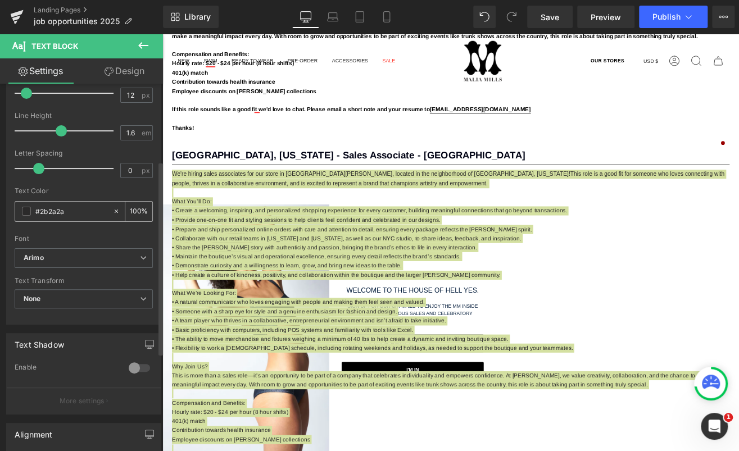
click at [79, 208] on input "#2b2a2a" at bounding box center [71, 211] width 72 height 12
click at [29, 207] on span at bounding box center [26, 211] width 9 height 9
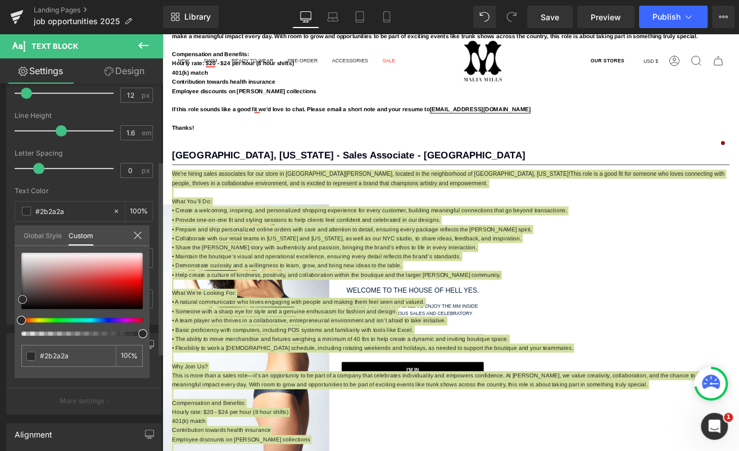
type input "#3f2626"
type input "#221515"
type input "#000000"
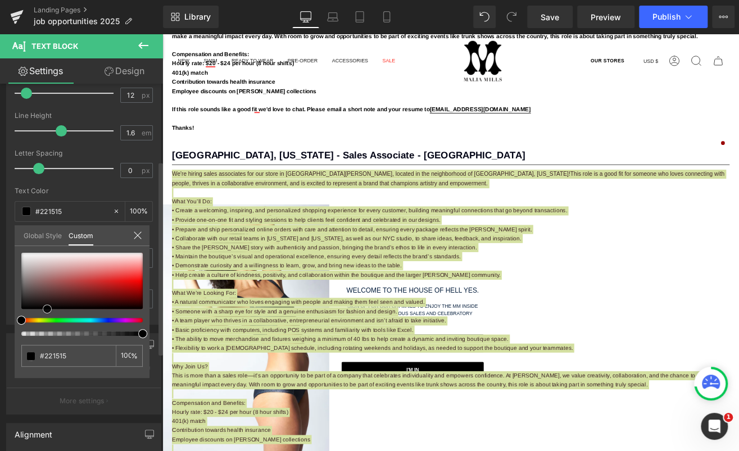
type input "#000000"
drag, startPoint x: 49, startPoint y: 304, endPoint x: 43, endPoint y: 320, distance: 16.7
click at [43, 320] on div at bounding box center [81, 294] width 121 height 83
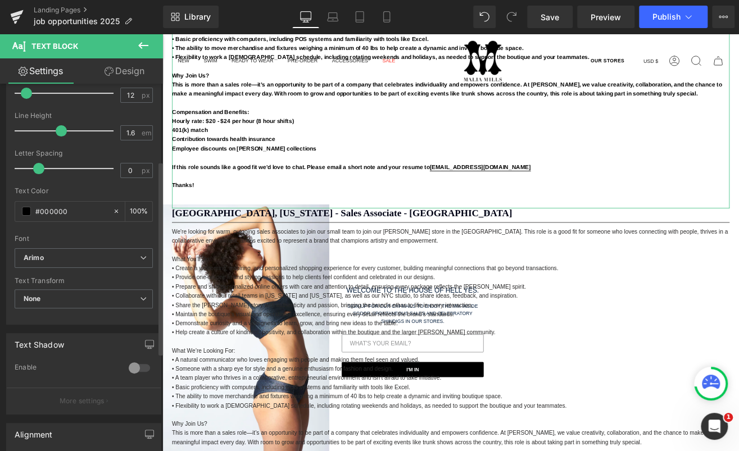
scroll to position [3229, 0]
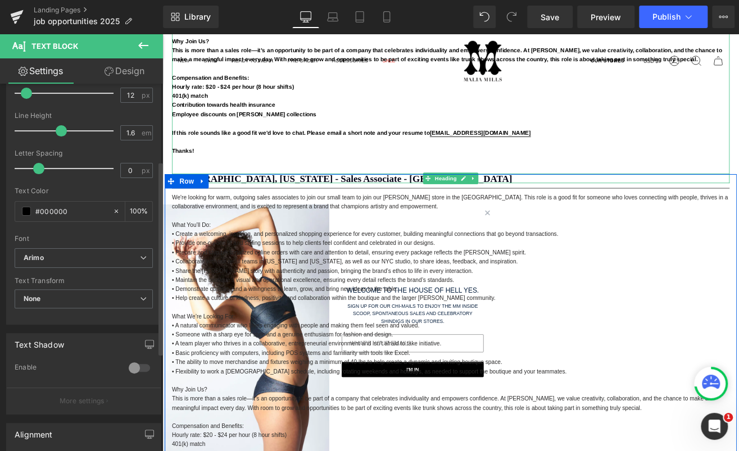
click at [229, 203] on h1 "[GEOGRAPHIC_DATA], [US_STATE] - Sales Associate - [GEOGRAPHIC_DATA]" at bounding box center [502, 204] width 657 height 11
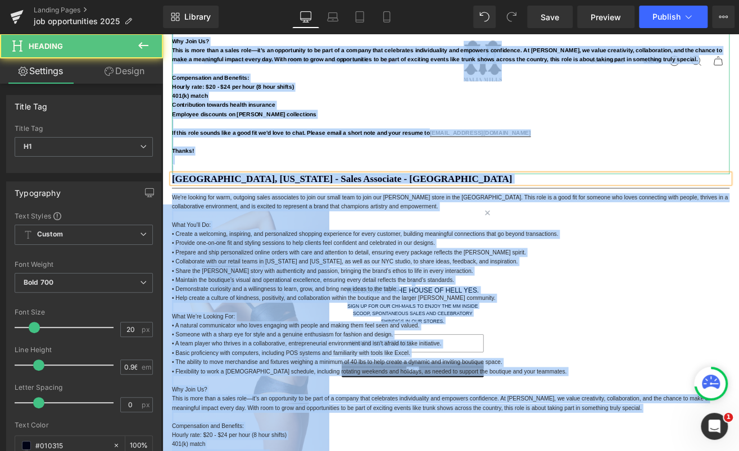
click at [229, 203] on h1 "[GEOGRAPHIC_DATA], [US_STATE] - Sales Associate - [GEOGRAPHIC_DATA]" at bounding box center [502, 204] width 657 height 11
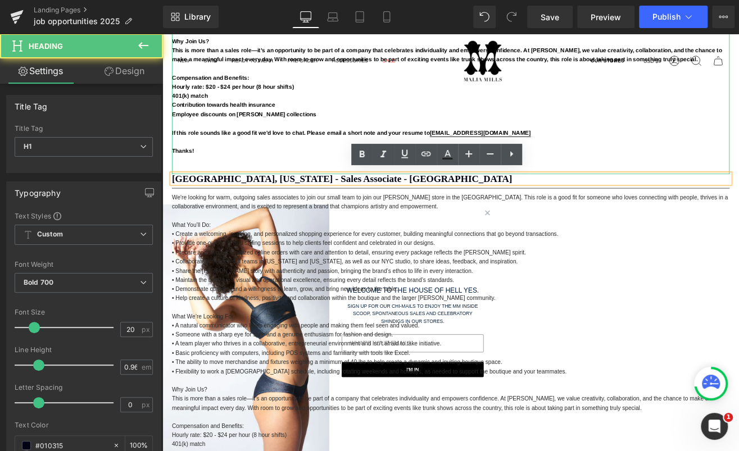
click at [244, 201] on h1 "[GEOGRAPHIC_DATA], [US_STATE] - Sales Associate - [GEOGRAPHIC_DATA]" at bounding box center [502, 204] width 657 height 11
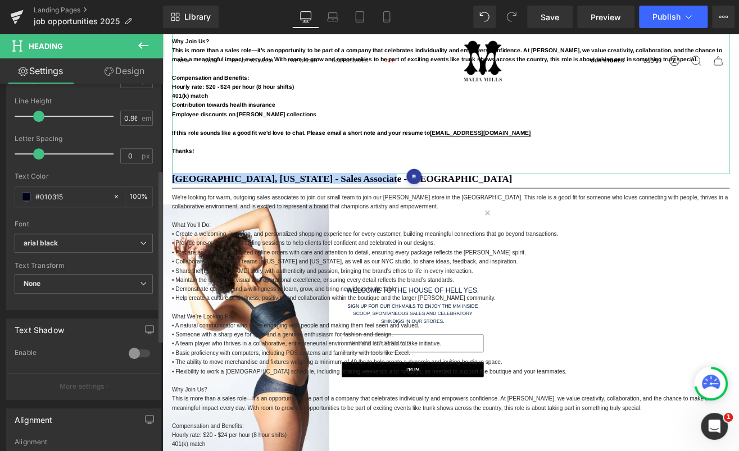
scroll to position [252, 0]
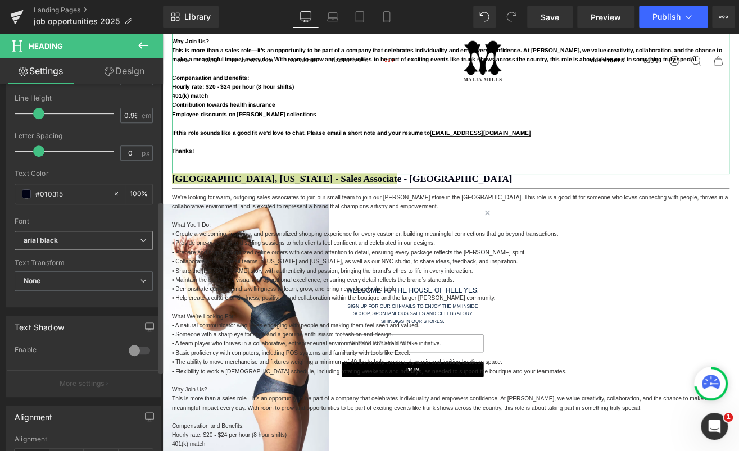
click at [83, 236] on b "arial black" at bounding box center [82, 241] width 116 height 10
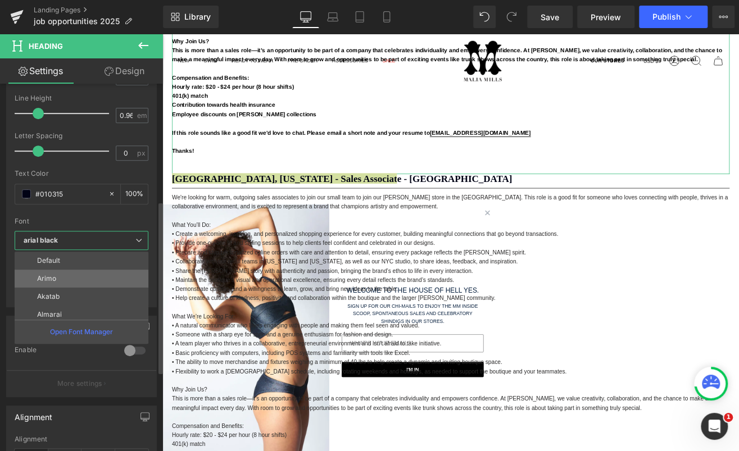
click at [83, 282] on li "Arimo" at bounding box center [84, 279] width 139 height 18
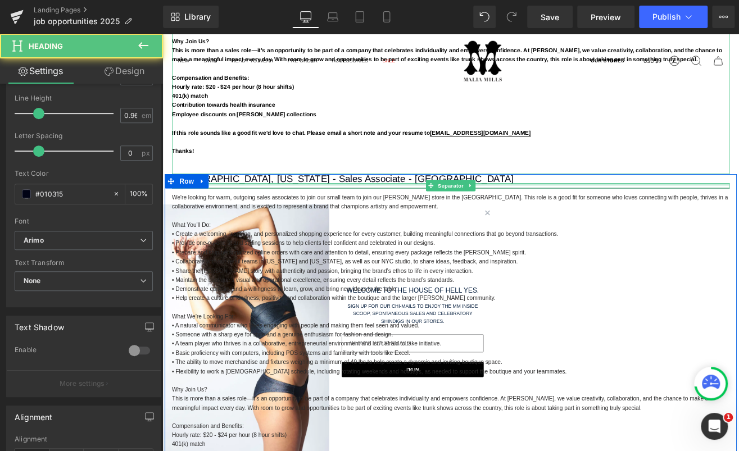
click at [227, 206] on div "[GEOGRAPHIC_DATA], [US_STATE] - Sales Associate - Marin Heading" at bounding box center [502, 204] width 657 height 11
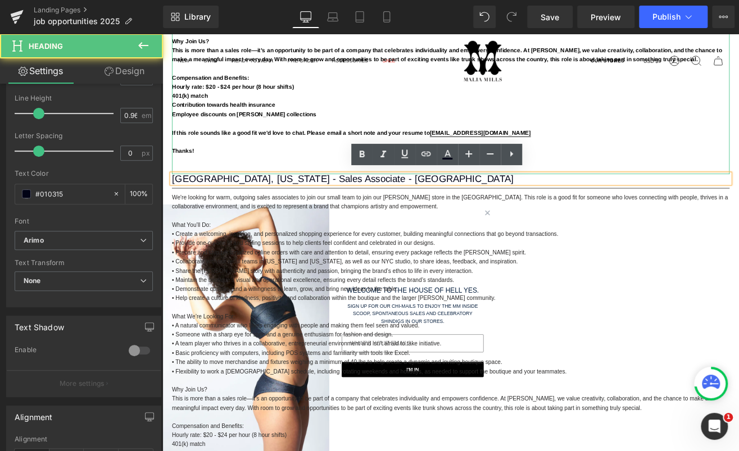
click at [240, 202] on span "[GEOGRAPHIC_DATA], [US_STATE] - Sales Associate - [GEOGRAPHIC_DATA]" at bounding box center [375, 204] width 403 height 12
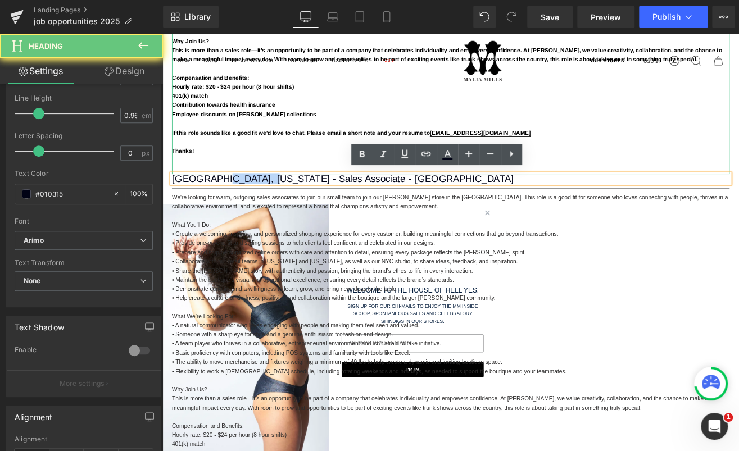
click at [240, 202] on span "[GEOGRAPHIC_DATA], [US_STATE] - Sales Associate - [GEOGRAPHIC_DATA]" at bounding box center [375, 204] width 403 height 12
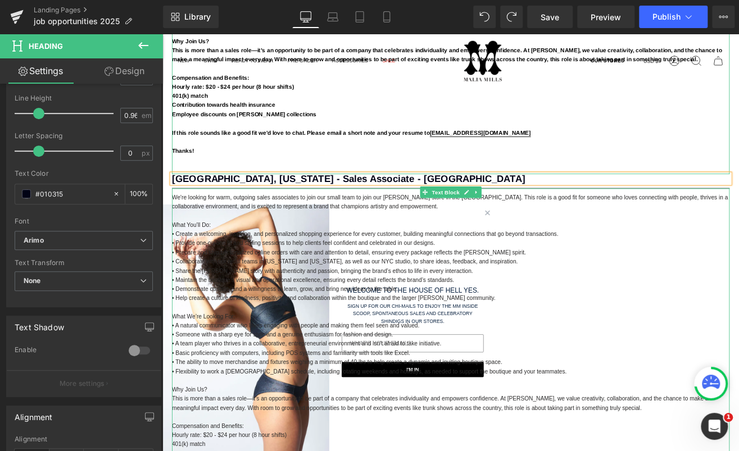
click at [197, 227] on p "We're looking for warm, outgoing sales associates to join our small team to joi…" at bounding box center [502, 232] width 657 height 21
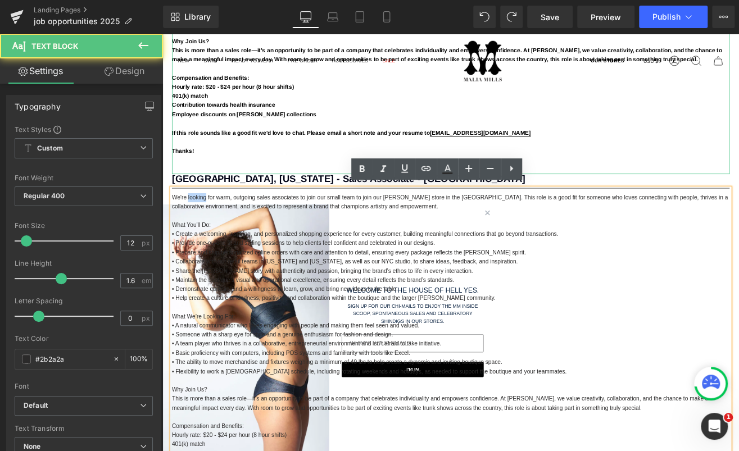
click at [197, 227] on p "We're looking for warm, outgoing sales associates to join our small team to joi…" at bounding box center [502, 232] width 657 height 21
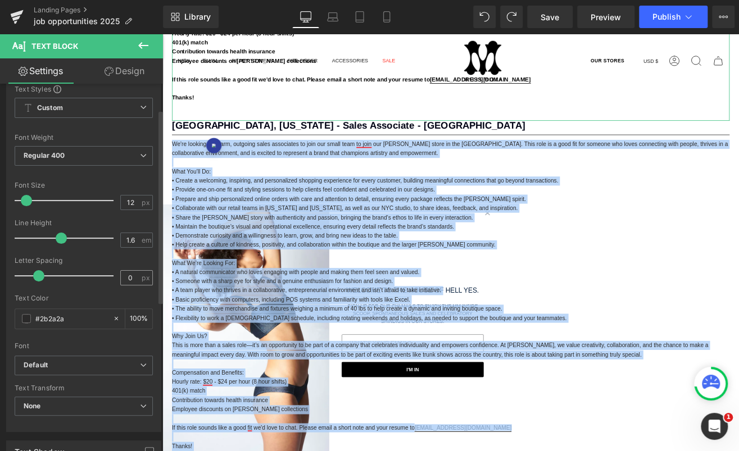
scroll to position [60, 0]
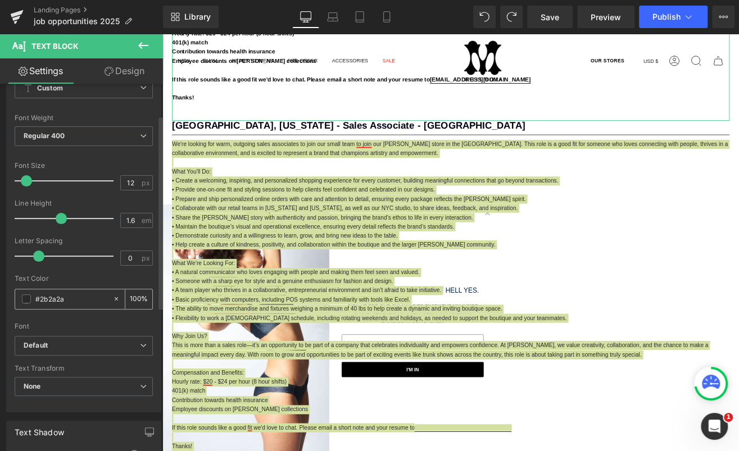
click at [60, 295] on input "#2b2a2a" at bounding box center [71, 299] width 72 height 12
click at [28, 302] on span at bounding box center [26, 298] width 9 height 9
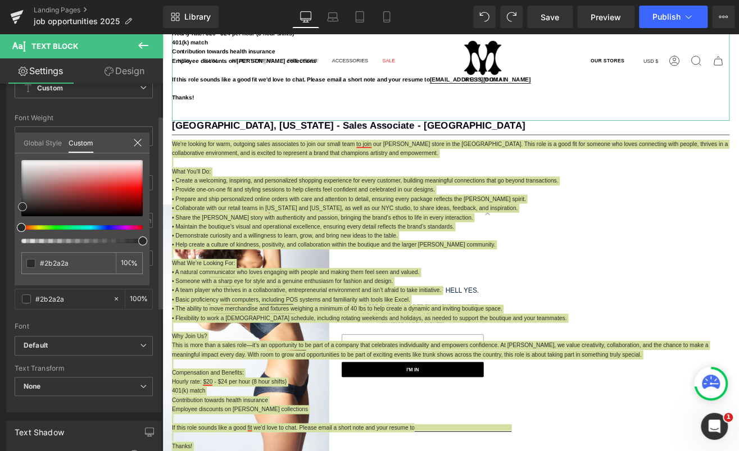
type input "#9f5959"
type input "#8f5050"
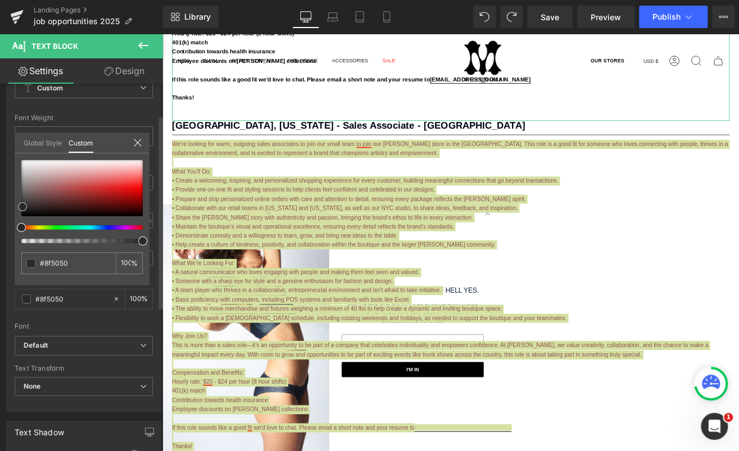
type input "#000000"
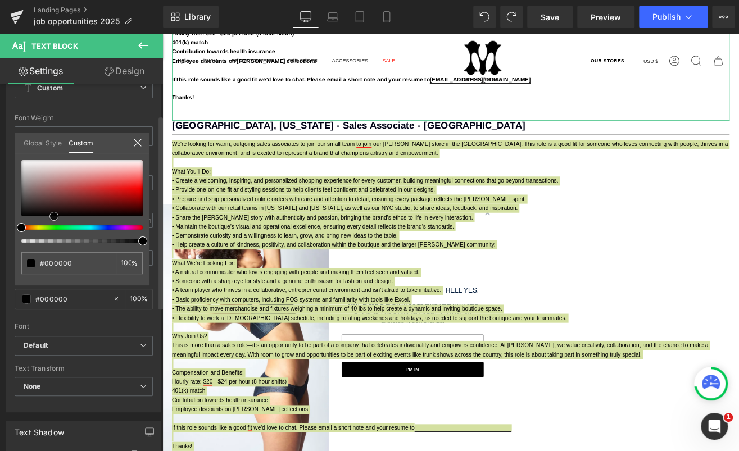
drag, startPoint x: 56, startPoint y: 189, endPoint x: 54, endPoint y: 243, distance: 54.5
click at [54, 243] on div "#000000 100 %" at bounding box center [82, 222] width 135 height 125
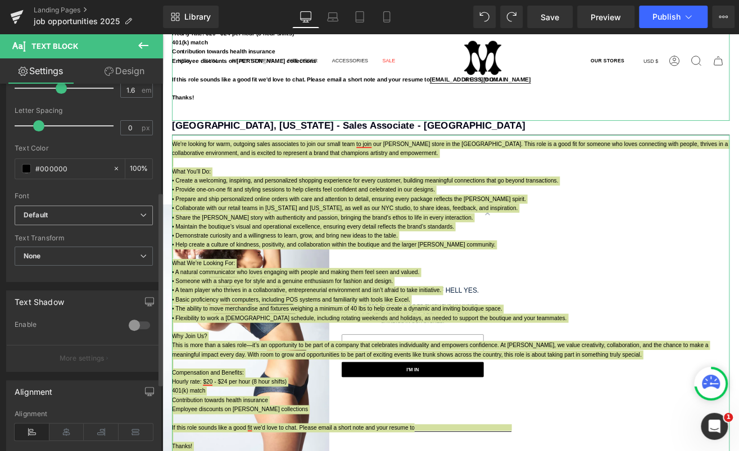
scroll to position [207, 0]
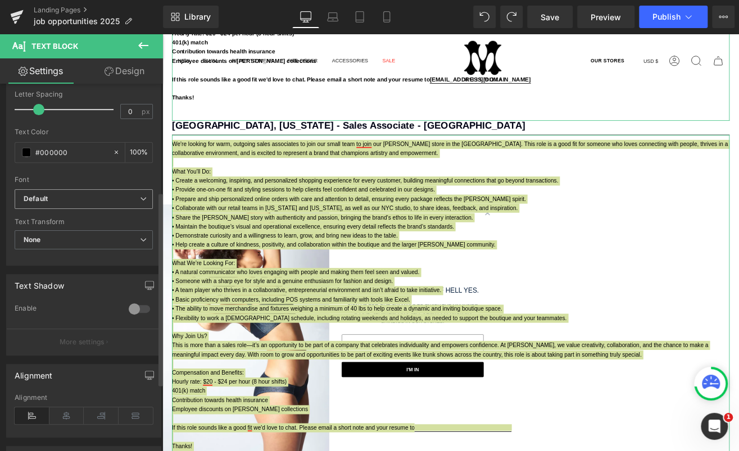
click at [72, 203] on span "Default" at bounding box center [84, 199] width 138 height 20
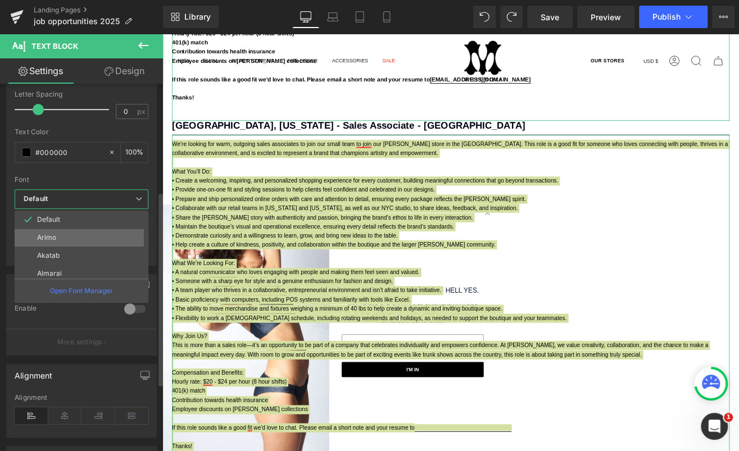
click at [67, 233] on li "Arimo" at bounding box center [84, 238] width 139 height 18
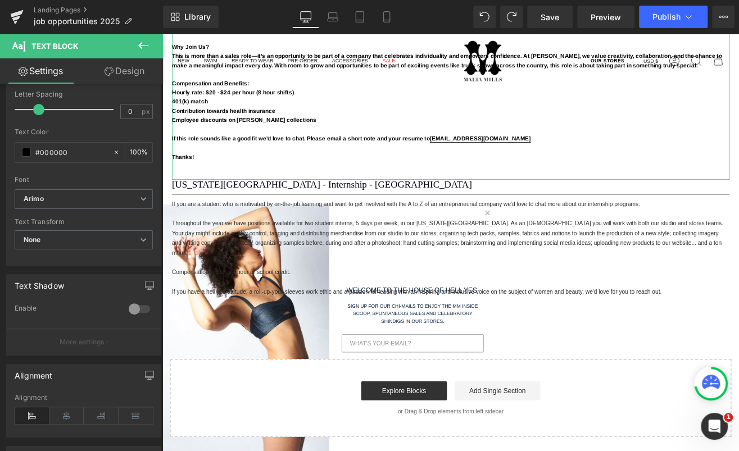
scroll to position [3645, 0]
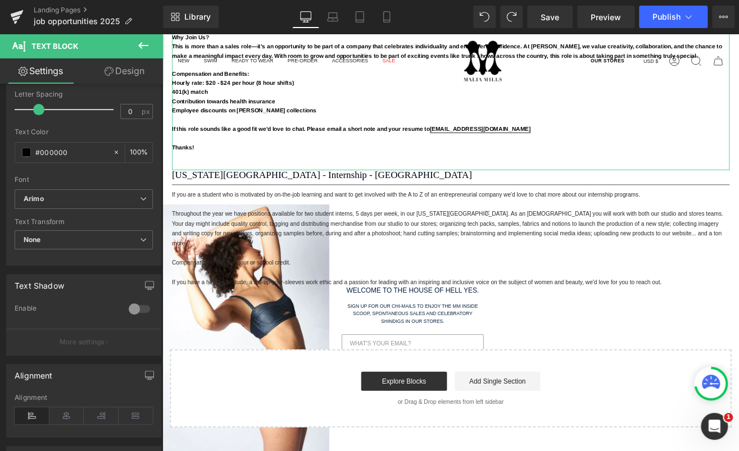
click at [162, 34] on div at bounding box center [162, 34] width 0 height 0
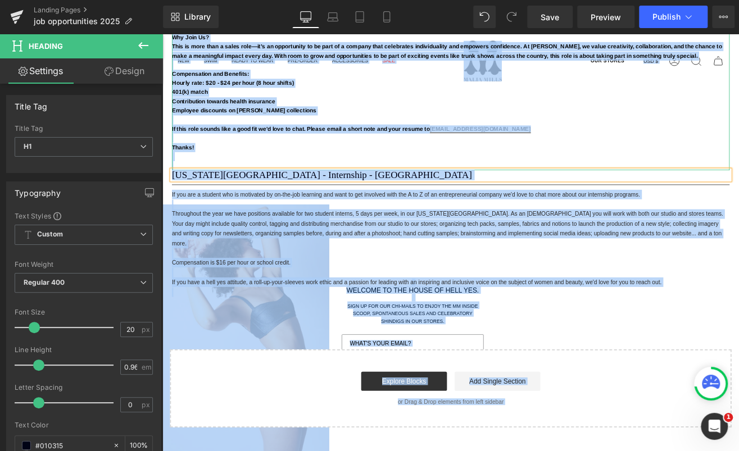
click at [303, 199] on h1 "[US_STATE][GEOGRAPHIC_DATA] - Internship - [GEOGRAPHIC_DATA]" at bounding box center [502, 200] width 657 height 11
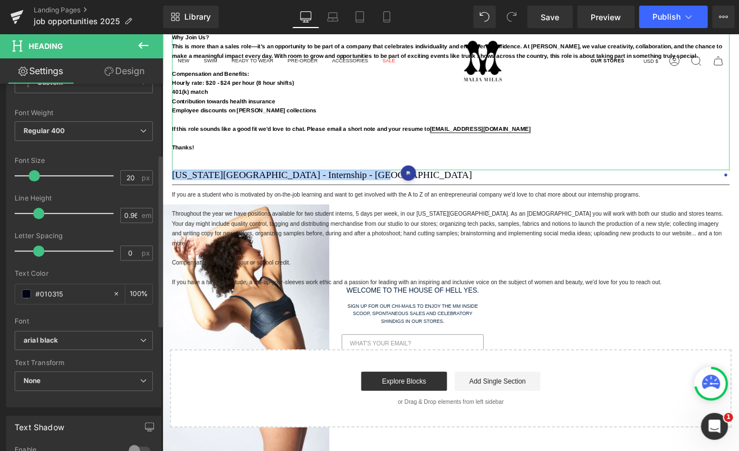
scroll to position [168, 0]
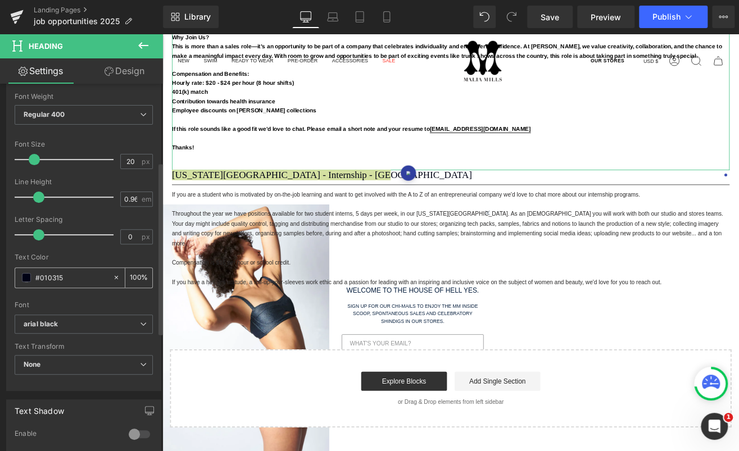
click at [67, 268] on div "#010315" at bounding box center [63, 278] width 97 height 20
click at [66, 271] on input "#010315" at bounding box center [71, 277] width 72 height 12
click at [28, 274] on span at bounding box center [26, 277] width 9 height 9
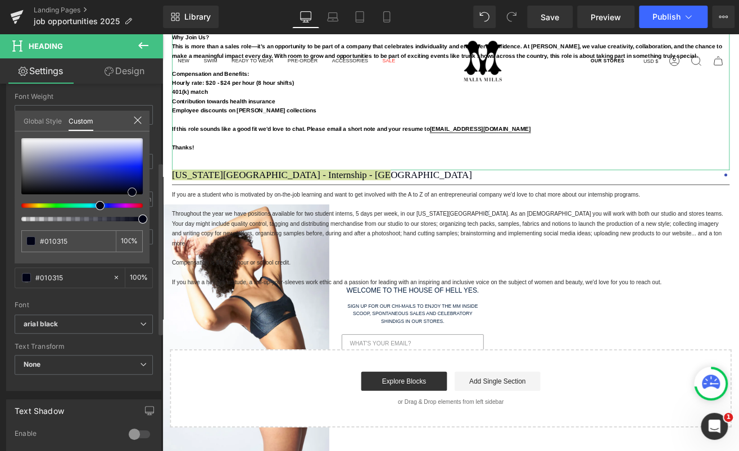
type input "#090b24"
type input "#080920"
type input "#000000"
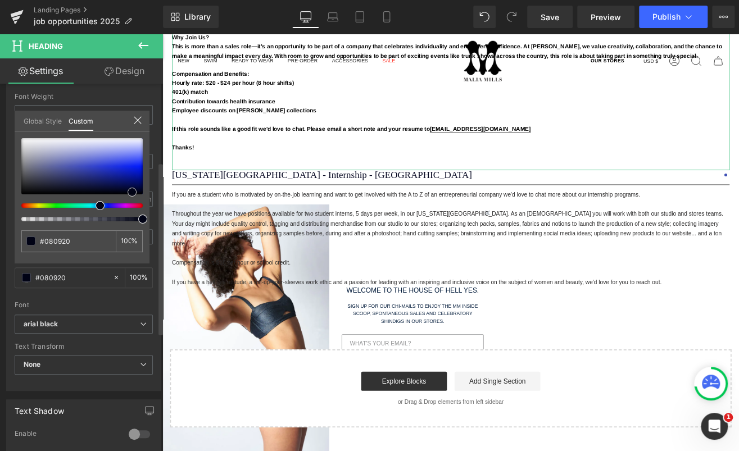
type input "#000000"
drag, startPoint x: 87, startPoint y: 189, endPoint x: 86, endPoint y: 226, distance: 36.5
click at [86, 226] on div "#000000 100 %" at bounding box center [82, 200] width 135 height 125
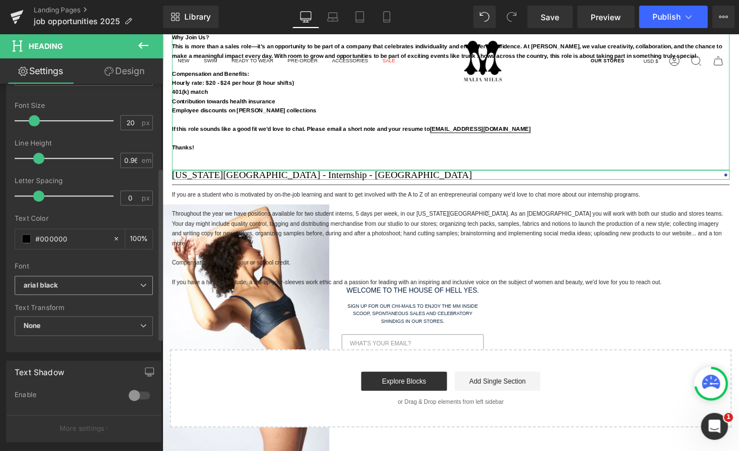
scroll to position [225, 0]
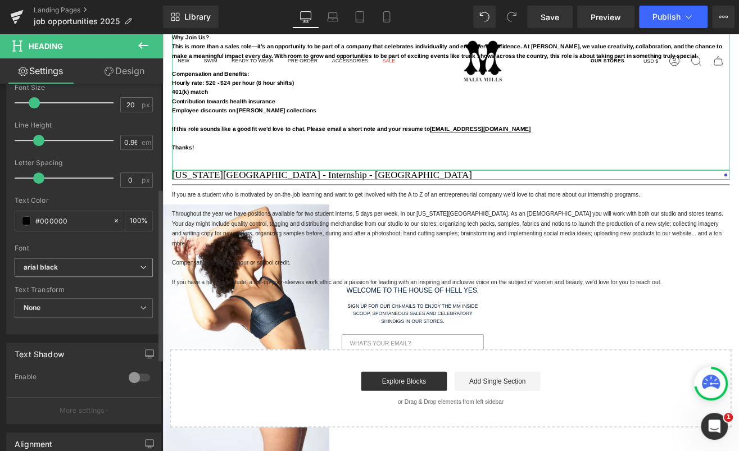
click at [71, 267] on b "arial black" at bounding box center [82, 268] width 116 height 10
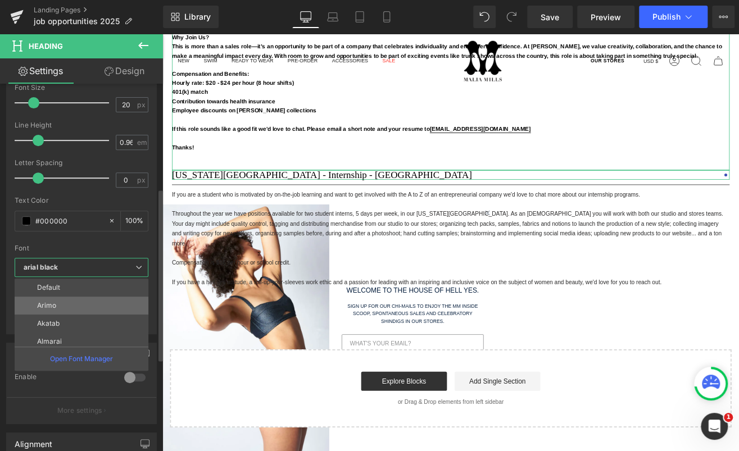
click at [69, 300] on li "Arimo" at bounding box center [84, 306] width 139 height 18
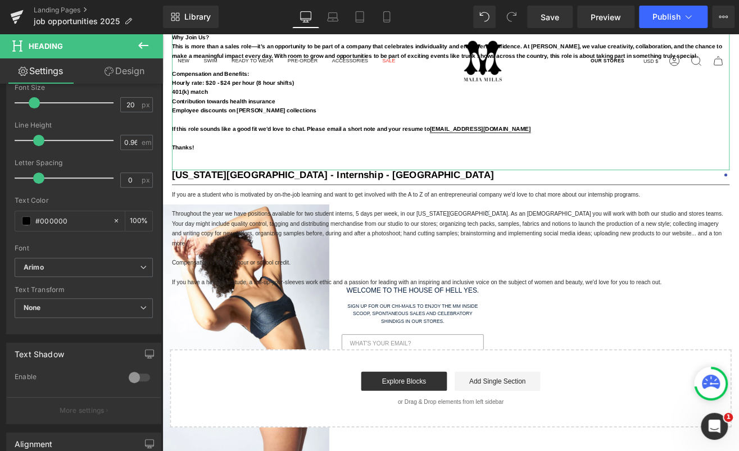
click at [266, 220] on font "If you are a student who is motivated by on-the-job learning and want to get in…" at bounding box center [450, 223] width 552 height 8
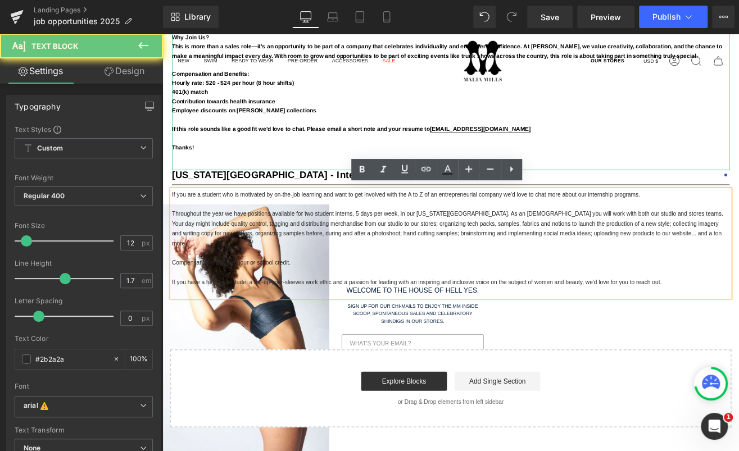
click at [266, 220] on font "If you are a student who is motivated by on-the-job learning and want to get in…" at bounding box center [450, 223] width 552 height 8
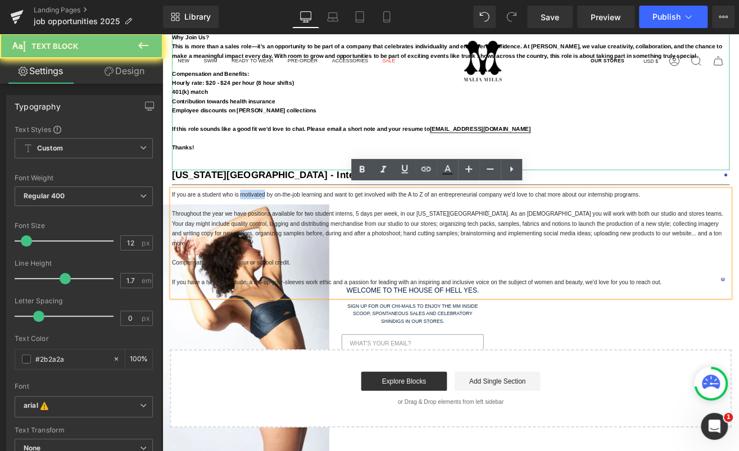
click at [266, 220] on font "If you are a student who is motivated by on-the-job learning and want to get in…" at bounding box center [450, 223] width 552 height 8
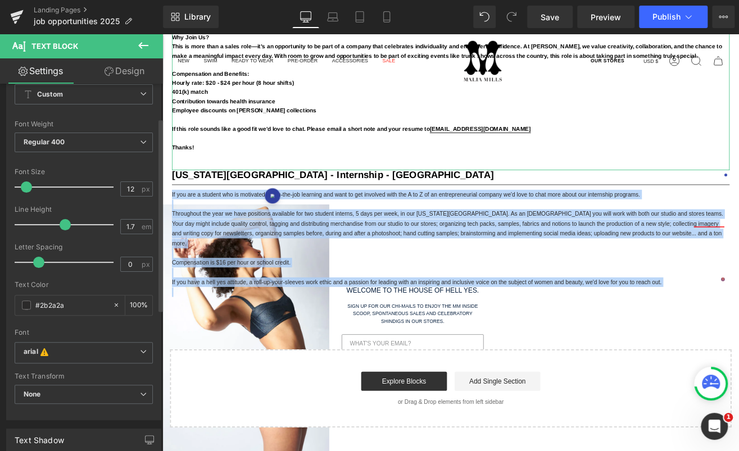
scroll to position [67, 0]
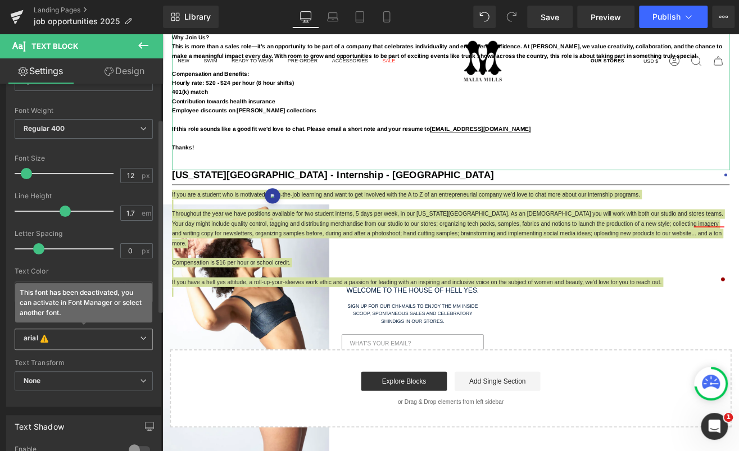
click at [76, 334] on b "arial This font has been deactivated, you can activate in Font Manager or selec…" at bounding box center [82, 339] width 116 height 11
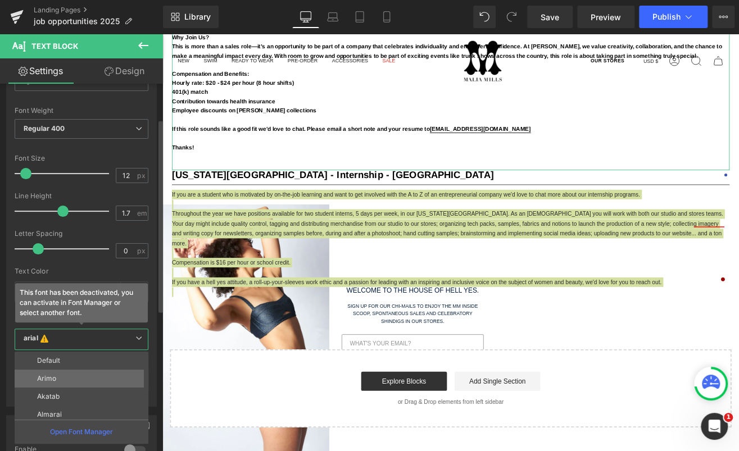
click at [70, 374] on li "Arimo" at bounding box center [84, 379] width 139 height 18
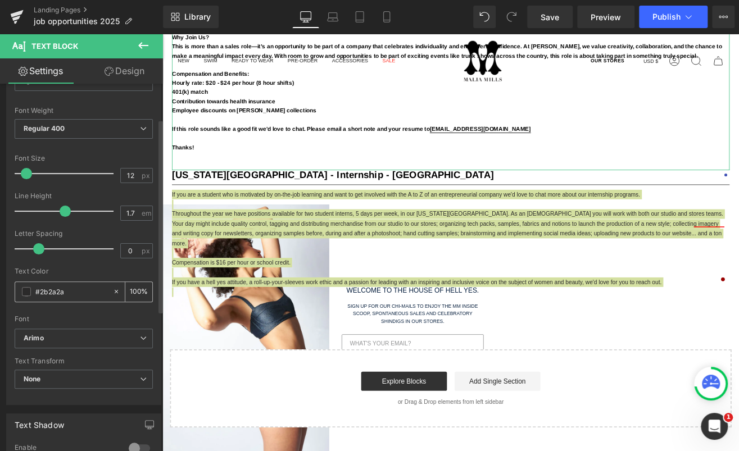
click at [80, 289] on input "#2b2a2a" at bounding box center [71, 291] width 72 height 12
click at [25, 290] on span at bounding box center [26, 291] width 9 height 9
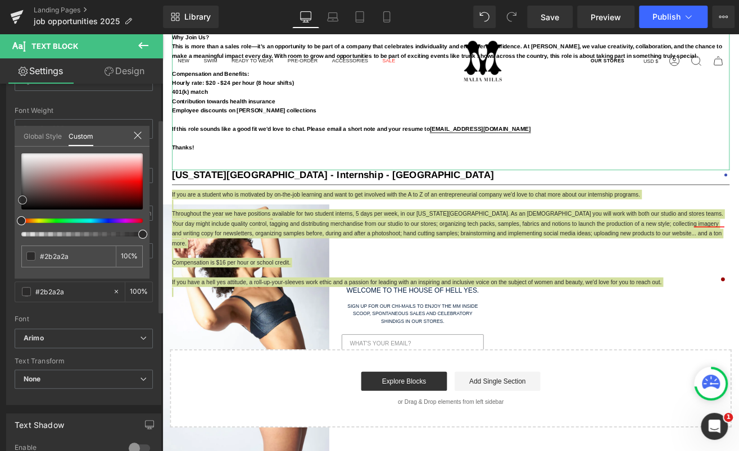
type input "#0d0606"
type input "#000000"
drag, startPoint x: 58, startPoint y: 207, endPoint x: 55, endPoint y: 240, distance: 33.9
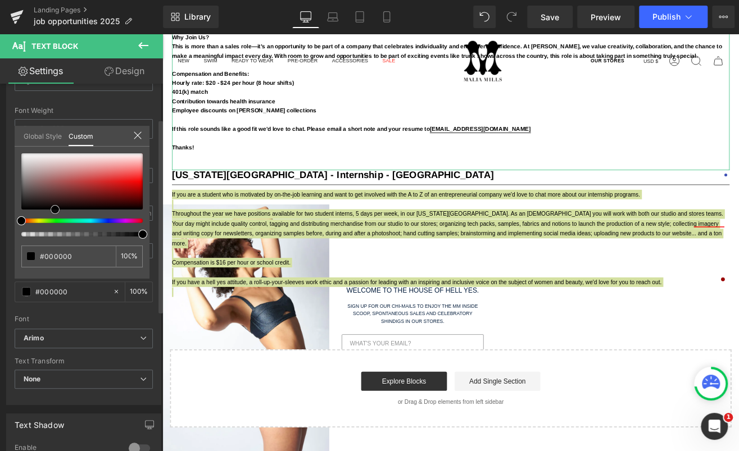
click at [55, 240] on div "#000000 100 %" at bounding box center [82, 215] width 135 height 125
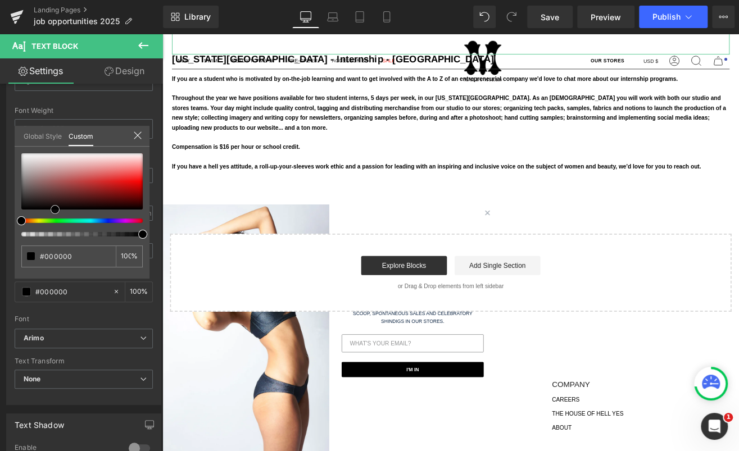
scroll to position [3788, 0]
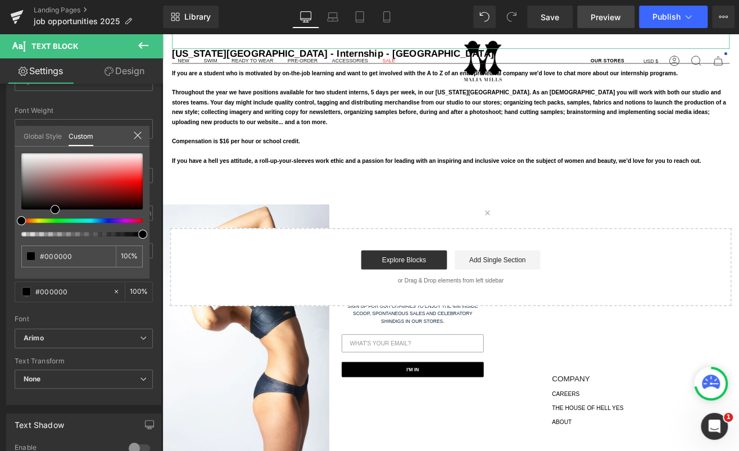
click at [613, 16] on span "Preview" at bounding box center [605, 17] width 30 height 12
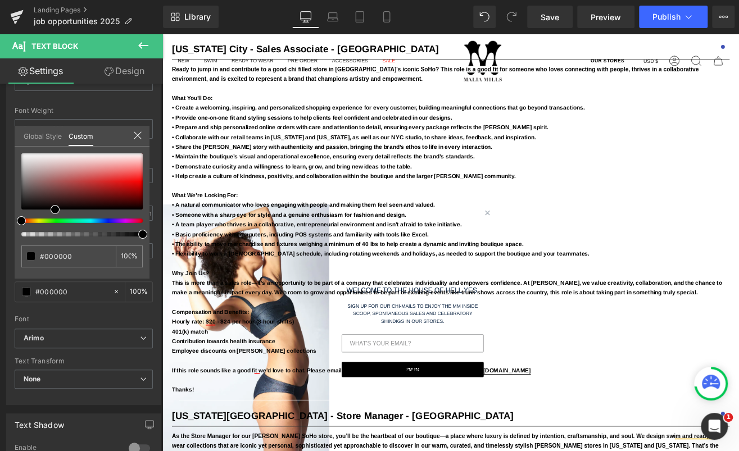
scroll to position [1459, 0]
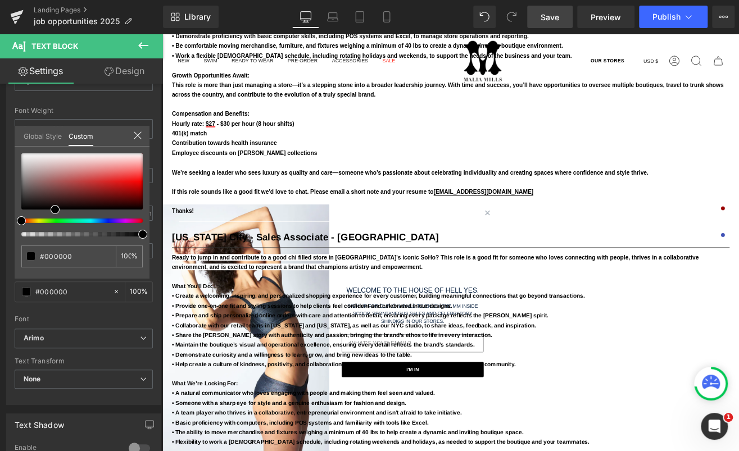
click at [566, 23] on link "Save" at bounding box center [549, 17] width 45 height 22
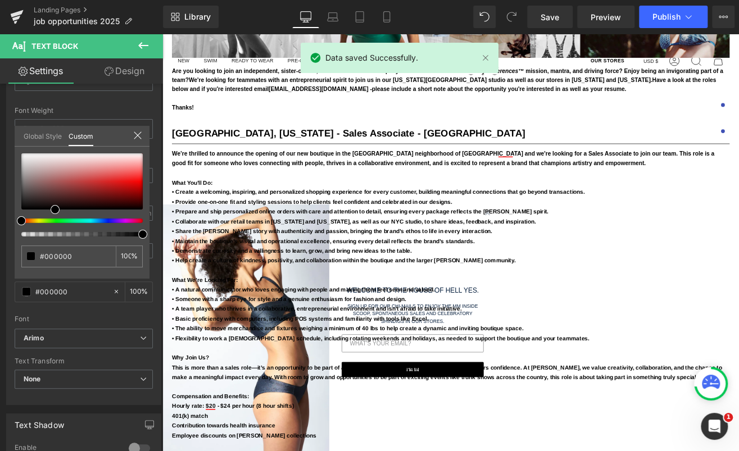
scroll to position [657, 0]
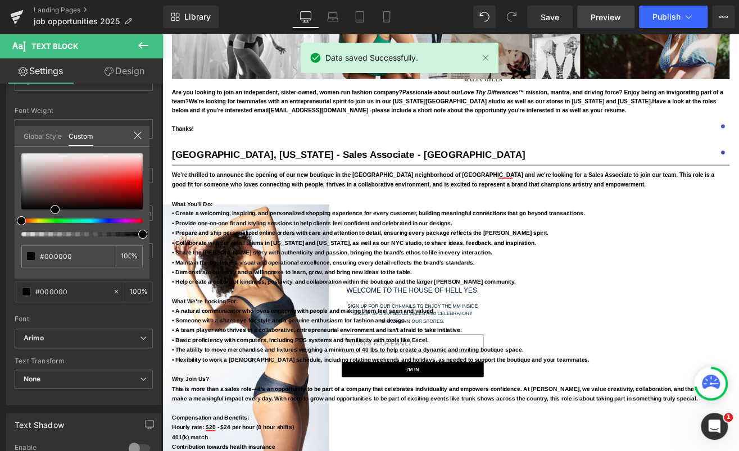
click at [620, 11] on span "Preview" at bounding box center [605, 17] width 30 height 12
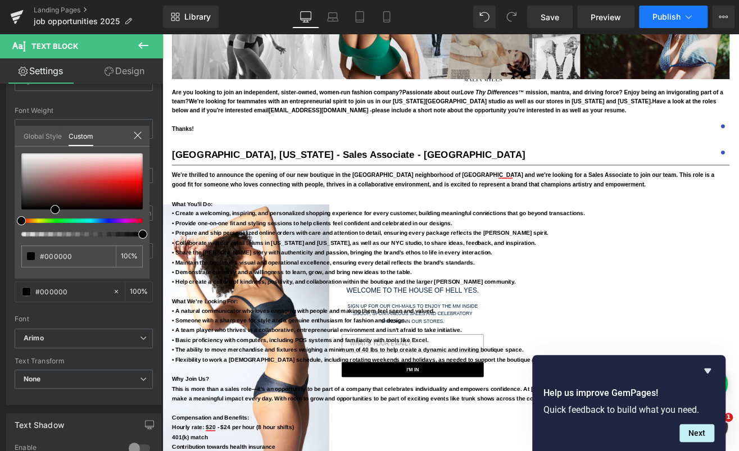
click at [673, 17] on span "Publish" at bounding box center [666, 16] width 28 height 9
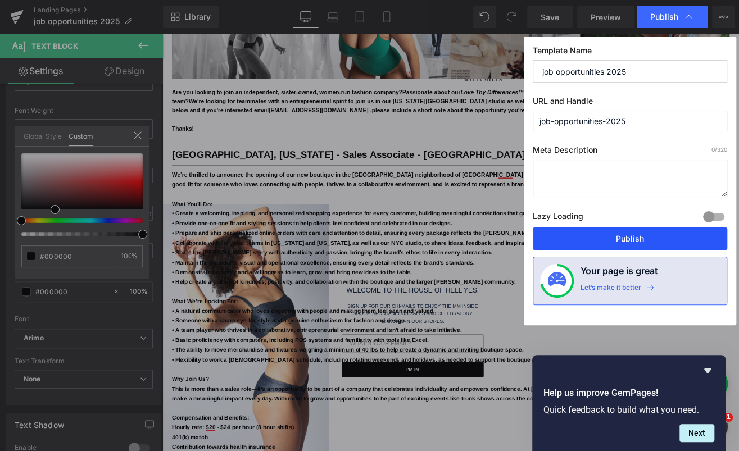
click at [605, 236] on button "Publish" at bounding box center [629, 238] width 194 height 22
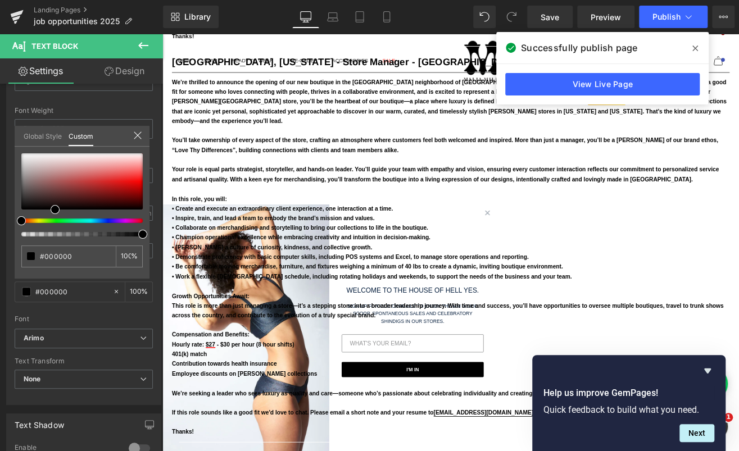
scroll to position [1229, 0]
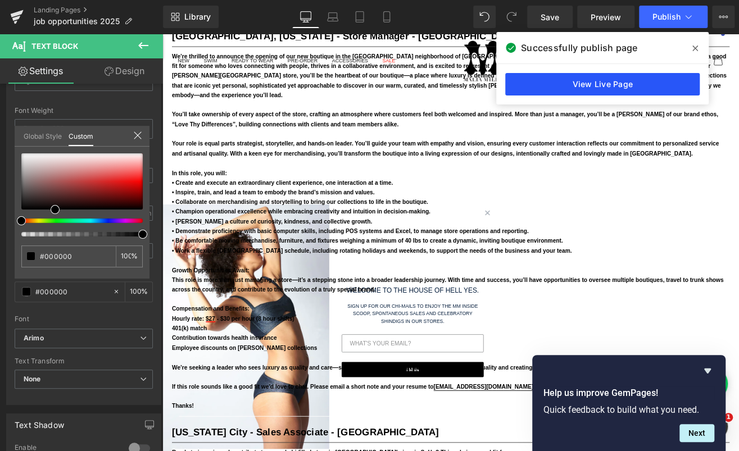
click at [563, 84] on link "View Live Page" at bounding box center [602, 84] width 194 height 22
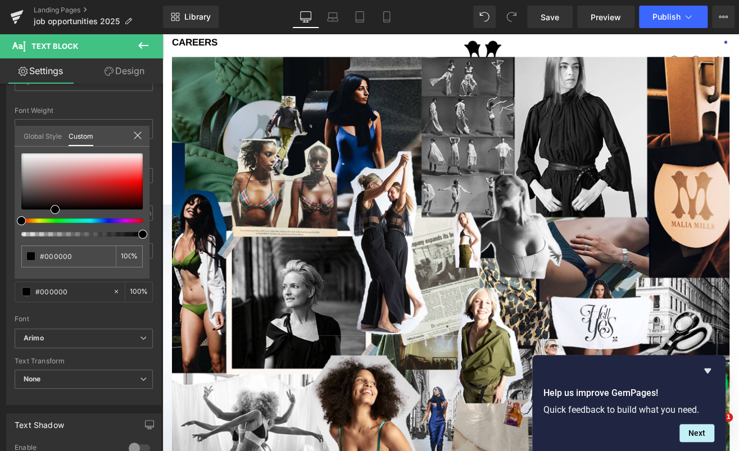
scroll to position [0, 0]
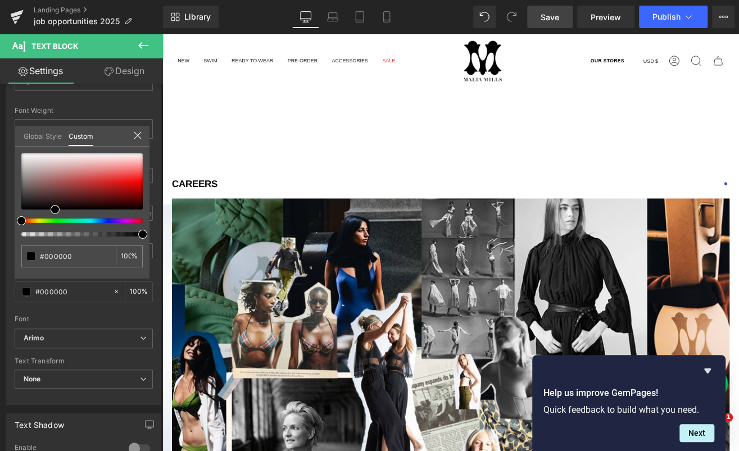
click at [558, 16] on span "Save" at bounding box center [549, 17] width 19 height 12
